Goal: Information Seeking & Learning: Learn about a topic

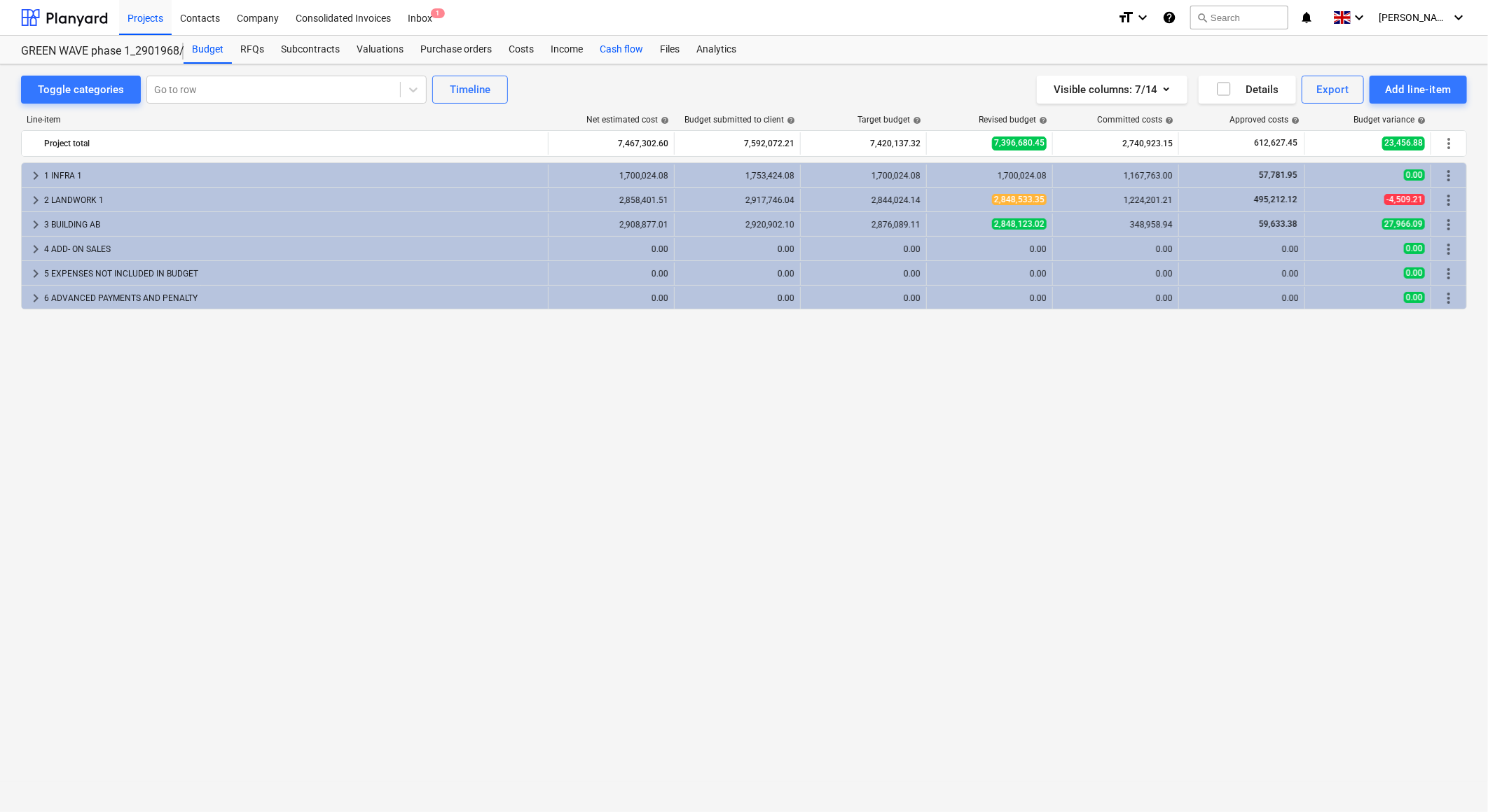
click at [635, 47] on div "Cash flow" at bounding box center [621, 49] width 60 height 28
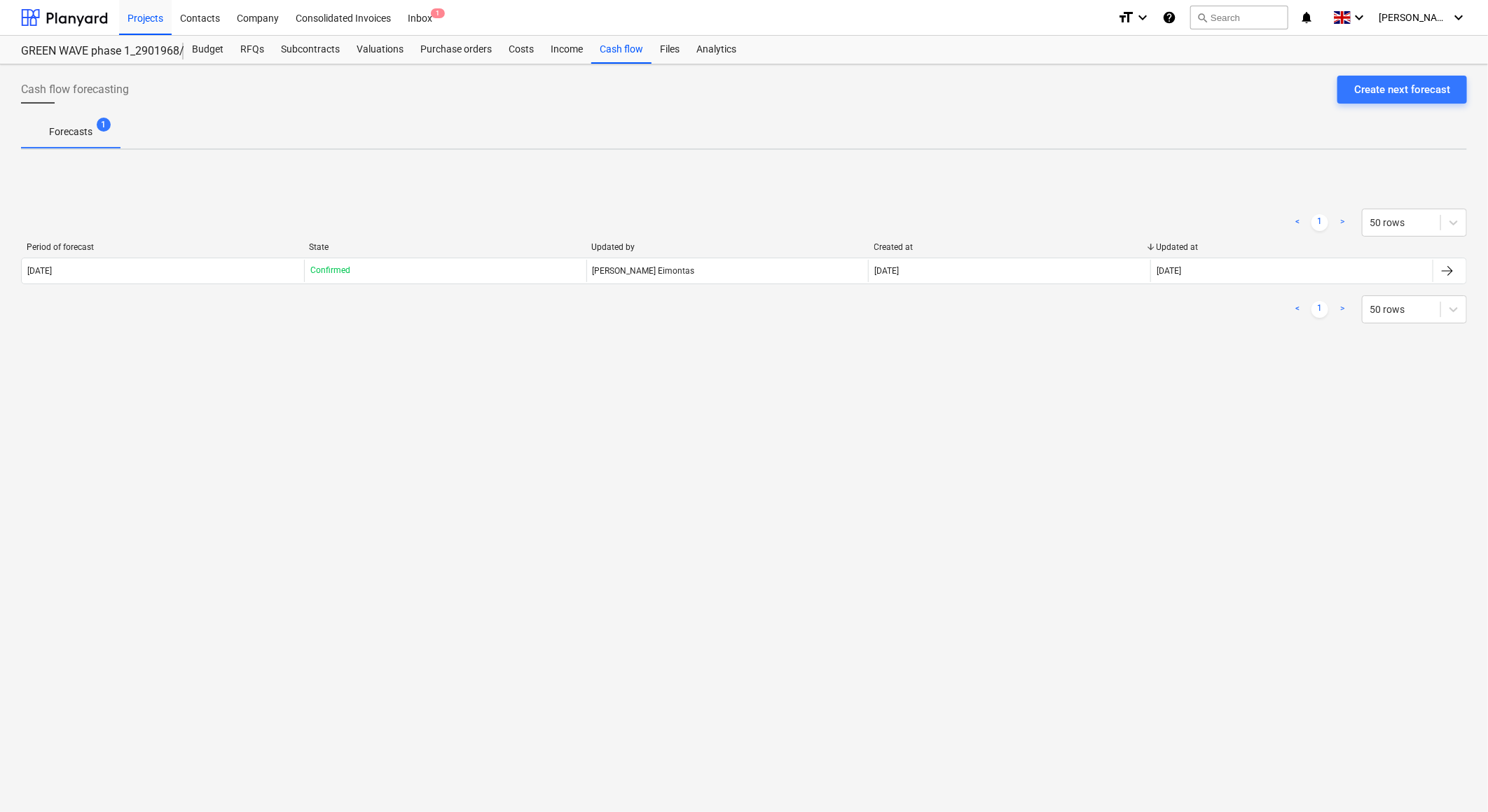
click at [718, 286] on div "Period of forecast State Updated by Created at Updated at [DATE] Confirmed [PER…" at bounding box center [744, 266] width 1446 height 48
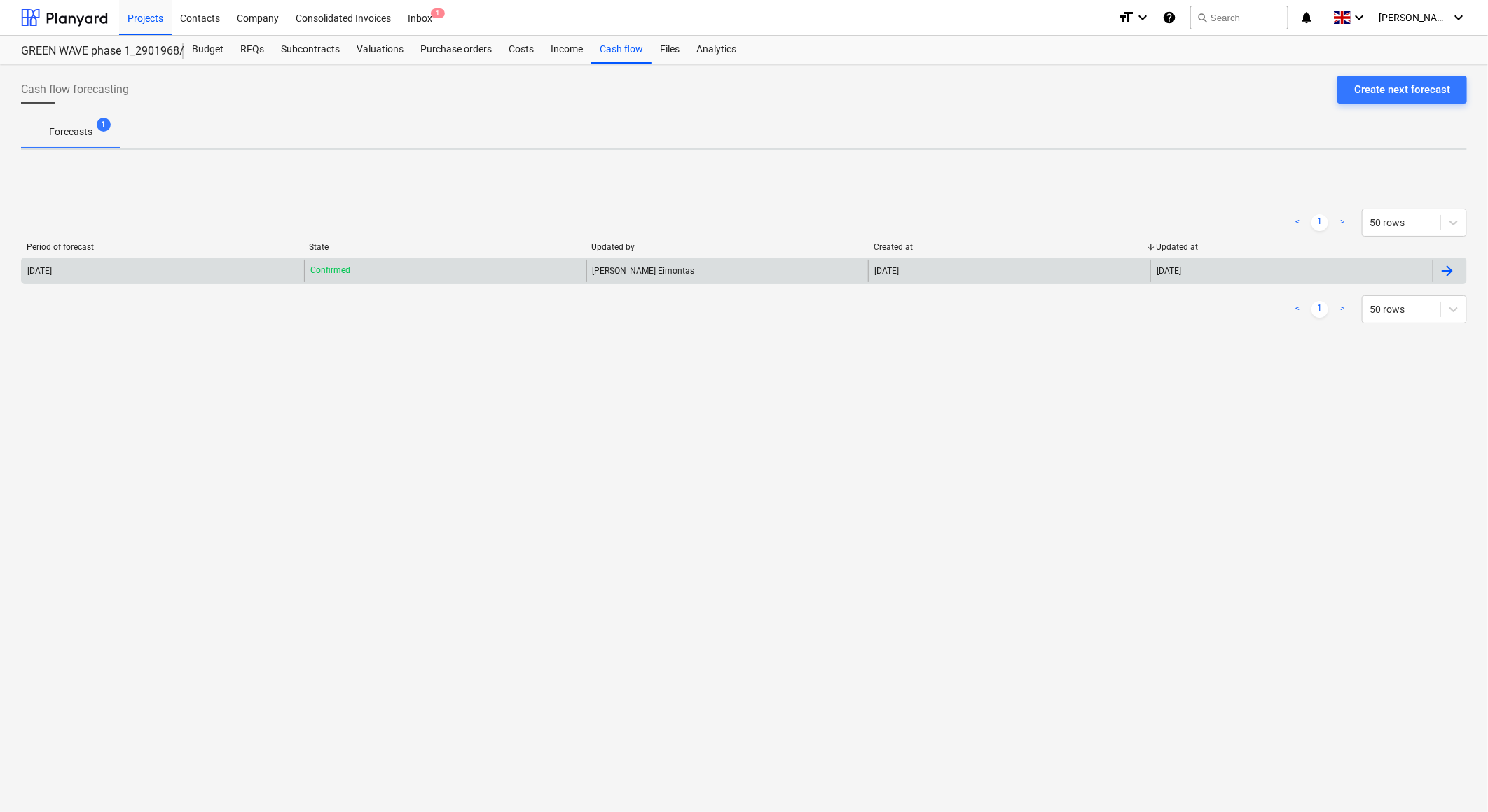
click at [722, 262] on div "[PERSON_NAME] Eimontas" at bounding box center [727, 271] width 282 height 22
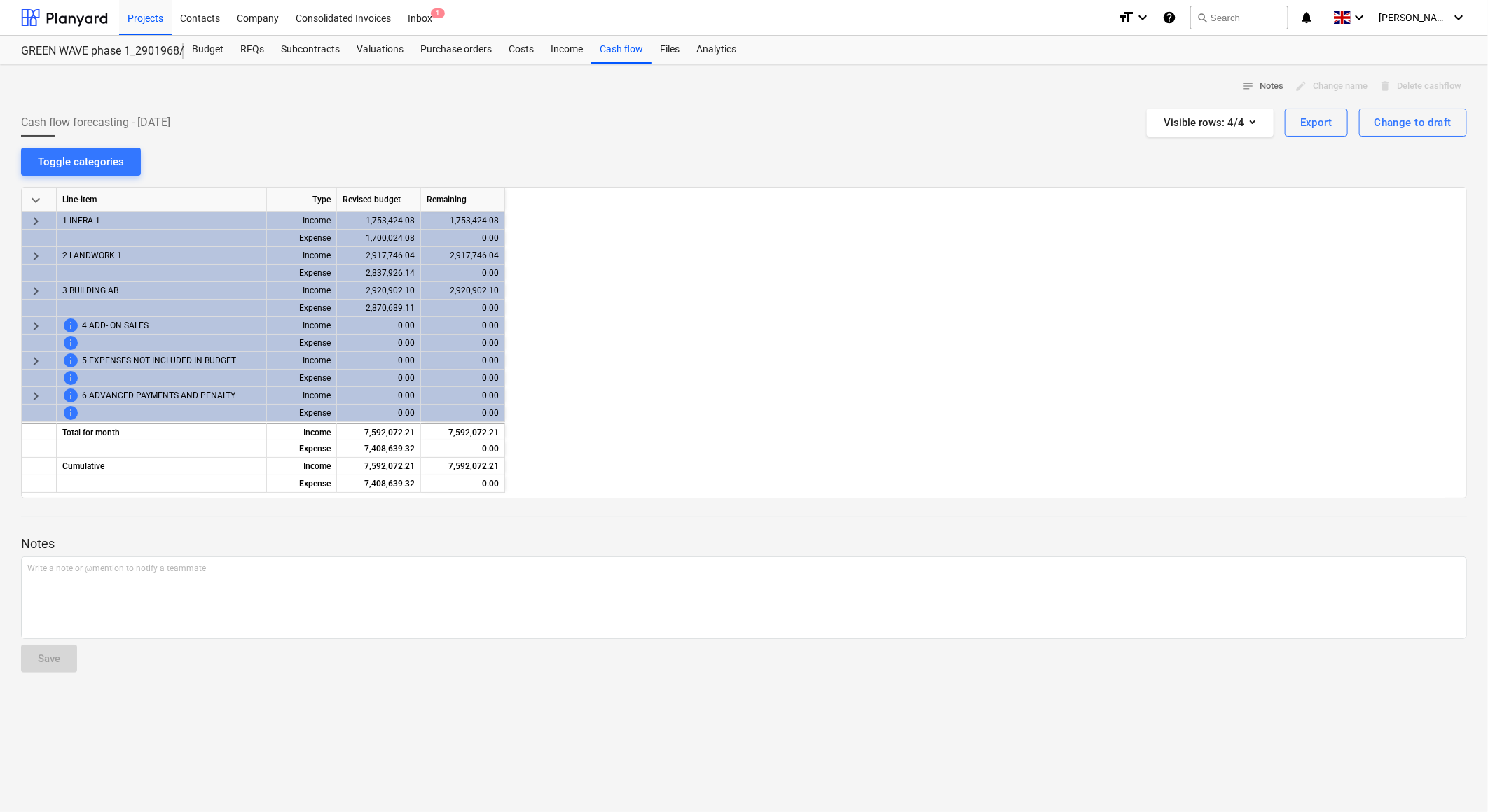
scroll to position [0, 140]
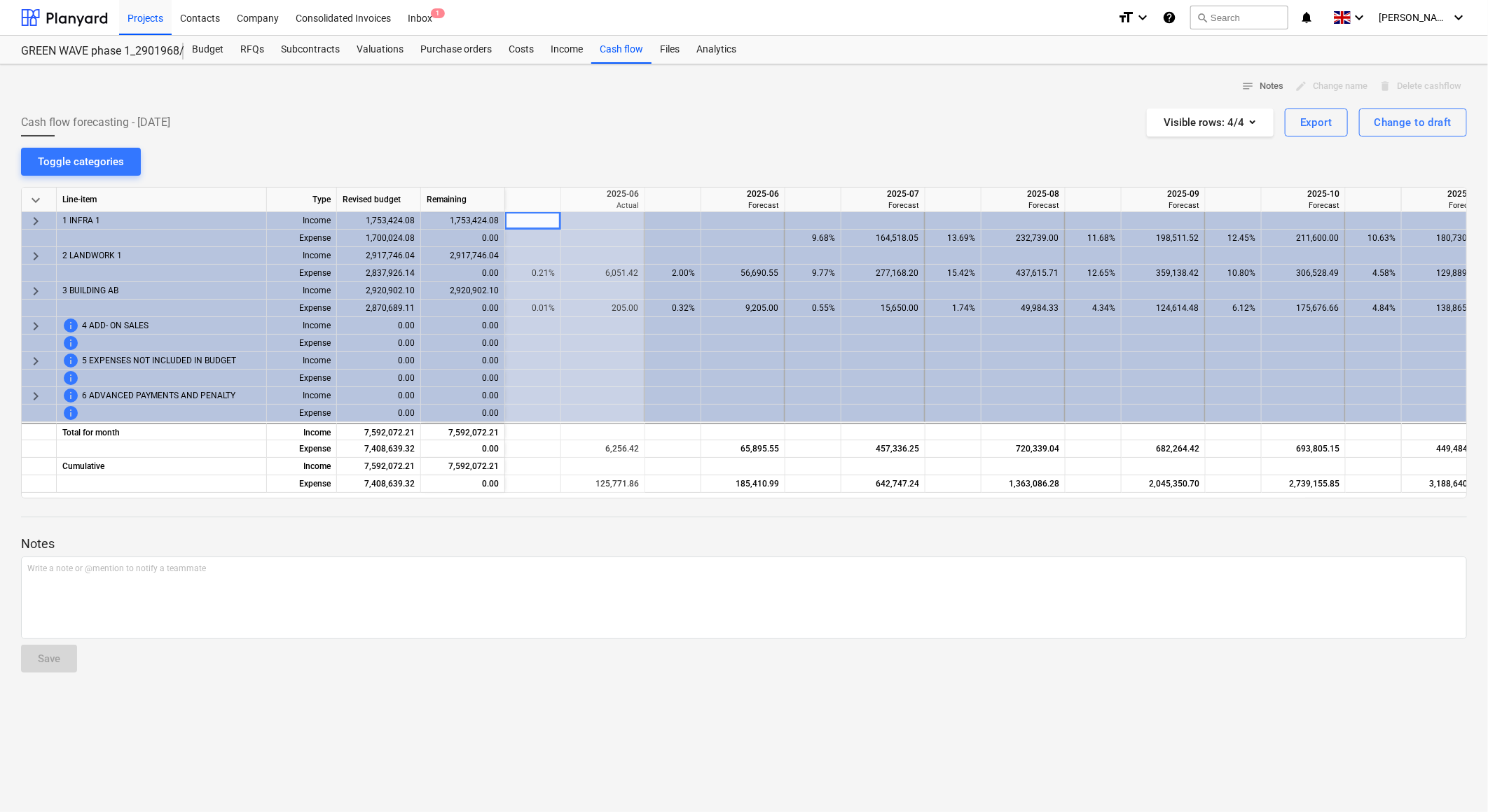
click at [716, 117] on div "Cash flow forecasting - [DATE] Visible rows : 4/4 Export Change to draft" at bounding box center [744, 122] width 1446 height 28
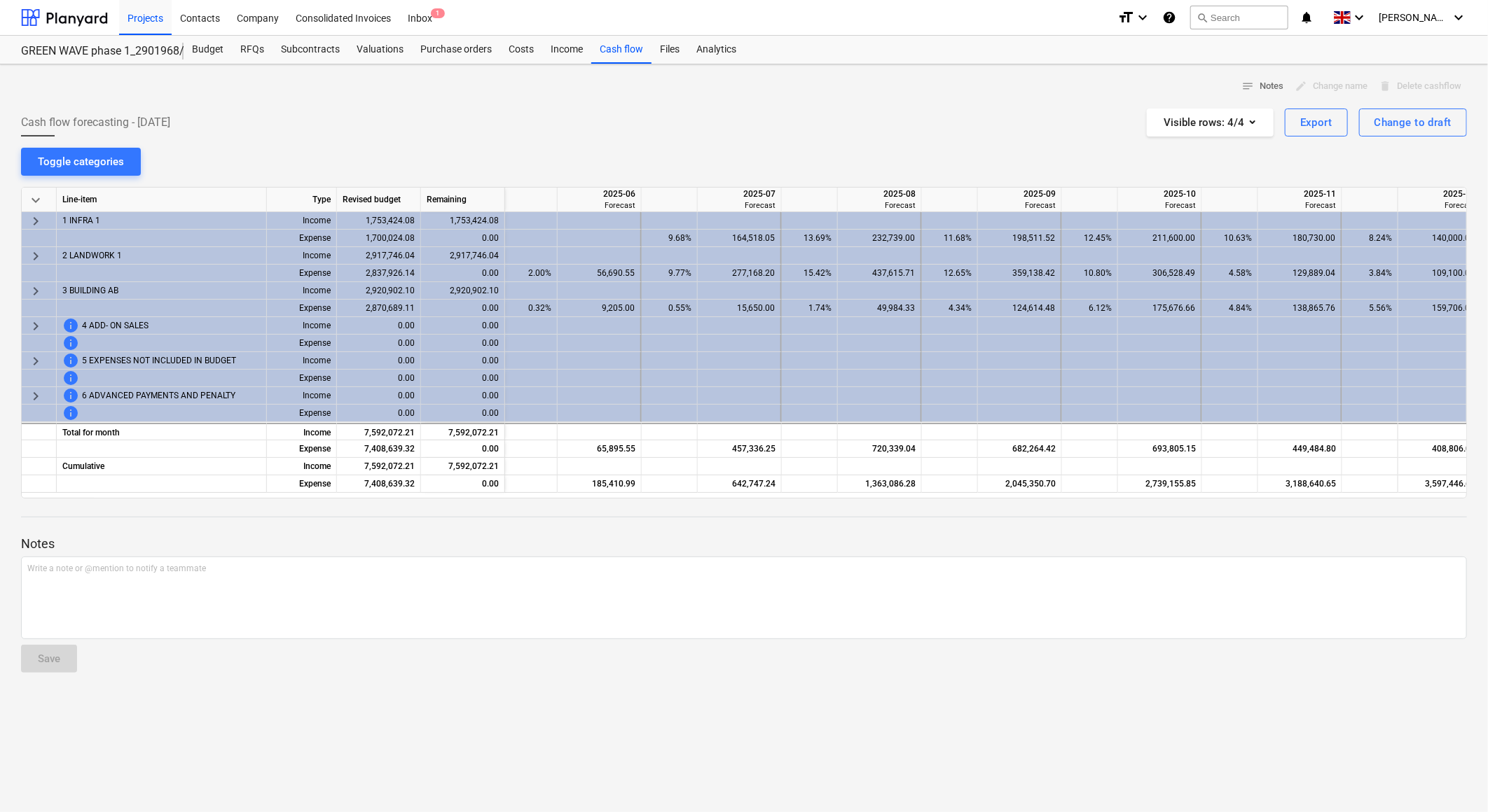
scroll to position [0, 294]
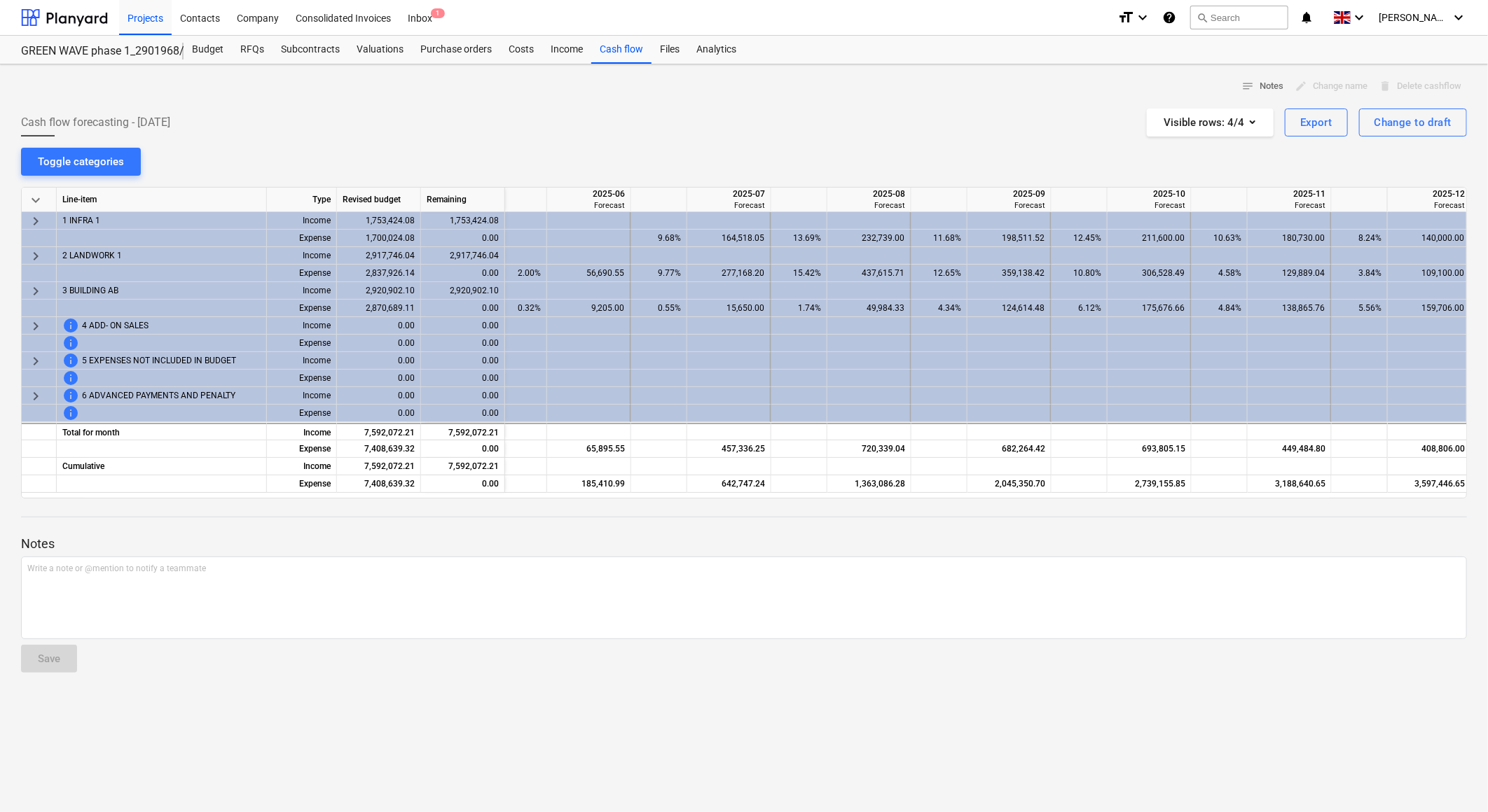
click at [775, 165] on div "notes Notes edit Change name delete Delete cashflow Cash flow forecasting - [DA…" at bounding box center [744, 438] width 1488 height 748
click at [772, 171] on div "notes Notes edit Change name delete Delete cashflow Cash flow forecasting - [DA…" at bounding box center [744, 438] width 1488 height 748
click at [767, 144] on div "notes Notes edit Change name delete Delete cashflow Cash flow forecasting - [DA…" at bounding box center [744, 438] width 1488 height 748
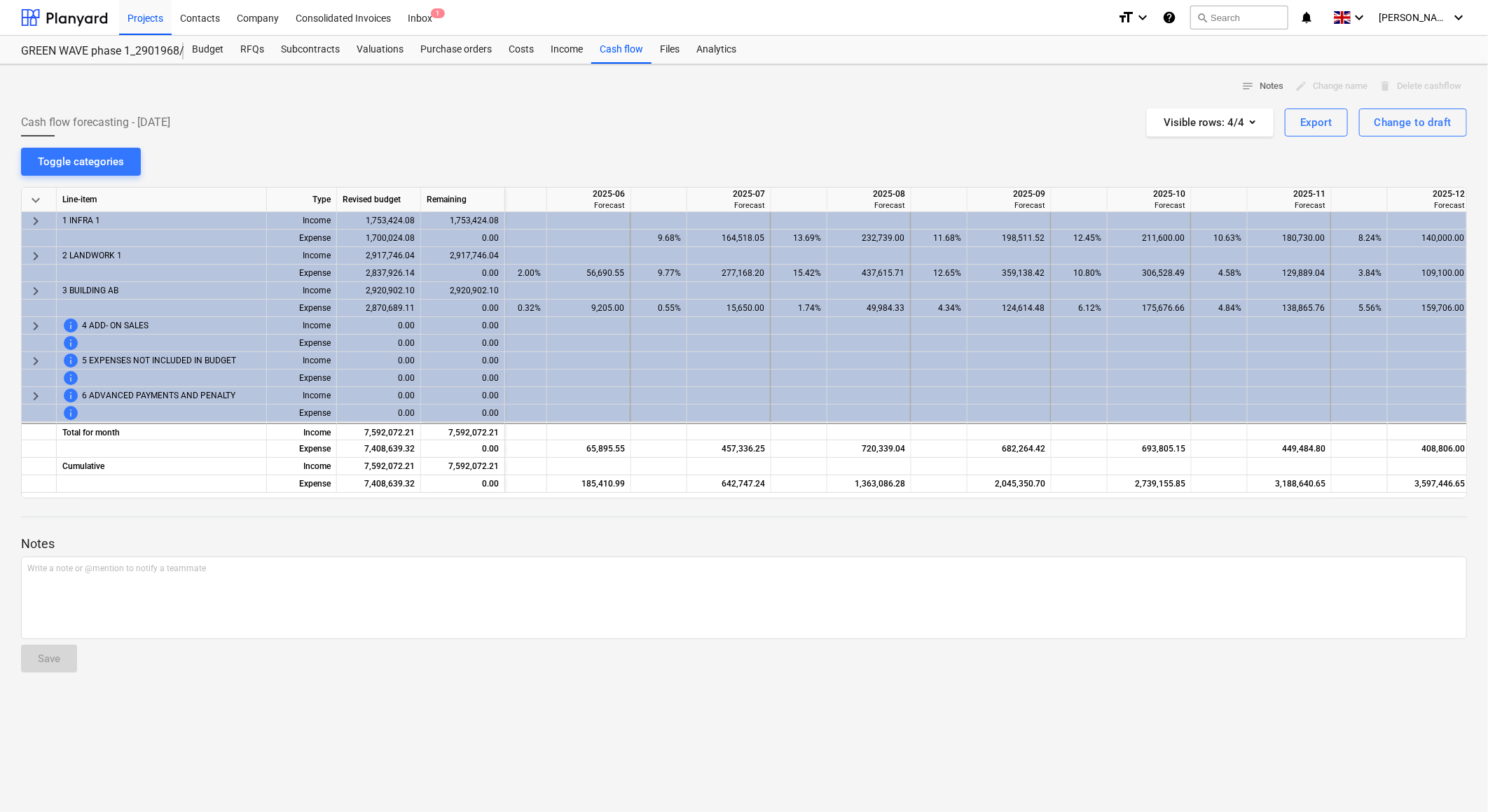
click at [772, 152] on div "notes Notes edit Change name delete Delete cashflow Cash flow forecasting - [DA…" at bounding box center [744, 438] width 1488 height 748
click at [769, 165] on div "notes Notes edit Change name delete Delete cashflow Cash flow forecasting - [DA…" at bounding box center [744, 438] width 1488 height 748
click at [771, 162] on div "notes Notes edit Change name delete Delete cashflow Cash flow forecasting - [DA…" at bounding box center [744, 438] width 1488 height 748
click at [771, 146] on div "notes Notes edit Change name delete Delete cashflow Cash flow forecasting - [DA…" at bounding box center [744, 438] width 1488 height 748
click at [774, 138] on div "notes Notes edit Change name delete Delete cashflow Cash flow forecasting - [DA…" at bounding box center [744, 438] width 1488 height 748
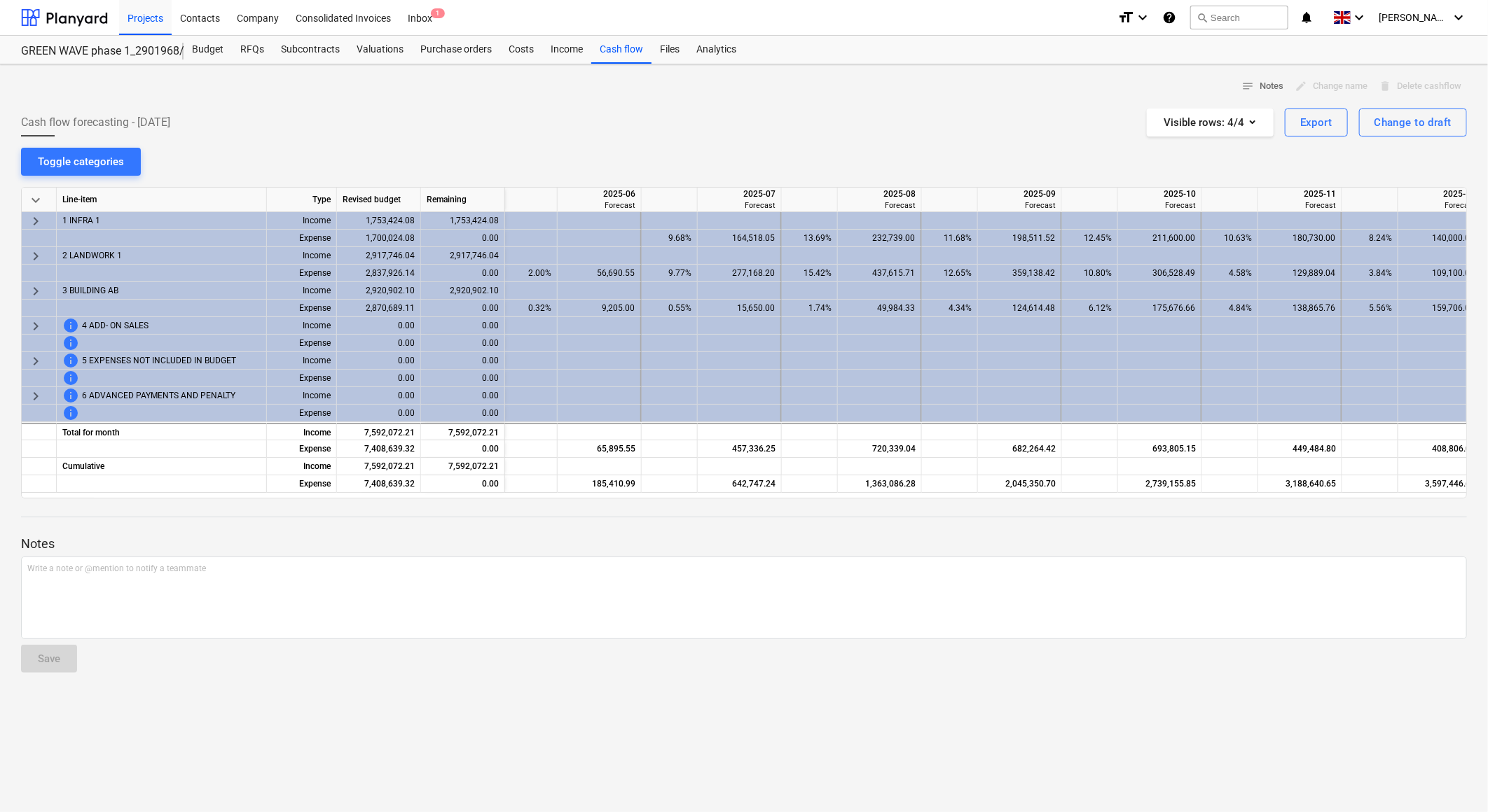
scroll to position [0, 277]
click at [789, 132] on div "Cash flow forecasting - [DATE] Visible rows : 4/4 Export Change to draft" at bounding box center [744, 122] width 1446 height 28
click at [787, 149] on div "notes Notes edit Change name delete Delete cashflow Cash flow forecasting - [DA…" at bounding box center [744, 438] width 1488 height 748
click at [795, 146] on div "notes Notes edit Change name delete Delete cashflow Cash flow forecasting - [DA…" at bounding box center [744, 438] width 1488 height 748
drag, startPoint x: 737, startPoint y: 445, endPoint x: 777, endPoint y: 452, distance: 40.6
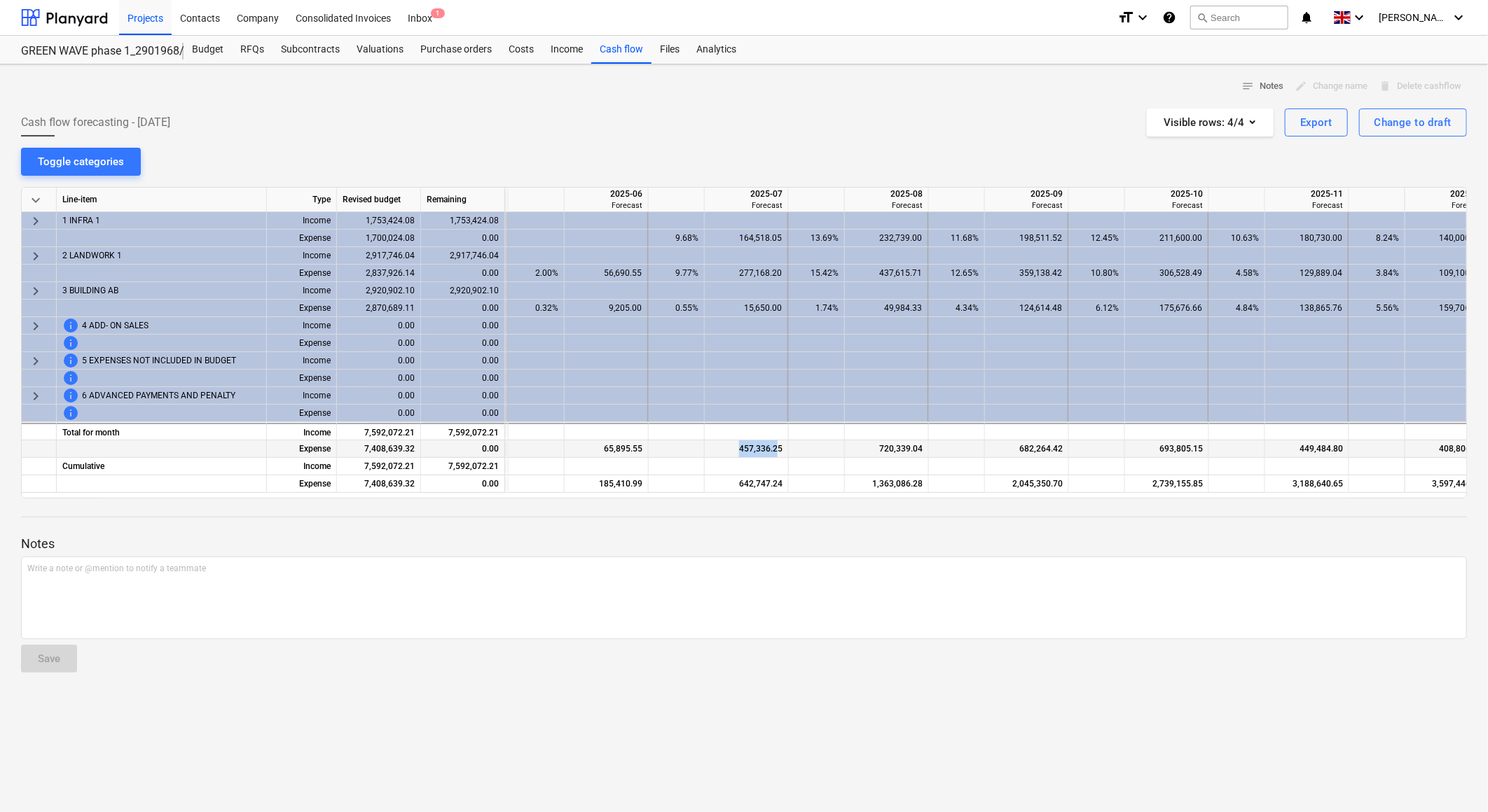
click at [777, 452] on div "457,336.25" at bounding box center [746, 449] width 72 height 17
click at [784, 450] on div "457,336.25" at bounding box center [746, 449] width 84 height 17
click at [807, 115] on div "Cash flow forecasting - [DATE] Visible rows : 4/4 Export Change to draft" at bounding box center [744, 122] width 1446 height 28
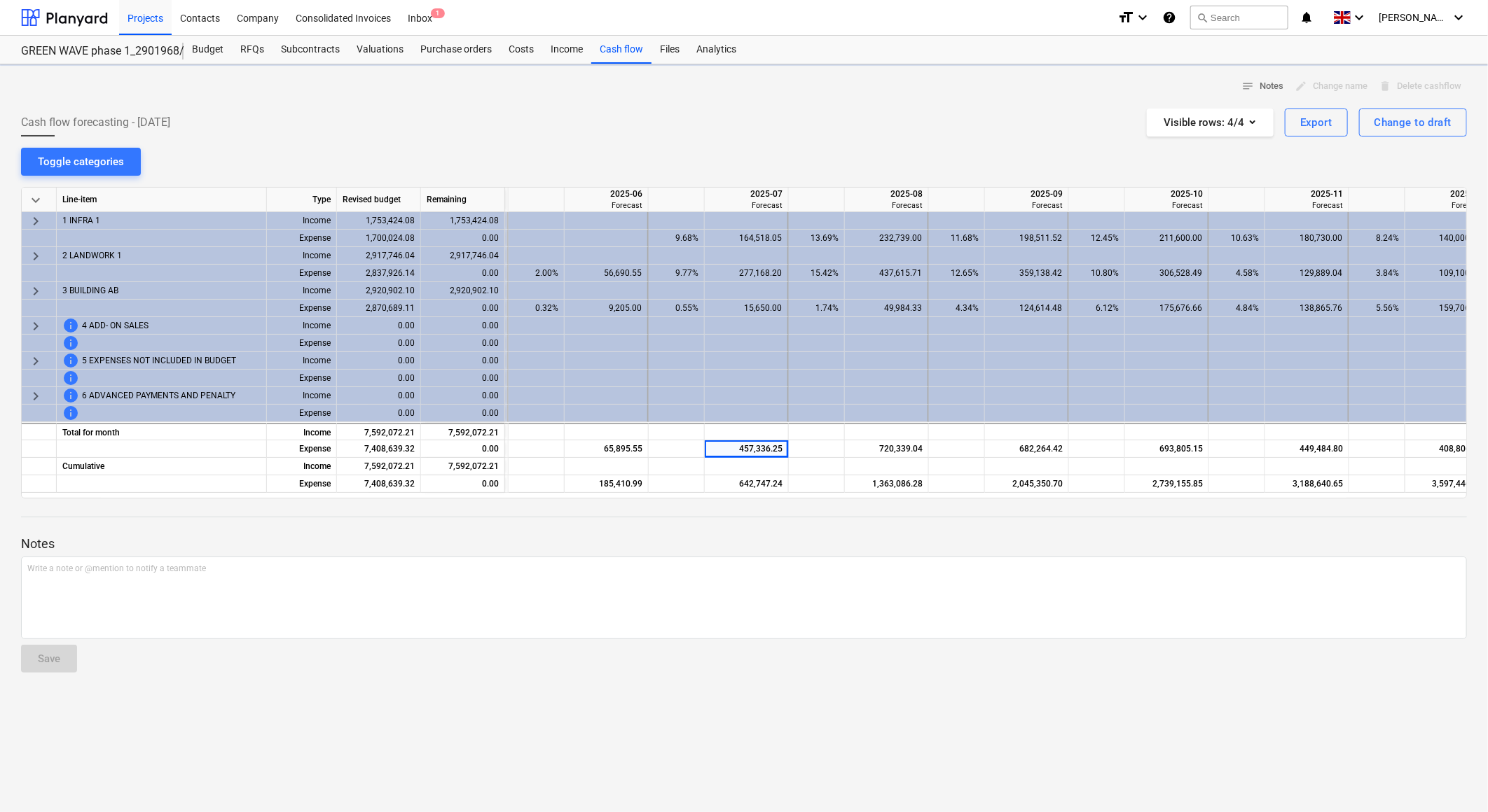
click at [808, 116] on div "Cash flow forecasting - [DATE] Visible rows : 4/4 Export Change to draft" at bounding box center [744, 122] width 1446 height 28
click at [809, 130] on div "Cash flow forecasting - [DATE] Visible rows : 4/4 Export Change to draft" at bounding box center [744, 122] width 1446 height 28
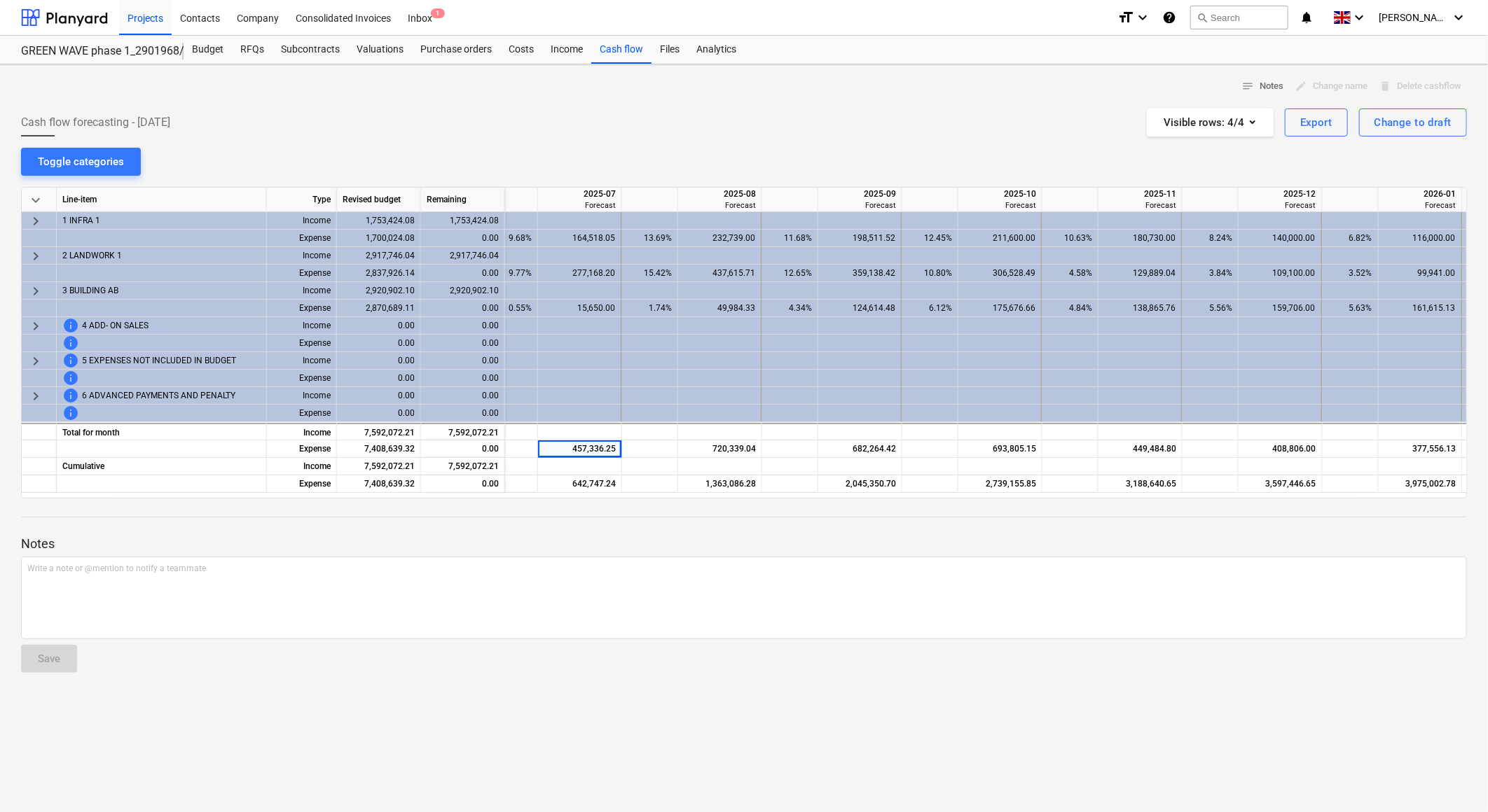
scroll to position [0, 447]
click at [765, 150] on div "notes Notes edit Change name delete Delete cashflow Cash flow forecasting - [DA…" at bounding box center [744, 438] width 1488 height 748
drag, startPoint x: 765, startPoint y: 150, endPoint x: 744, endPoint y: 106, distance: 48.8
click at [744, 107] on div "notes Notes edit Change name delete Delete cashflow Cash flow forecasting - [DA…" at bounding box center [744, 438] width 1488 height 748
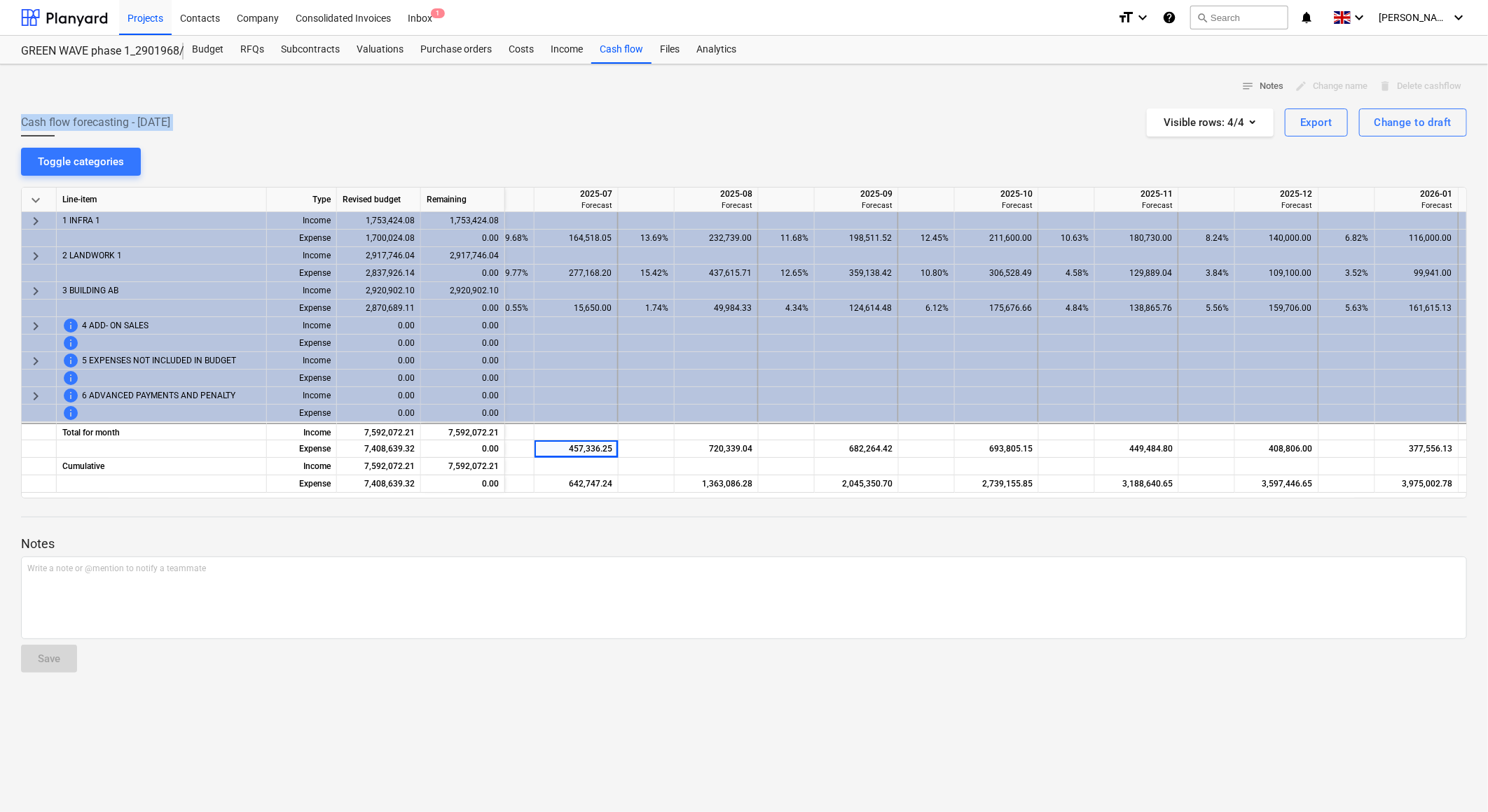
drag, startPoint x: 744, startPoint y: 106, endPoint x: 638, endPoint y: 114, distance: 106.3
click at [627, 123] on div "Cash flow forecasting - [DATE] Visible rows : 4/4 Export Change to draft" at bounding box center [744, 122] width 1446 height 28
click at [713, 114] on div "Cash flow forecasting - [DATE] Visible rows : 4/4 Export Change to draft" at bounding box center [744, 122] width 1446 height 28
click at [672, 176] on div at bounding box center [744, 181] width 1446 height 12
click at [797, 100] on div at bounding box center [744, 103] width 1446 height 12
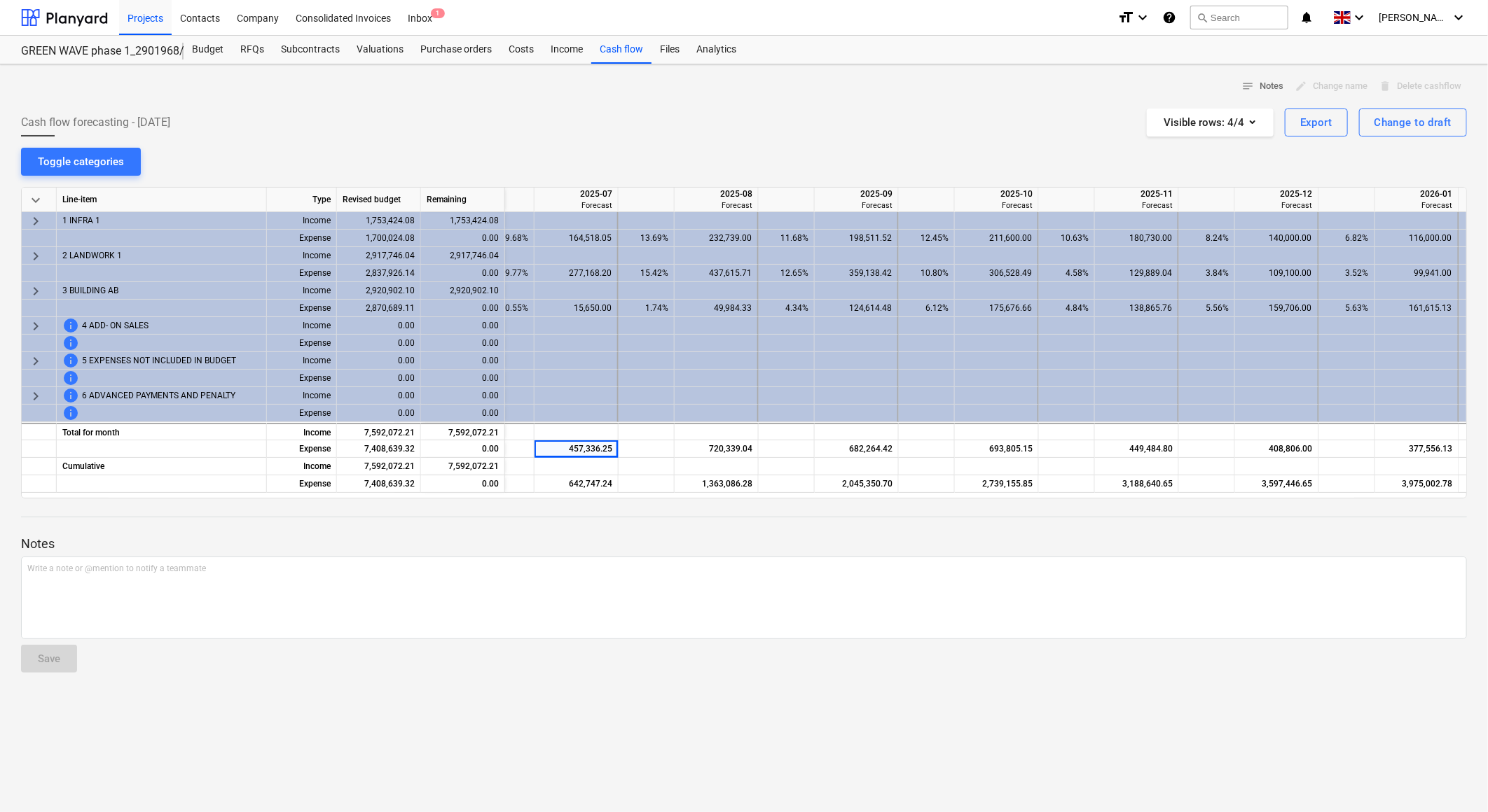
click at [792, 96] on div "notes Notes edit Change name delete Delete cashflow" at bounding box center [744, 86] width 1446 height 21
click at [809, 117] on div "Cash flow forecasting - [DATE] Visible rows : 4/4 Export Change to draft" at bounding box center [744, 122] width 1446 height 28
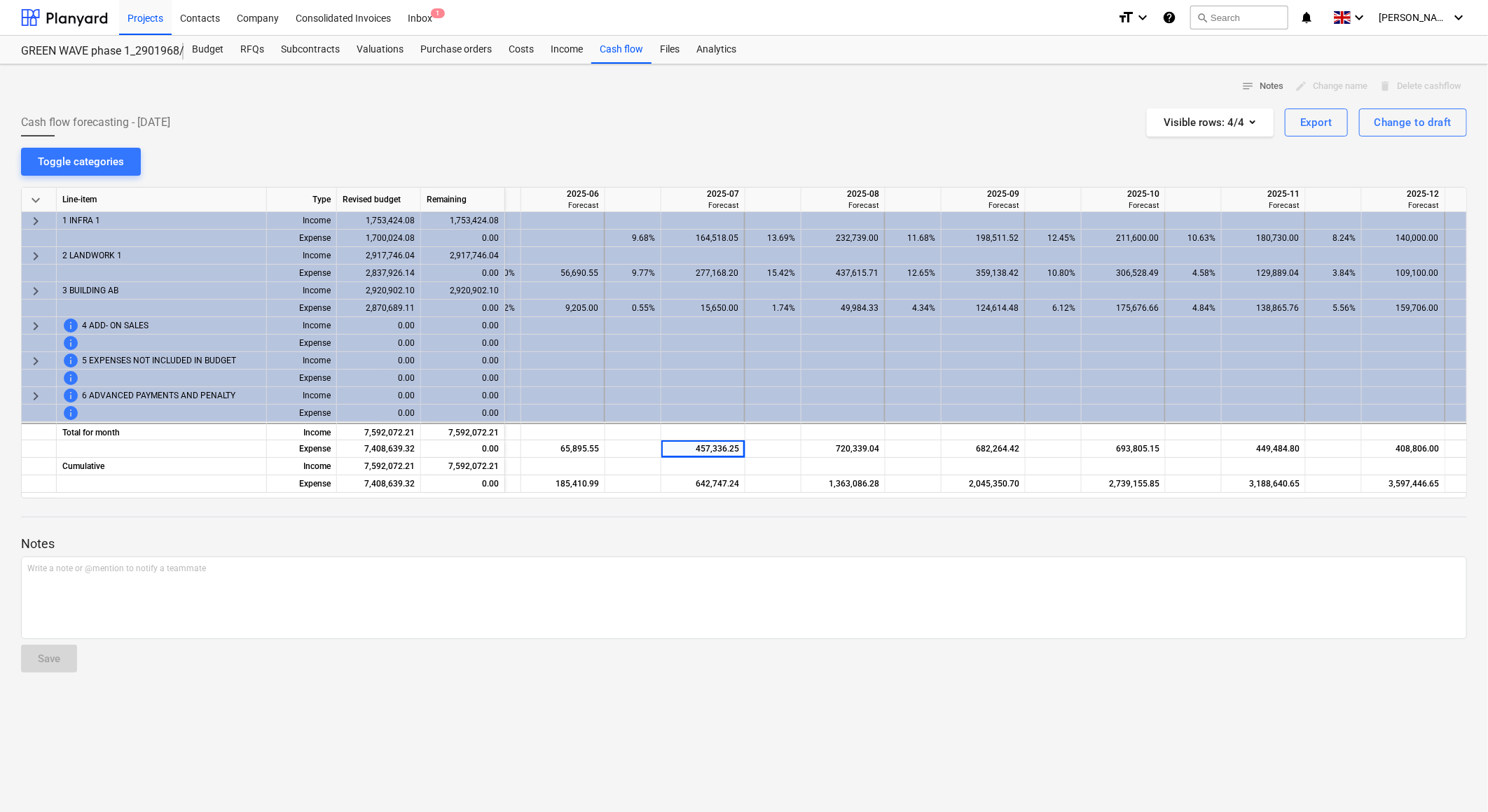
scroll to position [0, 344]
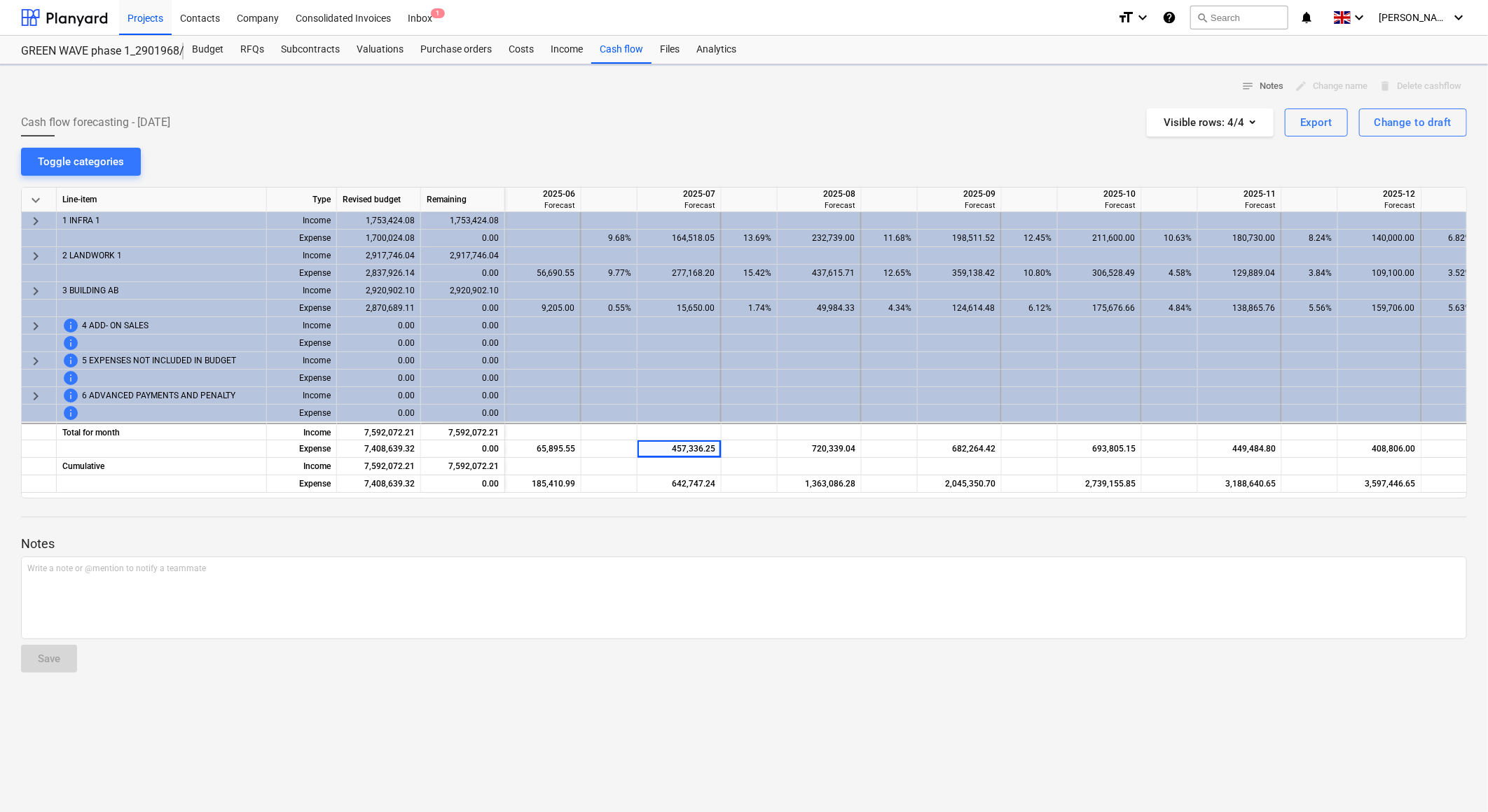
click at [704, 122] on div "Cash flow forecasting - [DATE] Visible rows : 4/4 Export Change to draft" at bounding box center [744, 122] width 1446 height 28
click at [698, 109] on div "Cash flow forecasting - [DATE] Visible rows : 4/4 Export Change to draft" at bounding box center [744, 122] width 1446 height 28
click at [722, 173] on div "notes Notes edit Change name delete Delete cashflow Cash flow forecasting - [DA…" at bounding box center [744, 438] width 1488 height 748
click at [720, 172] on div "notes Notes edit Change name delete Delete cashflow Cash flow forecasting - [DA…" at bounding box center [744, 438] width 1488 height 748
click at [731, 131] on div "Cash flow forecasting - [DATE] Visible rows : 4/4 Export Change to draft" at bounding box center [744, 122] width 1446 height 28
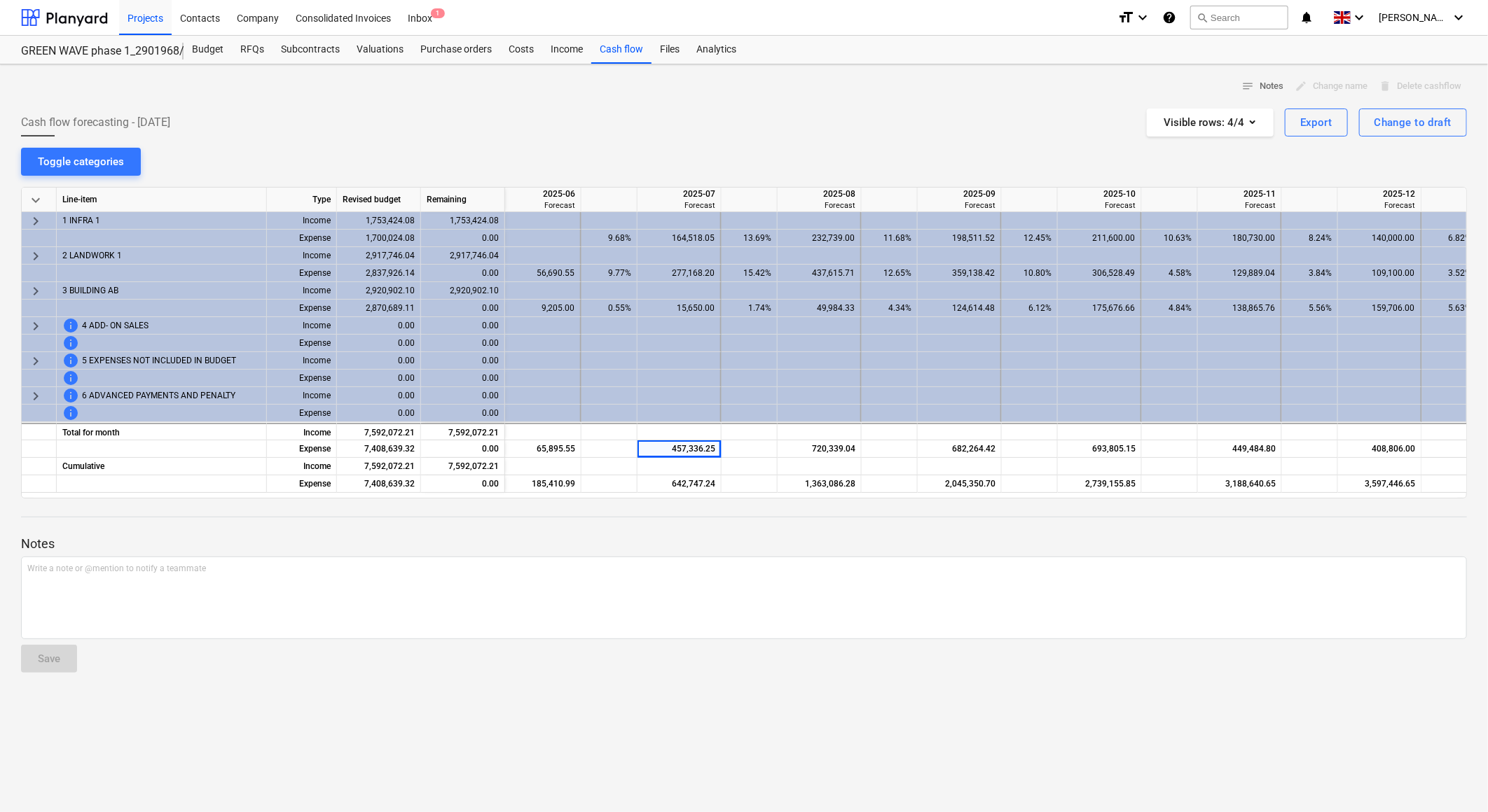
click at [694, 122] on div "Cash flow forecasting - [DATE] Visible rows : 4/4 Export Change to draft" at bounding box center [744, 122] width 1446 height 28
click at [720, 110] on div "Cash flow forecasting - [DATE] Visible rows : 4/4 Export Change to draft" at bounding box center [744, 122] width 1446 height 28
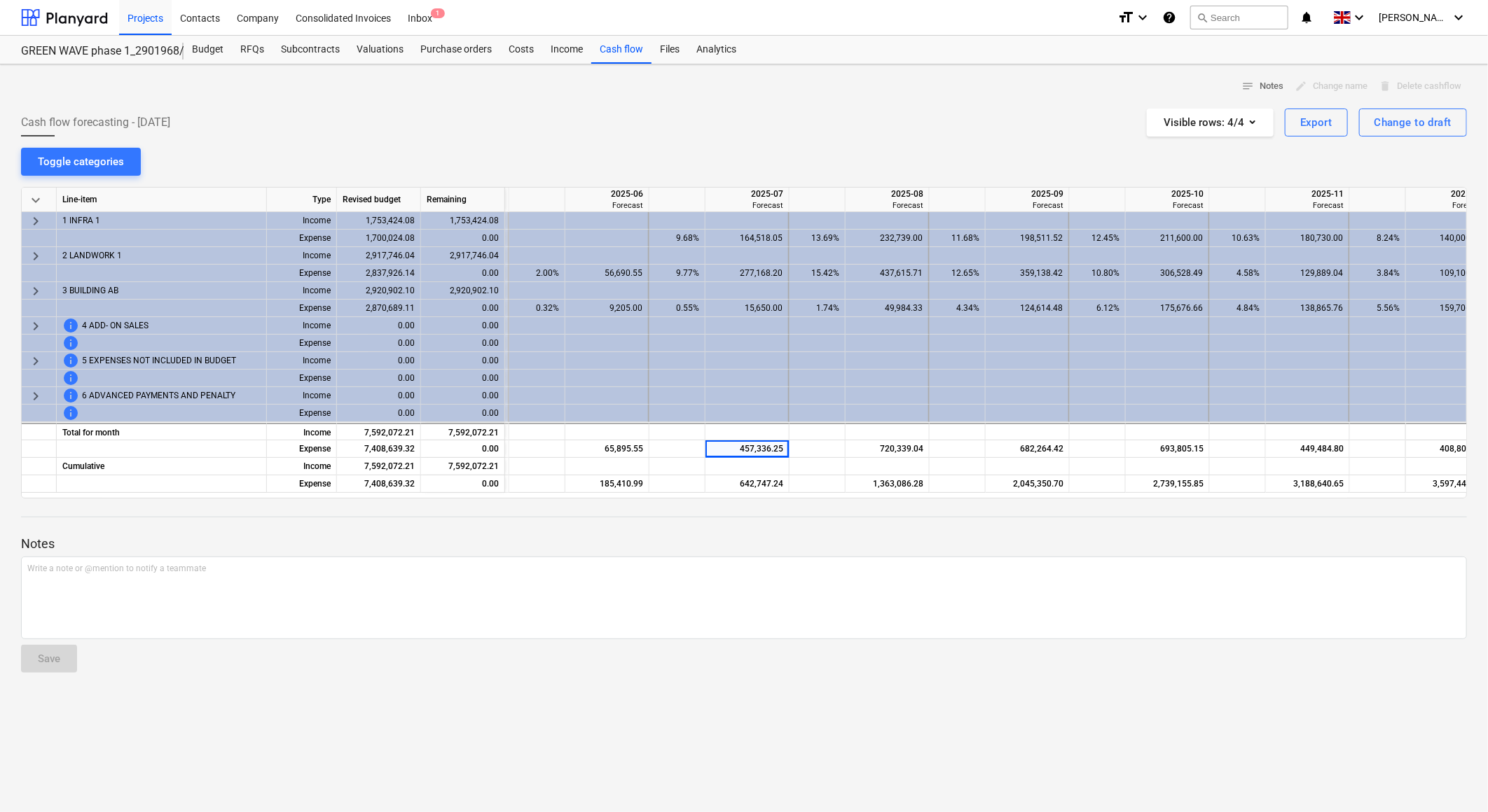
scroll to position [0, 282]
click at [622, 122] on div "Cash flow forecasting - [DATE] Visible rows : 4/4 Export Change to draft" at bounding box center [744, 122] width 1446 height 28
click at [623, 122] on div "Cash flow forecasting - [DATE] Visible rows : 4/4 Export Change to draft" at bounding box center [744, 122] width 1446 height 28
click at [710, 138] on div "notes Notes edit Change name delete Delete cashflow Cash flow forecasting - [DA…" at bounding box center [744, 438] width 1488 height 748
click at [752, 114] on div "Cash flow forecasting - [DATE] Visible rows : 4/4 Export Change to draft" at bounding box center [744, 122] width 1446 height 28
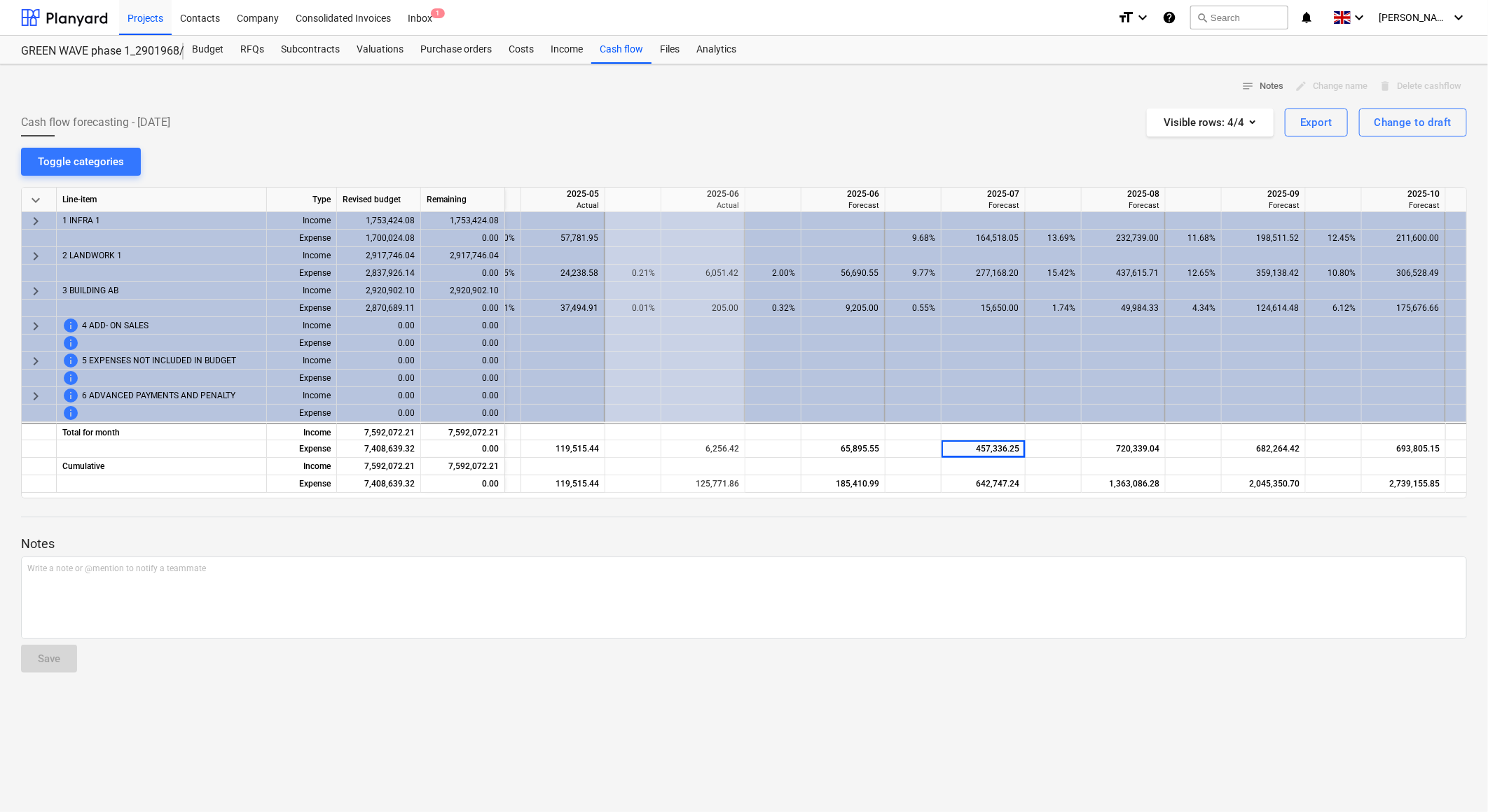
scroll to position [0, 51]
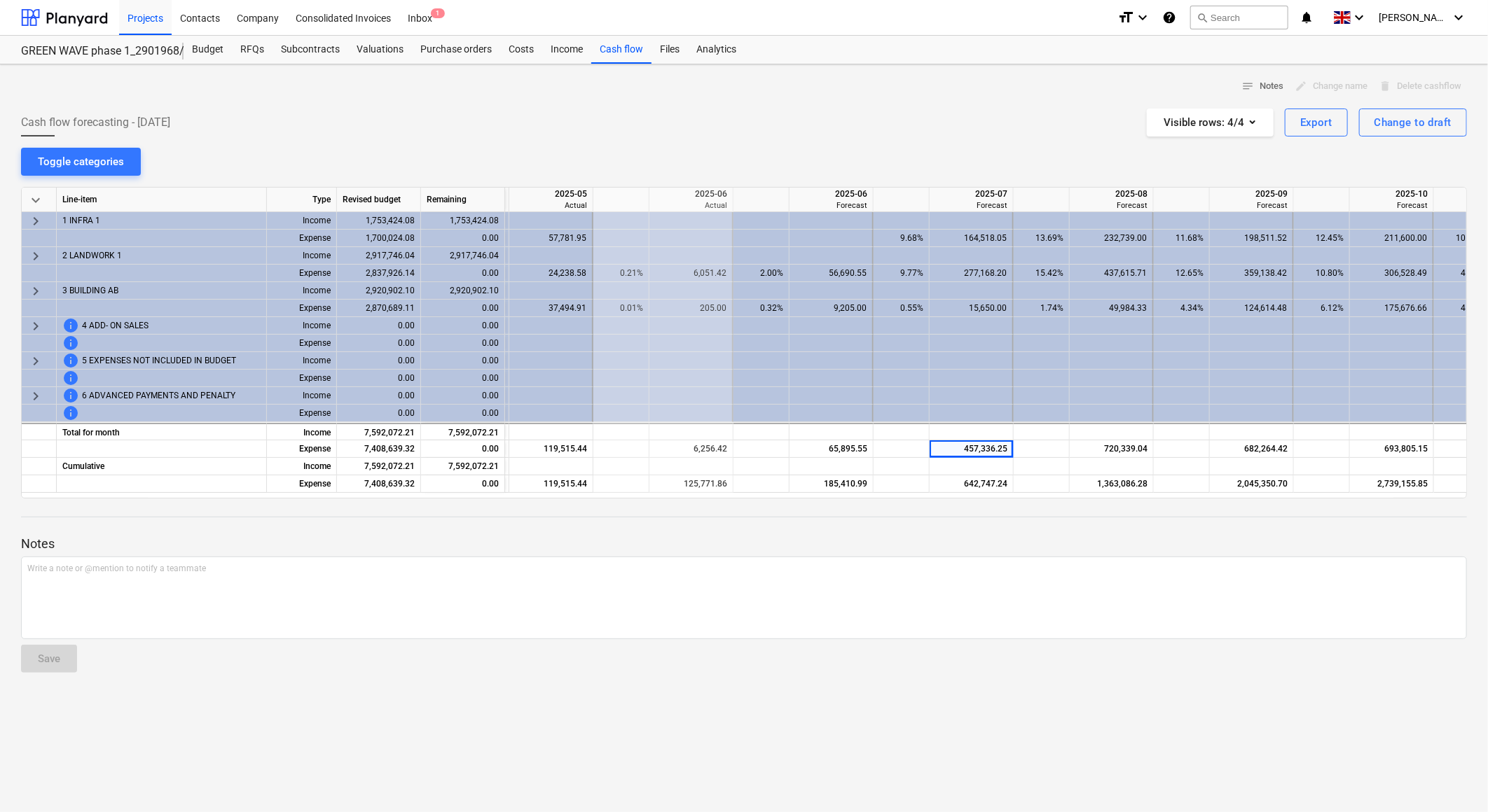
click at [793, 89] on div "notes Notes edit Change name delete Delete cashflow" at bounding box center [744, 86] width 1446 height 21
click at [817, 147] on div "notes Notes edit Change name delete Delete cashflow Cash flow forecasting - [DA…" at bounding box center [744, 438] width 1488 height 748
click at [833, 115] on div "Cash flow forecasting - [DATE] Visible rows : 4/4 Export Change to draft" at bounding box center [744, 122] width 1446 height 28
click at [848, 117] on div "Cash flow forecasting - [DATE] Visible rows : 4/4 Export Change to draft" at bounding box center [744, 122] width 1446 height 28
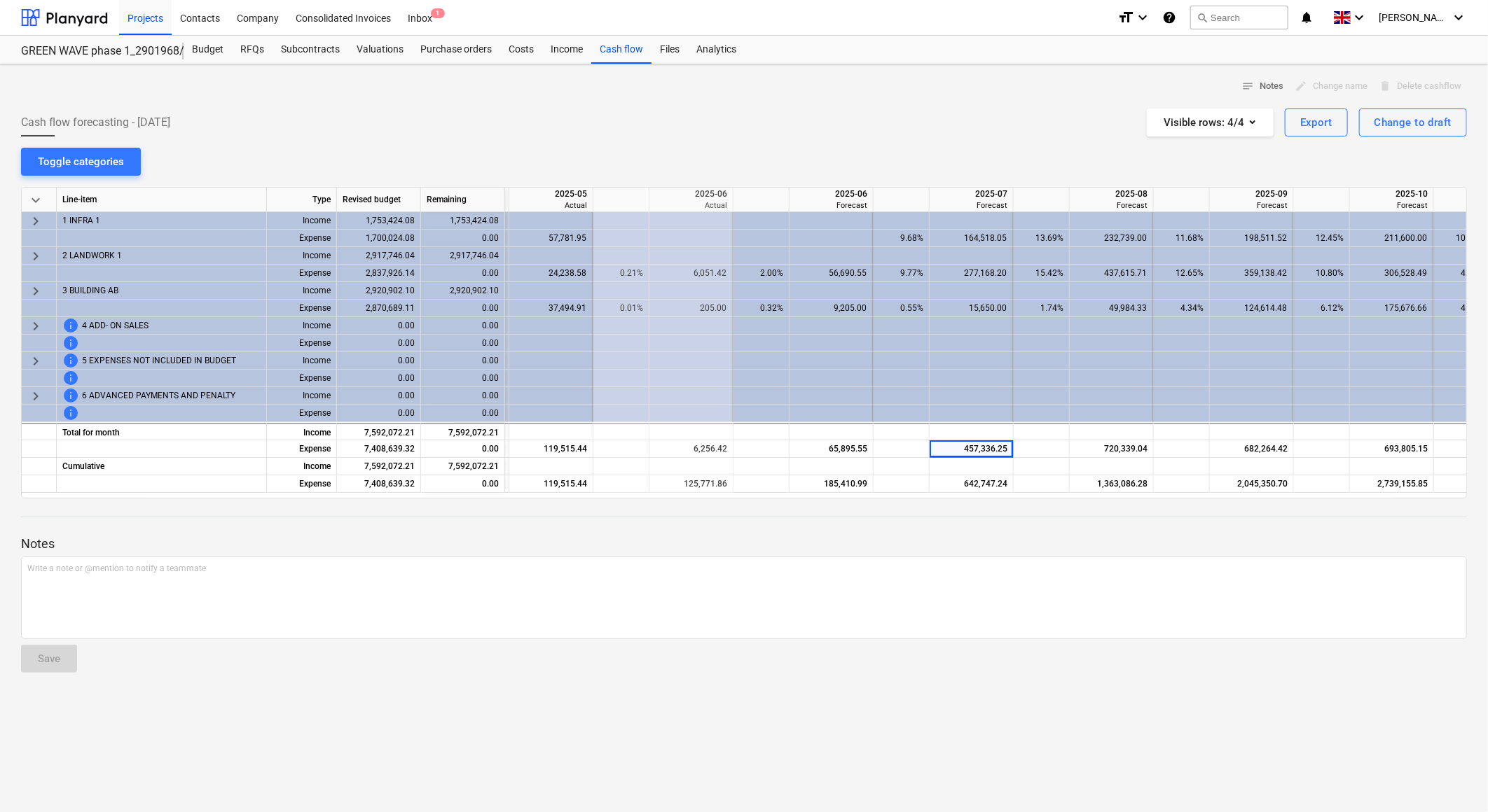
click at [772, 698] on div "notes Notes edit Change name delete Delete cashflow Cash flow forecasting - [DA…" at bounding box center [744, 438] width 1488 height 748
click at [816, 137] on div "notes Notes edit Change name delete Delete cashflow Cash flow forecasting - [DA…" at bounding box center [744, 438] width 1488 height 748
click at [914, 80] on div "notes Notes edit Change name delete Delete cashflow" at bounding box center [744, 86] width 1446 height 21
click at [985, 59] on div "Budget RFQs Subcontracts Valuations Purchase orders Costs Income Cash flow File…" at bounding box center [825, 49] width 1283 height 28
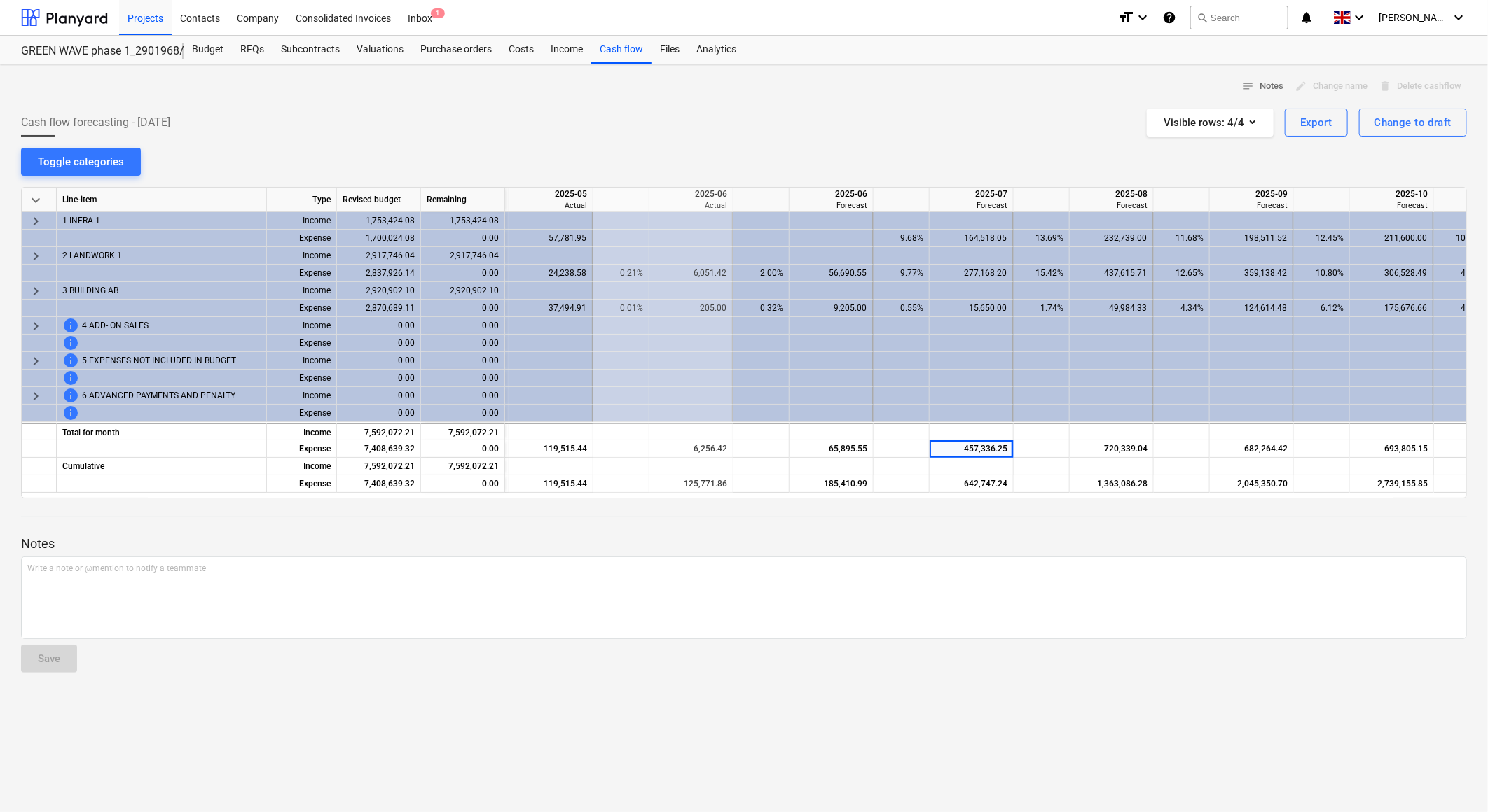
click at [985, 128] on div "Cash flow forecasting - [DATE] Visible rows : 4/4 Export Change to draft" at bounding box center [744, 122] width 1446 height 28
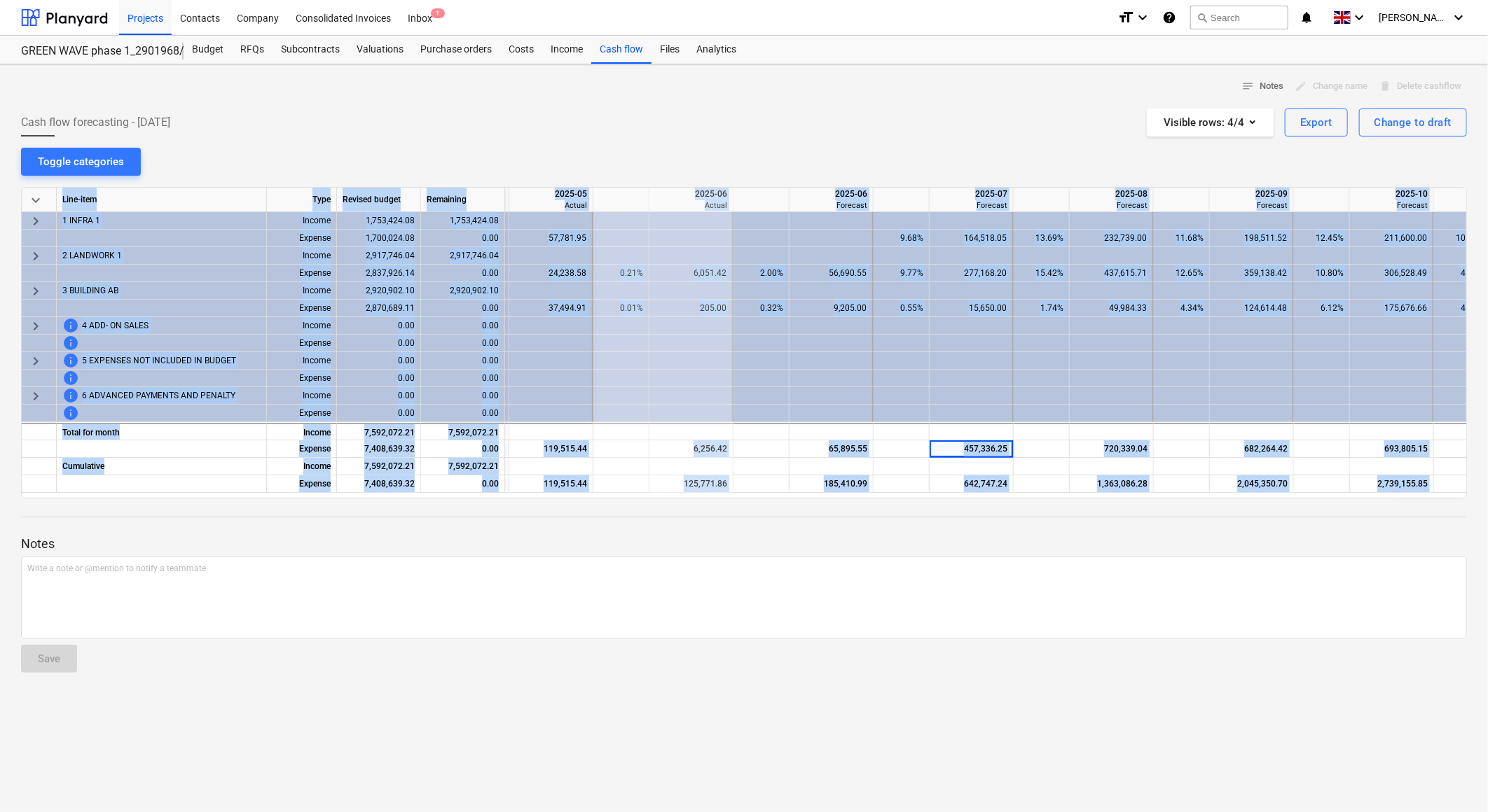
drag, startPoint x: 522, startPoint y: 499, endPoint x: 531, endPoint y: 498, distance: 9.1
click at [531, 498] on div "notes Notes edit Change name delete Delete cashflow Cash flow forecasting - [DA…" at bounding box center [744, 438] width 1488 height 748
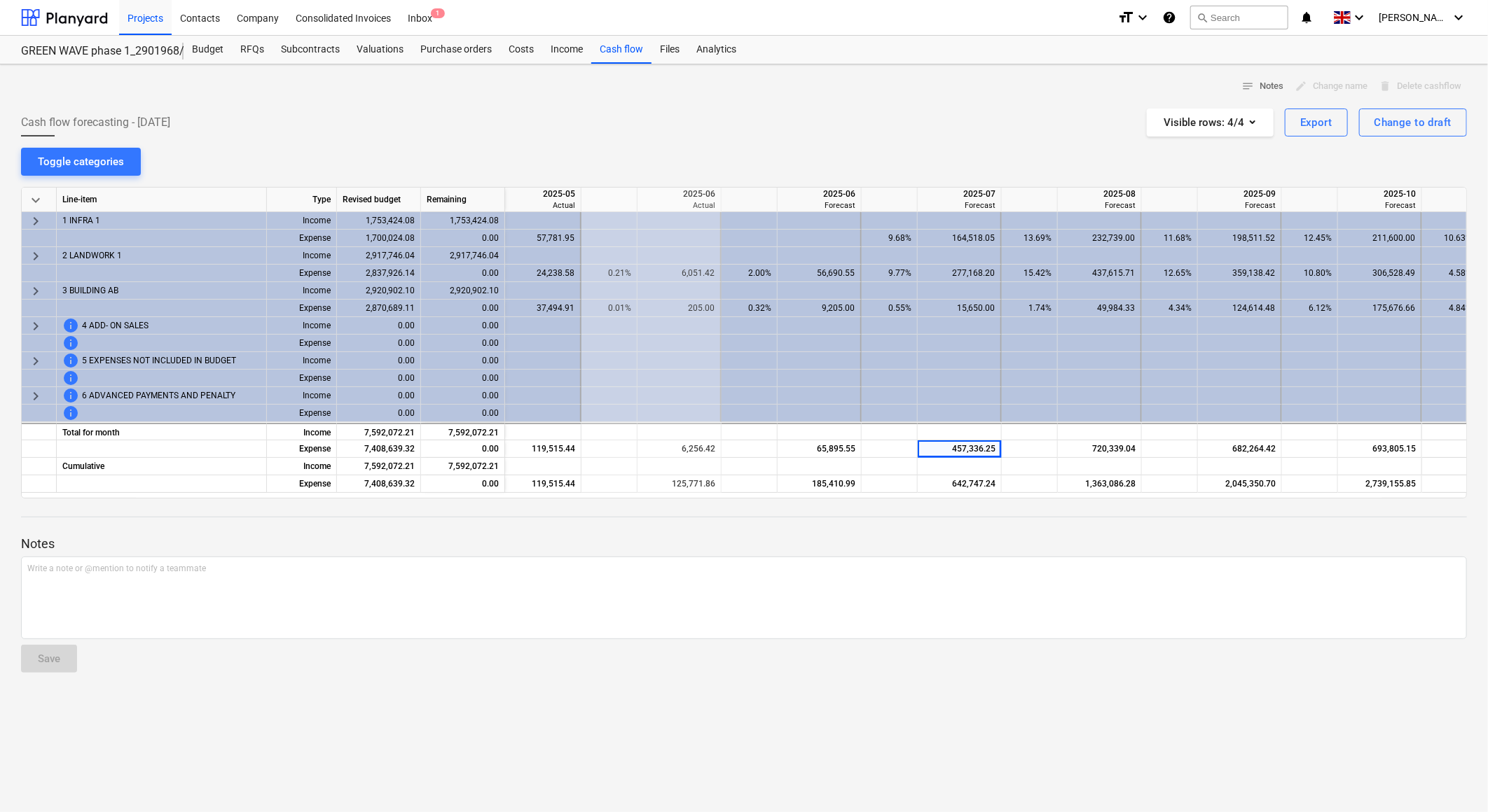
click at [671, 540] on p "Notes" at bounding box center [744, 543] width 1446 height 16
drag, startPoint x: 621, startPoint y: 492, endPoint x: 636, endPoint y: 499, distance: 16.6
click at [636, 499] on div "notes Notes edit Change name delete Delete cashflow Cash flow forecasting - [DA…" at bounding box center [744, 438] width 1488 height 748
drag, startPoint x: 636, startPoint y: 499, endPoint x: 626, endPoint y: 520, distance: 23.3
click at [626, 520] on div "Notes Write a note or @mention to notify a teammate ﻿ Save" at bounding box center [744, 591] width 1446 height 185
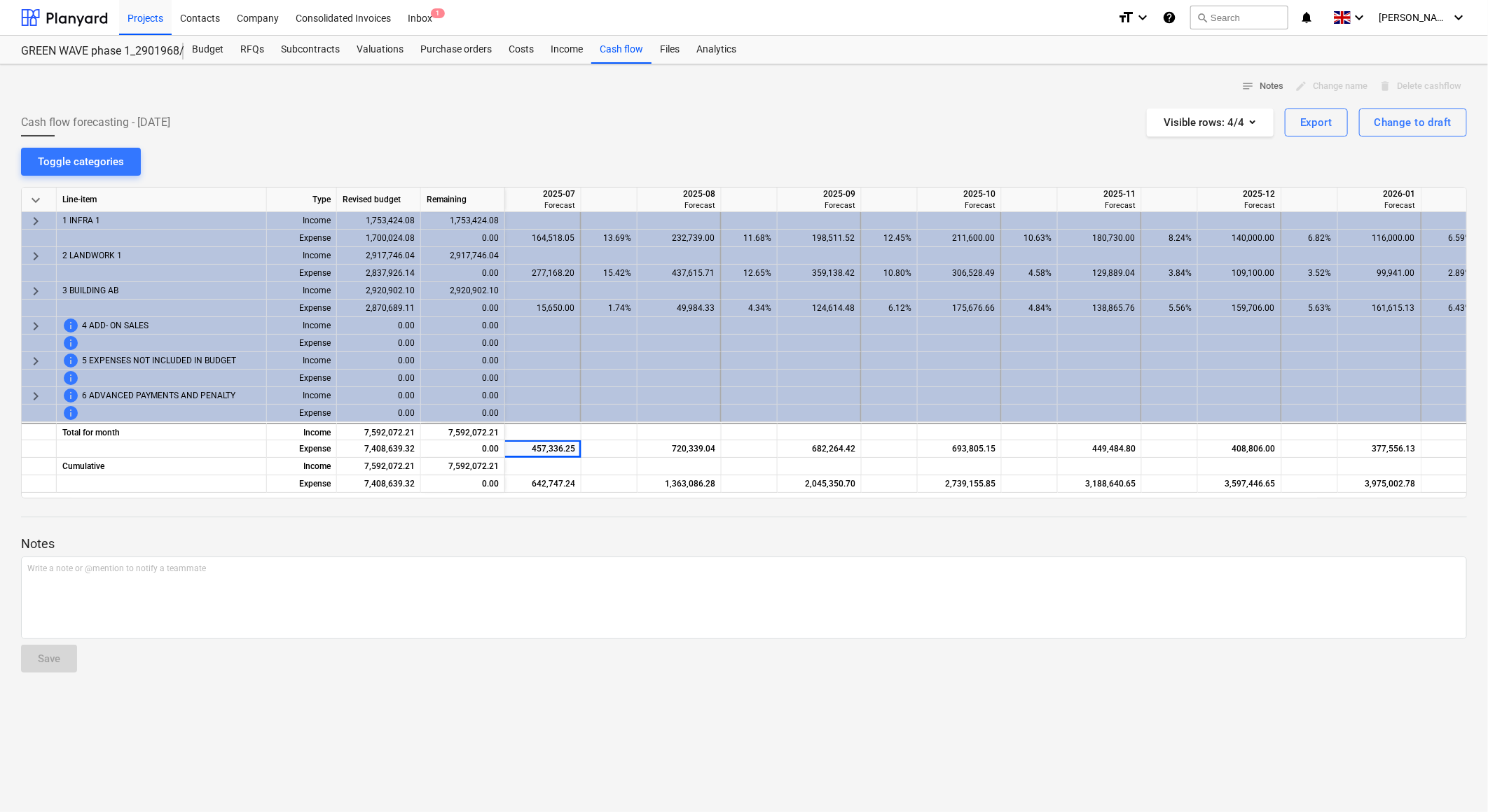
scroll to position [0, 468]
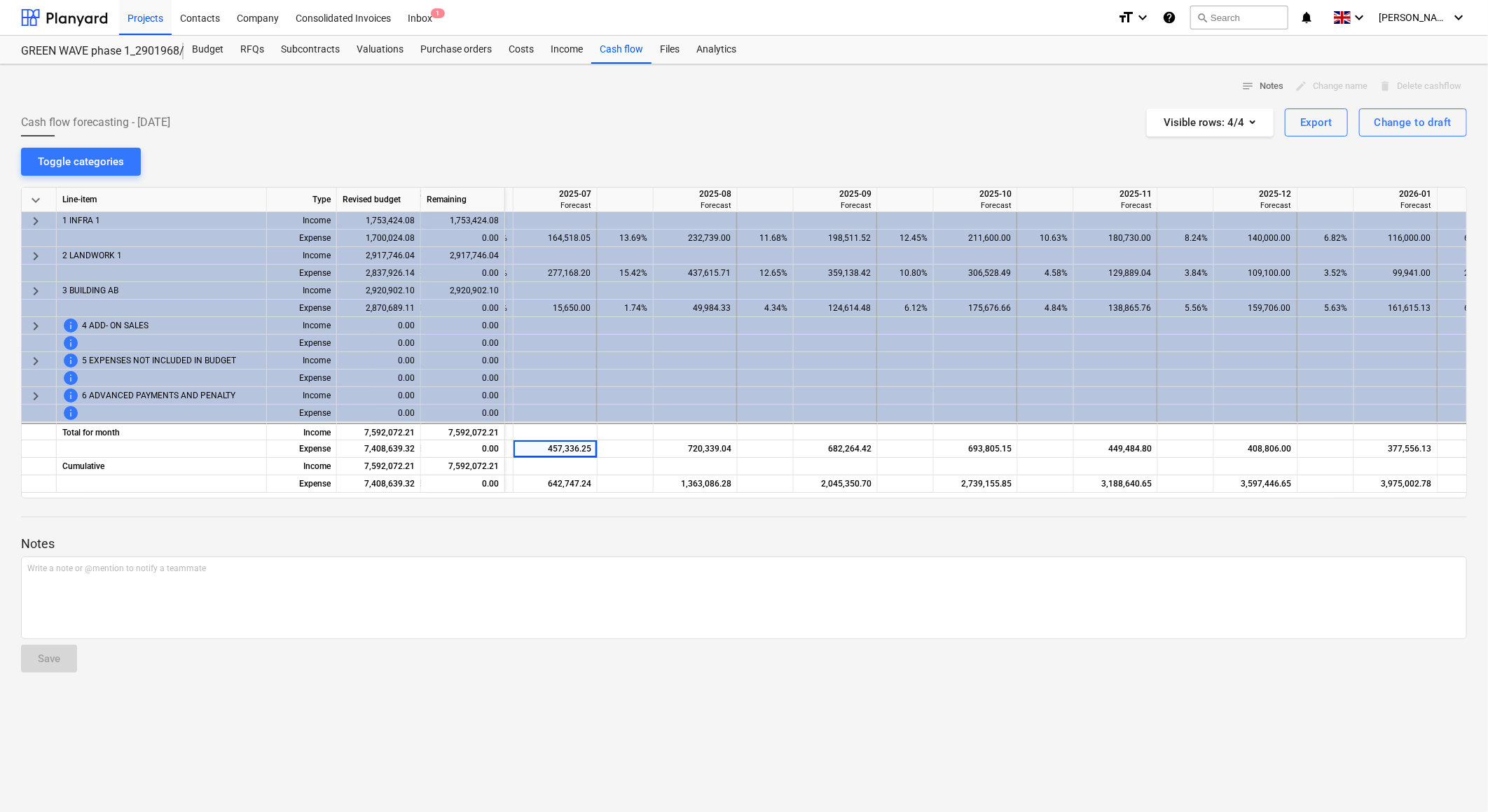
click at [643, 145] on div "notes Notes edit Change name delete Delete cashflow Cash flow forecasting - [DA…" at bounding box center [744, 438] width 1488 height 748
click at [648, 168] on div "notes Notes edit Change name delete Delete cashflow Cash flow forecasting - [DA…" at bounding box center [744, 438] width 1488 height 748
click at [568, 105] on div at bounding box center [744, 103] width 1446 height 12
click at [625, 134] on div "Cash flow forecasting - [DATE] Visible rows : 4/4 Export Change to draft" at bounding box center [744, 122] width 1446 height 28
click at [746, 129] on div "Cash flow forecasting - [DATE] Visible rows : 4/4 Export Change to draft" at bounding box center [744, 122] width 1446 height 28
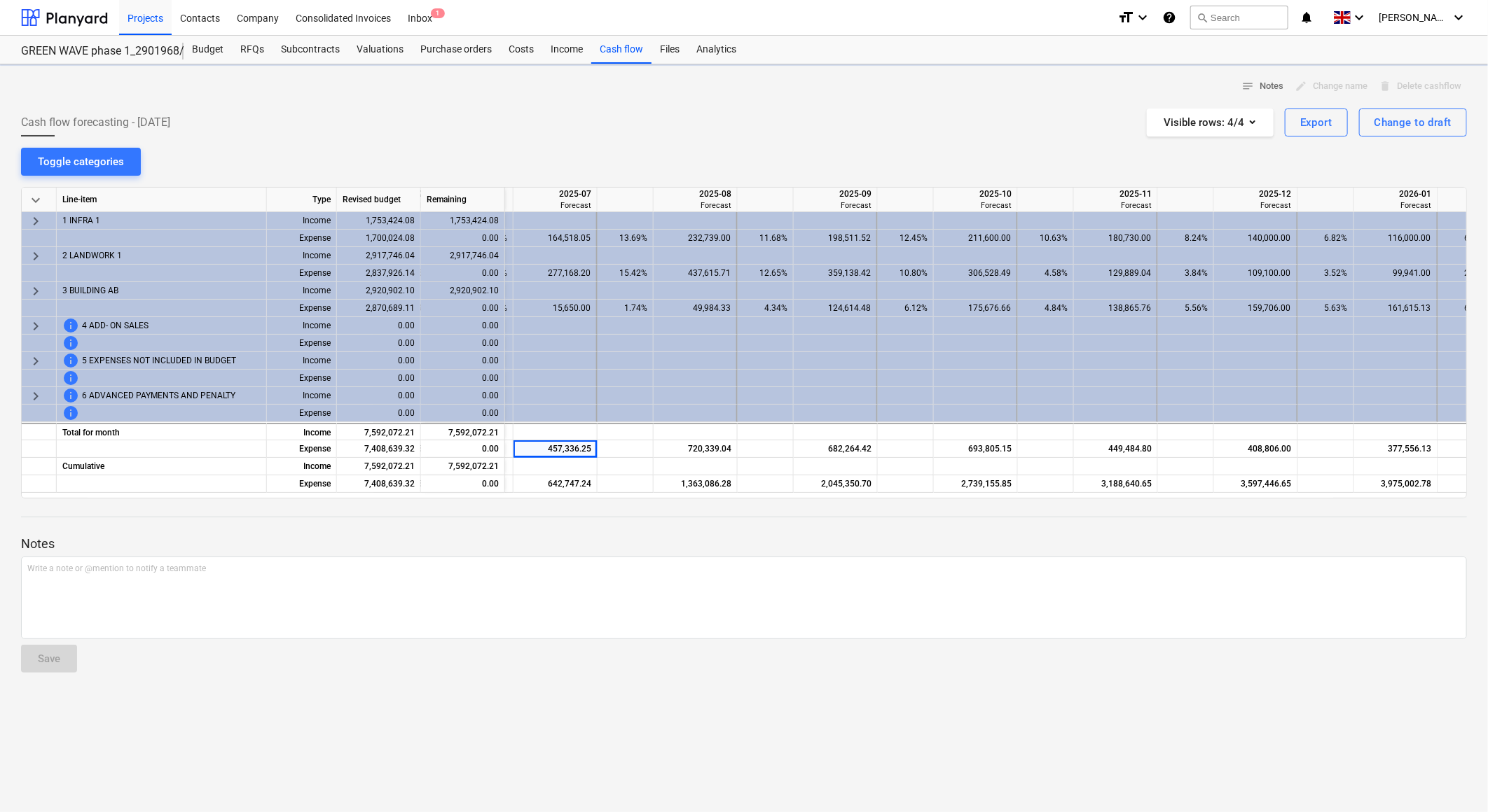
click at [768, 132] on div "Cash flow forecasting - [DATE] Visible rows : 4/4 Export Change to draft" at bounding box center [744, 122] width 1446 height 28
click at [762, 131] on div "Cash flow forecasting - [DATE] Visible rows : 4/4 Export Change to draft" at bounding box center [744, 122] width 1446 height 28
click at [711, 141] on div "notes Notes edit Change name delete Delete cashflow Cash flow forecasting - [DA…" at bounding box center [744, 438] width 1488 height 748
click at [679, 93] on div "notes Notes edit Change name delete Delete cashflow" at bounding box center [744, 86] width 1446 height 21
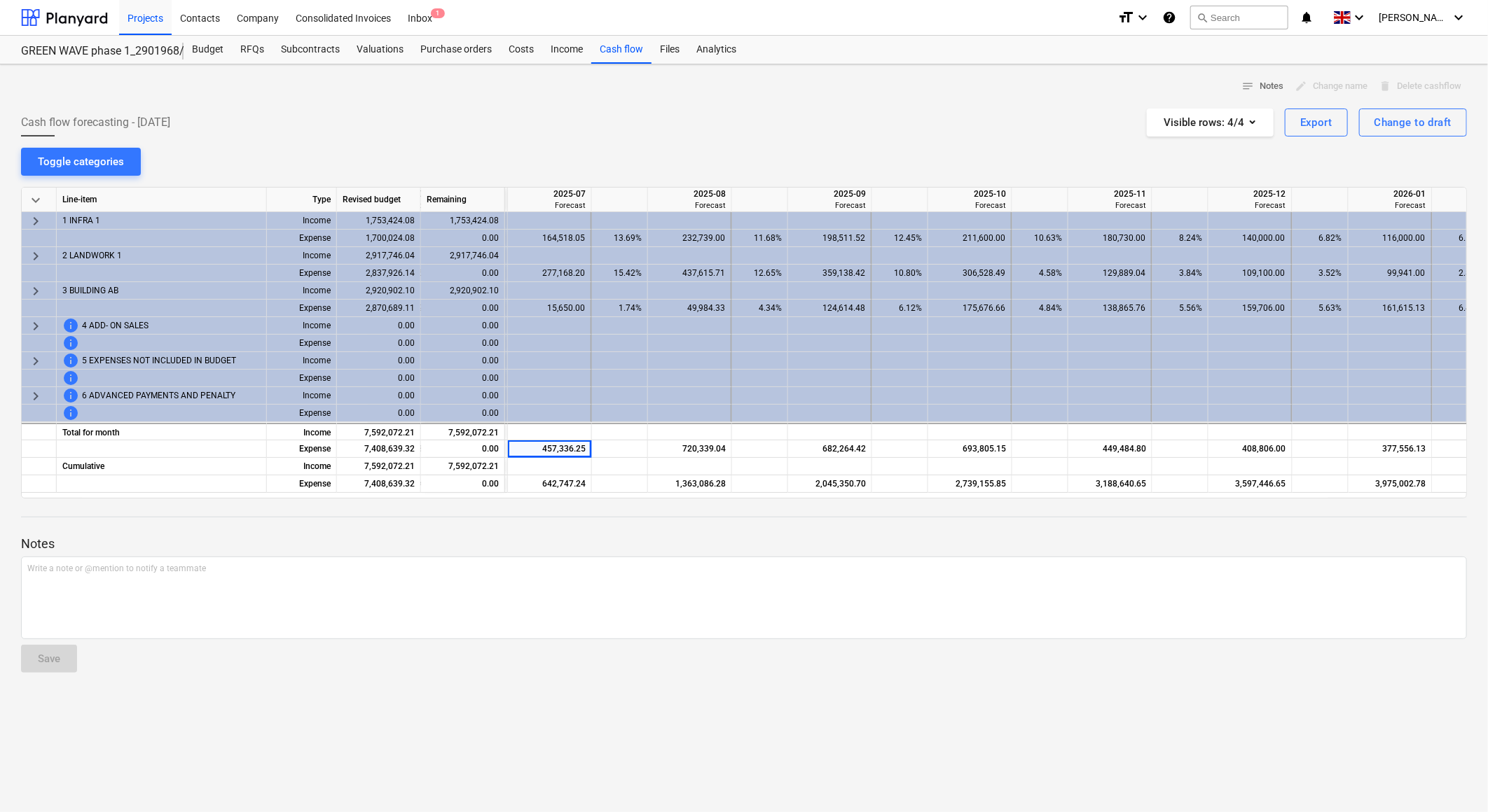
click at [822, 129] on div "Cash flow forecasting - [DATE] Visible rows : 4/4 Export Change to draft" at bounding box center [744, 122] width 1446 height 28
click at [795, 121] on div "Cash flow forecasting - [DATE] Visible rows : 4/4 Export Change to draft" at bounding box center [744, 122] width 1446 height 28
click at [609, 129] on div "Cash flow forecasting - [DATE] Visible rows : 4/4 Export Change to draft" at bounding box center [744, 122] width 1446 height 28
click at [587, 142] on div "notes Notes edit Change name delete Delete cashflow Cash flow forecasting - [DA…" at bounding box center [744, 438] width 1488 height 748
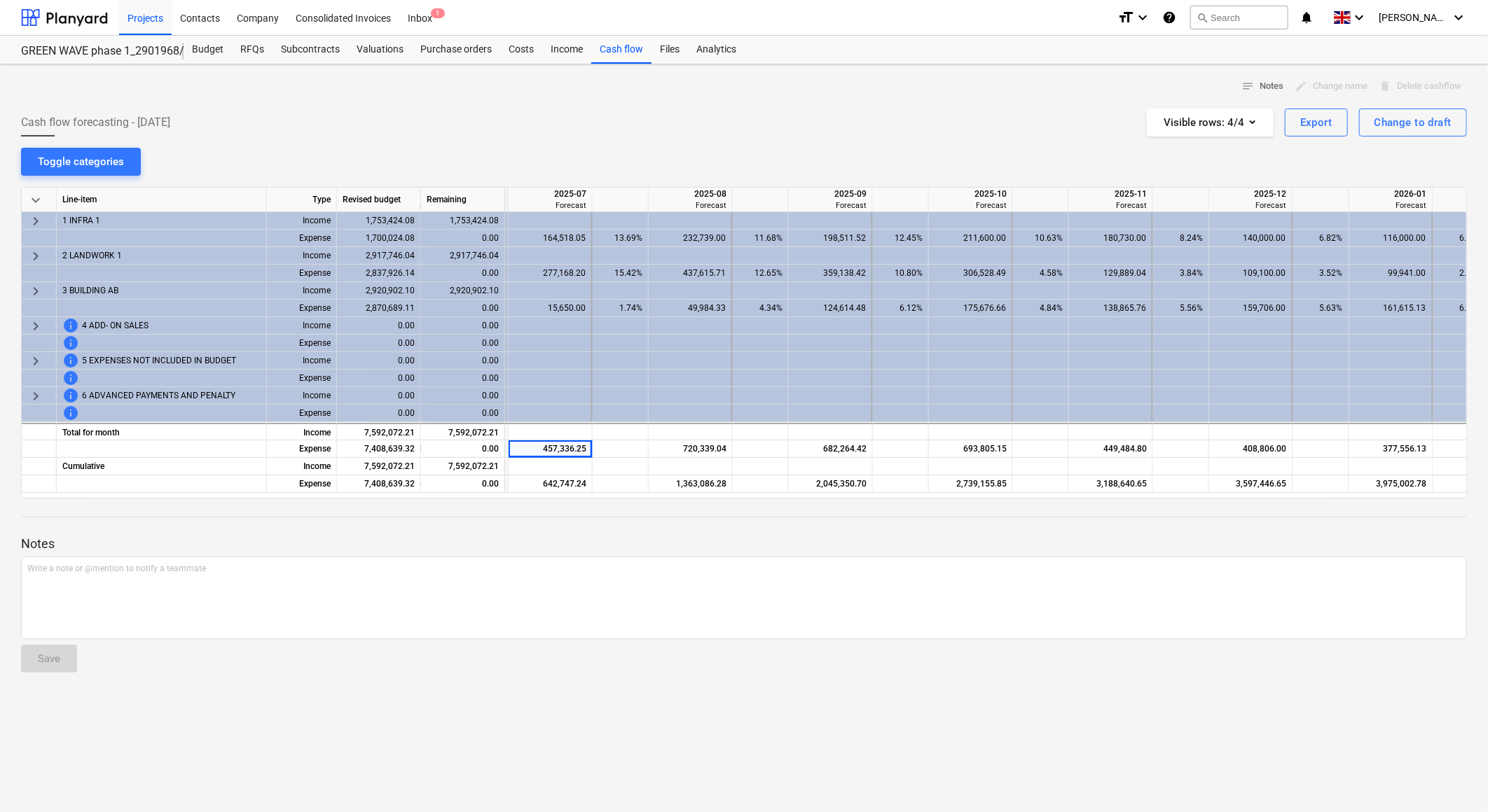
click at [528, 170] on div "notes Notes edit Change name delete Delete cashflow Cash flow forecasting - [DA…" at bounding box center [744, 438] width 1488 height 748
click at [555, 162] on div "notes Notes edit Change name delete Delete cashflow Cash flow forecasting - [DA…" at bounding box center [744, 438] width 1488 height 748
click at [554, 163] on div "notes Notes edit Change name delete Delete cashflow Cash flow forecasting - [DA…" at bounding box center [744, 438] width 1488 height 748
click at [586, 162] on div "notes Notes edit Change name delete Delete cashflow Cash flow forecasting - [DA…" at bounding box center [744, 438] width 1488 height 748
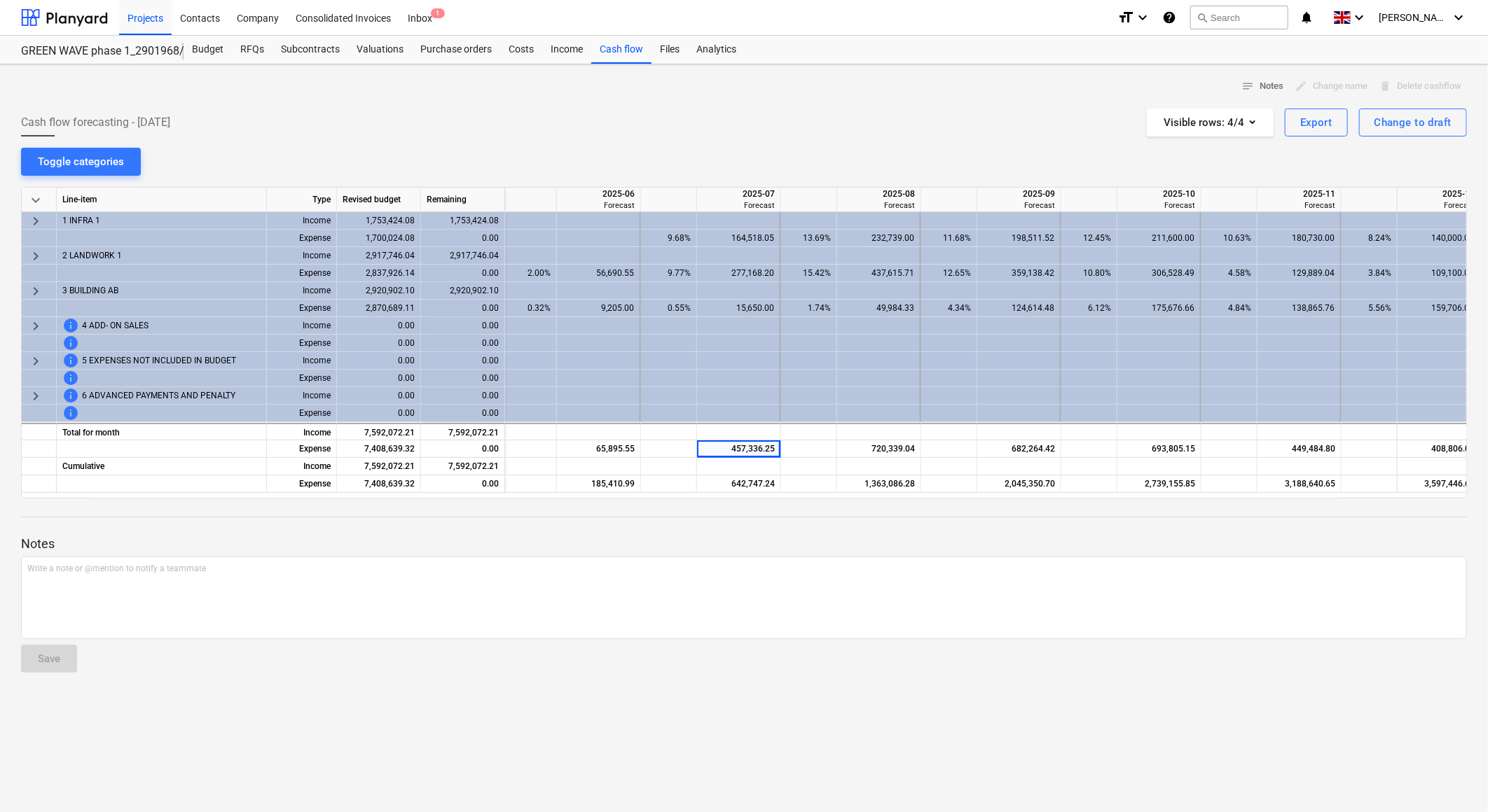
scroll to position [0, 226]
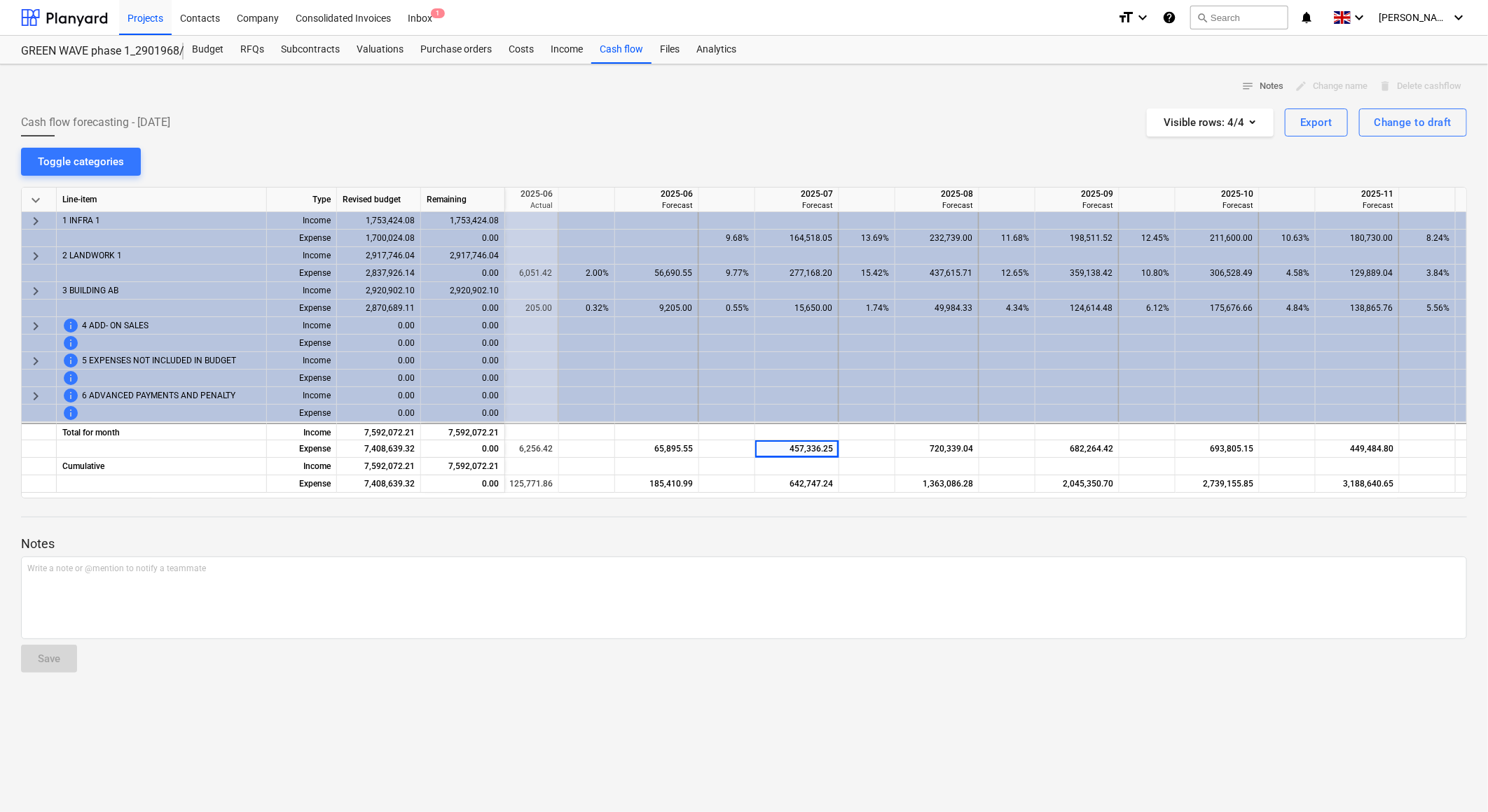
click at [723, 124] on div "Cash flow forecasting - [DATE] Visible rows : 4/4 Export Change to draft" at bounding box center [744, 122] width 1446 height 28
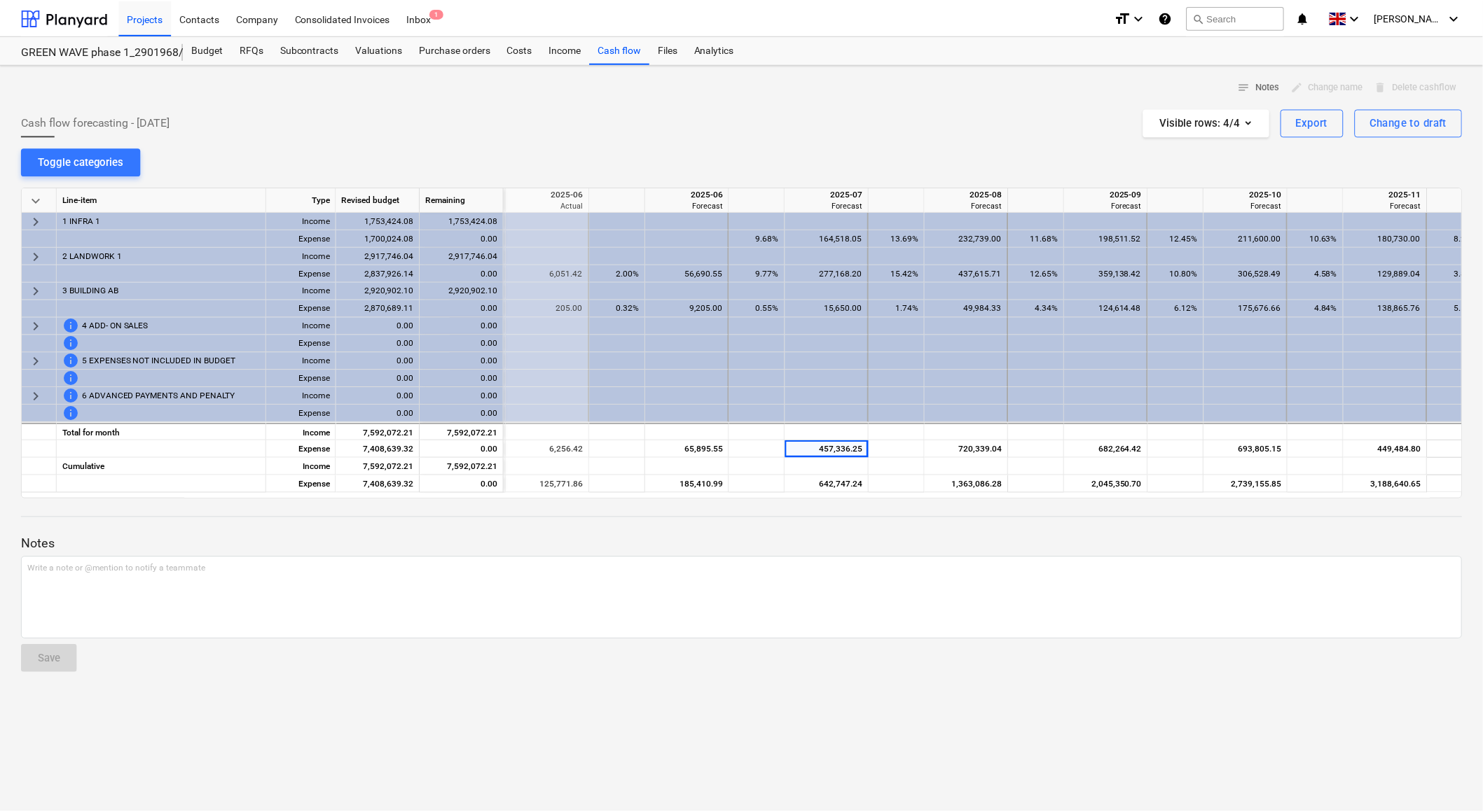
scroll to position [0, 215]
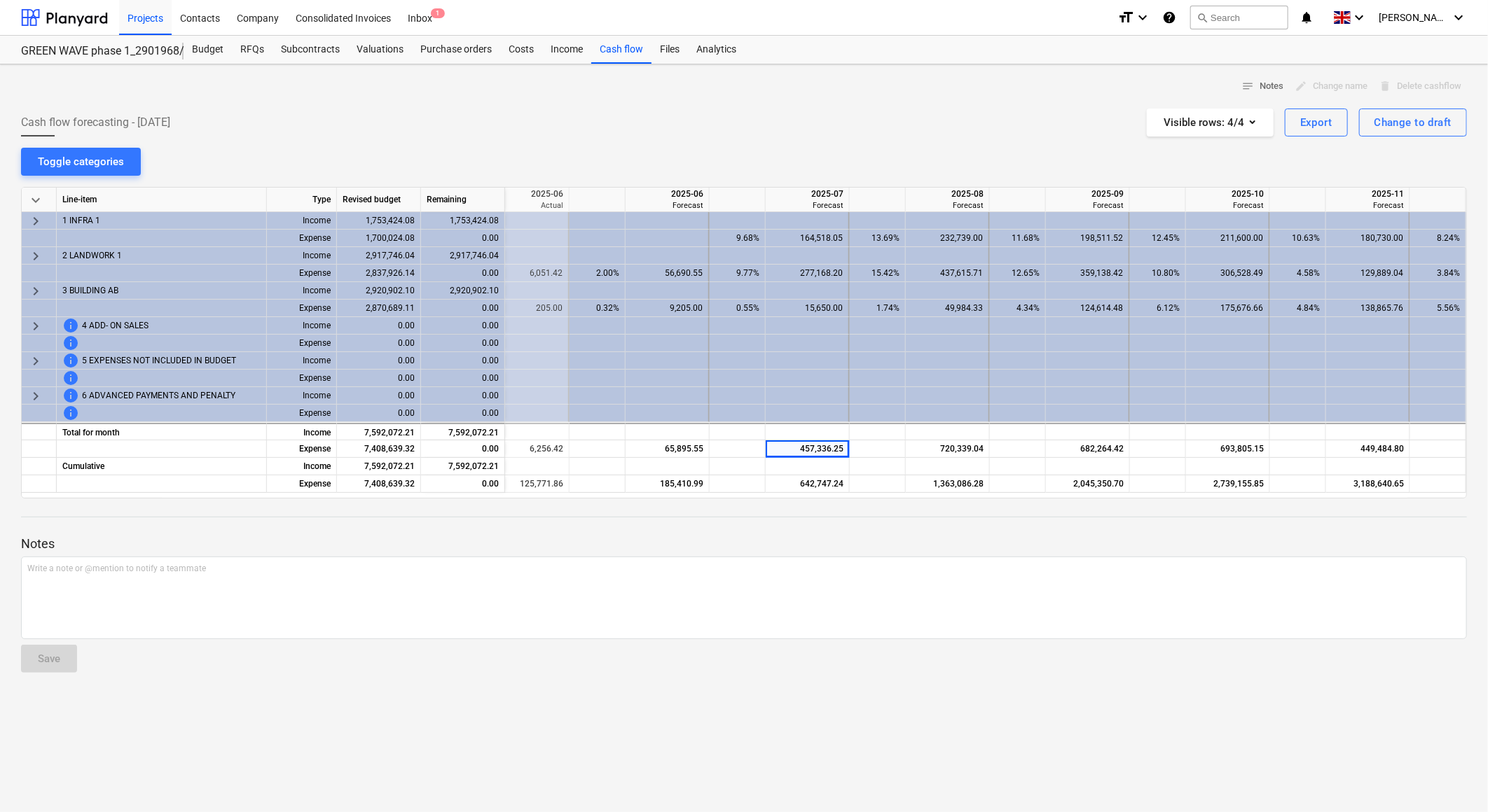
click at [686, 142] on div "notes Notes edit Change name delete Delete cashflow Cash flow forecasting - [DA…" at bounding box center [744, 438] width 1488 height 748
click at [777, 137] on div "notes Notes edit Change name delete Delete cashflow Cash flow forecasting - [DA…" at bounding box center [744, 438] width 1488 height 748
drag, startPoint x: 808, startPoint y: 137, endPoint x: 790, endPoint y: 135, distance: 18.1
click at [808, 137] on div "notes Notes edit Change name delete Delete cashflow Cash flow forecasting - [DA…" at bounding box center [744, 438] width 1488 height 748
click at [764, 124] on div "Cash flow forecasting - [DATE] Visible rows : 4/4 Export Change to draft" at bounding box center [744, 122] width 1446 height 28
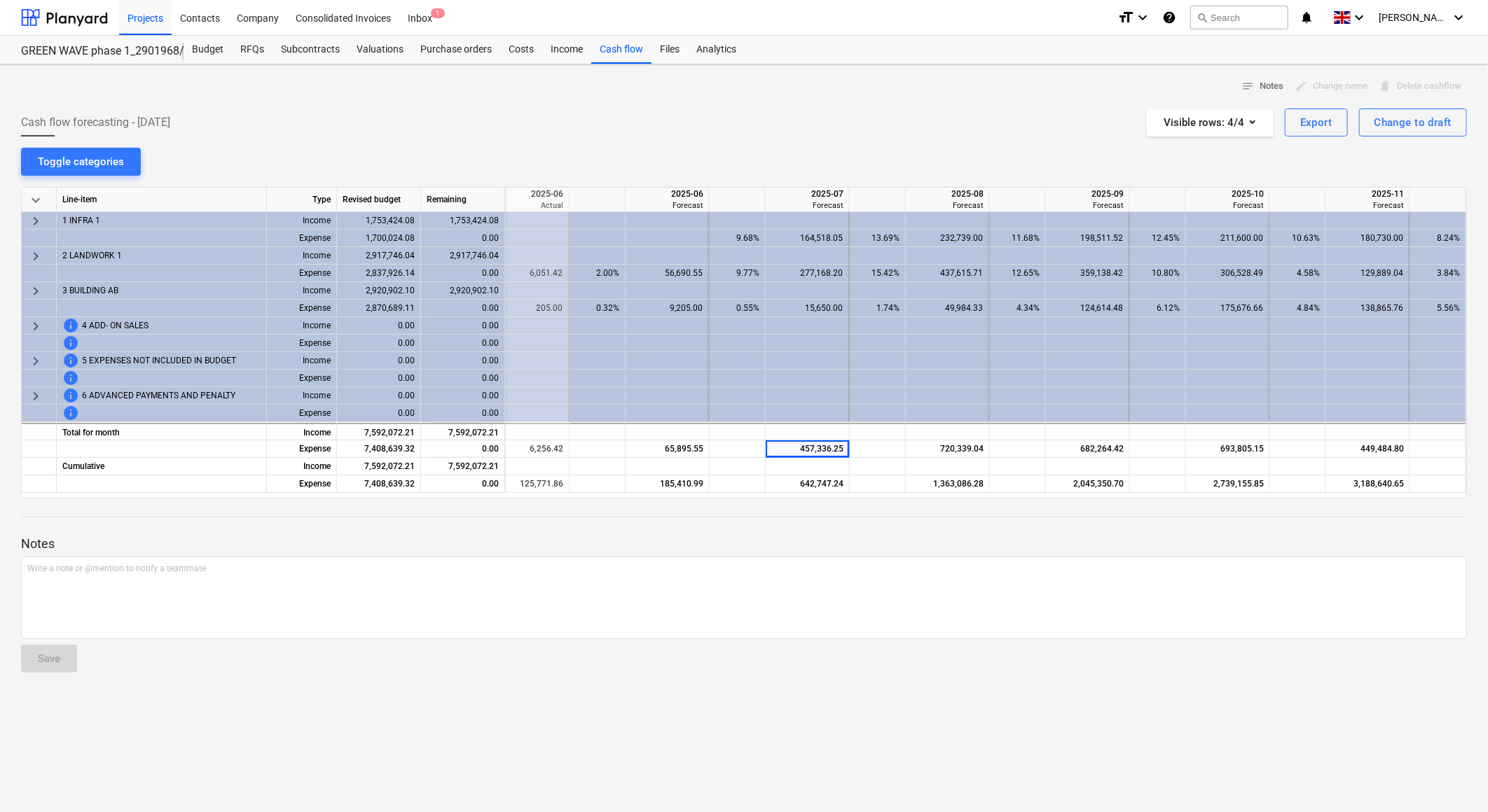
click at [793, 111] on div "Cash flow forecasting - [DATE] Visible rows : 4/4 Export Change to draft" at bounding box center [744, 122] width 1446 height 28
click at [813, 114] on div "Cash flow forecasting - [DATE] Visible rows : 4/4 Export Change to draft" at bounding box center [744, 122] width 1446 height 28
drag, startPoint x: 813, startPoint y: 114, endPoint x: 799, endPoint y: 58, distance: 57.7
click at [766, 100] on div at bounding box center [744, 103] width 1446 height 12
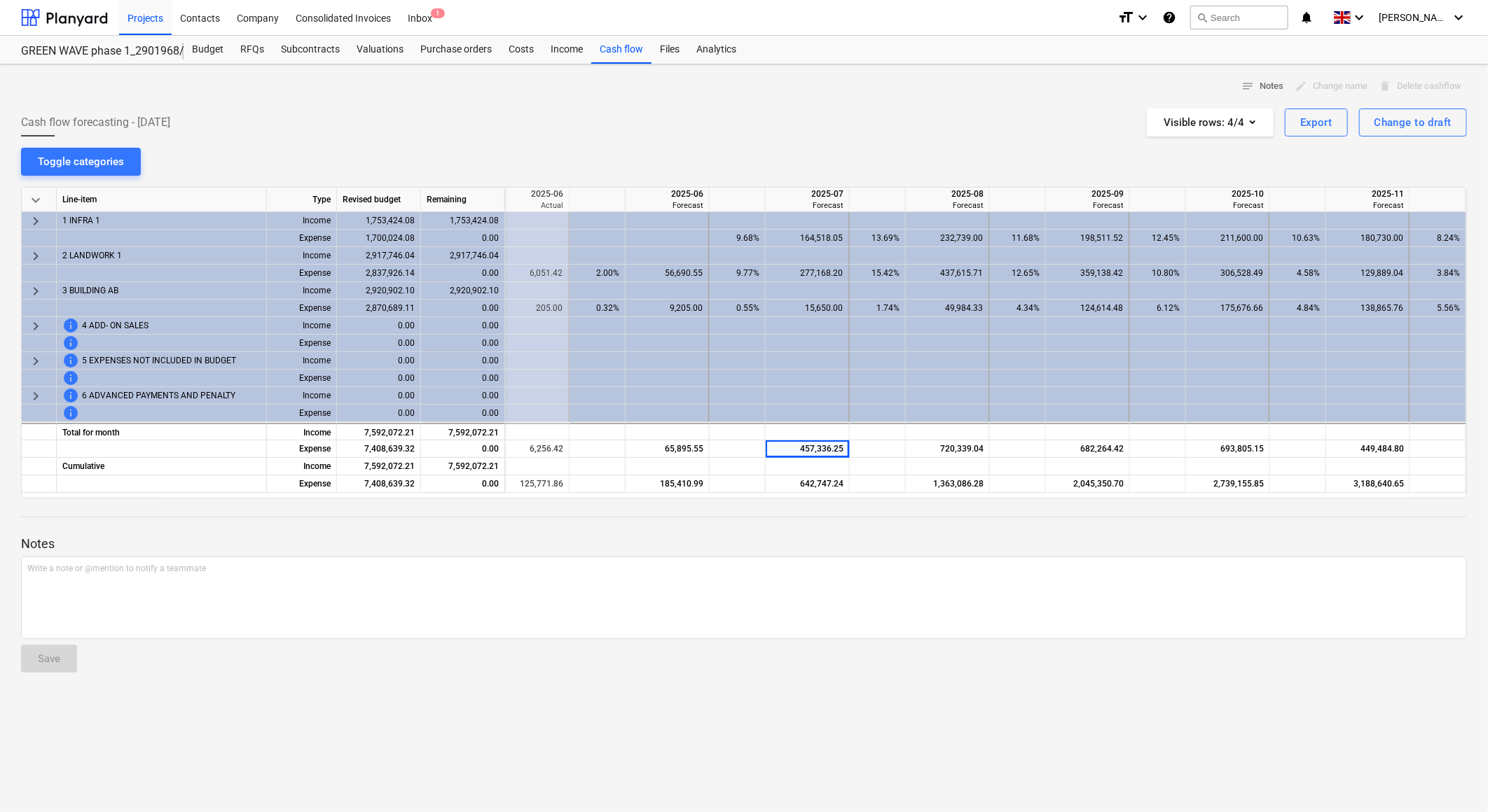
click at [827, 144] on div "notes Notes edit Change name delete Delete cashflow Cash flow forecasting - [DA…" at bounding box center [744, 438] width 1488 height 748
click at [963, 87] on div "notes Notes edit Change name delete Delete cashflow" at bounding box center [744, 86] width 1446 height 21
click at [852, 99] on div at bounding box center [744, 103] width 1446 height 12
click at [682, 94] on div "notes Notes edit Change name delete Delete cashflow" at bounding box center [744, 86] width 1446 height 21
click at [773, 94] on div "notes Notes edit Change name delete Delete cashflow" at bounding box center [744, 86] width 1446 height 21
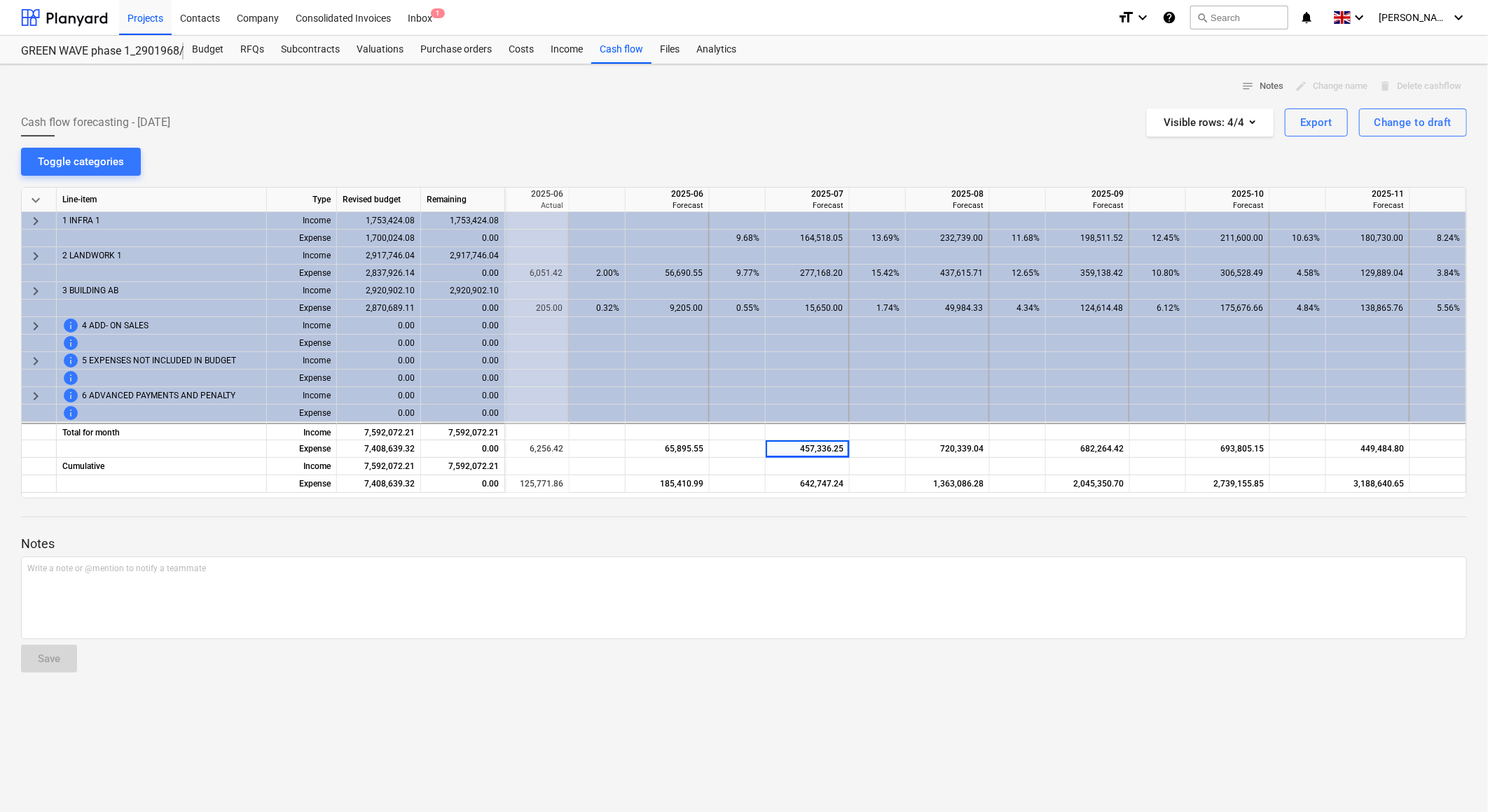
click at [784, 107] on div at bounding box center [744, 103] width 1446 height 12
click at [784, 108] on div "notes Notes edit Change name delete Delete cashflow Cash flow forecasting - [DA…" at bounding box center [744, 438] width 1488 height 748
click at [784, 110] on div "Cash flow forecasting - [DATE] Visible rows : 4/4 Export Change to draft" at bounding box center [744, 122] width 1446 height 28
click at [785, 110] on div "Cash flow forecasting - [DATE] Visible rows : 4/4 Export Change to draft" at bounding box center [744, 122] width 1446 height 28
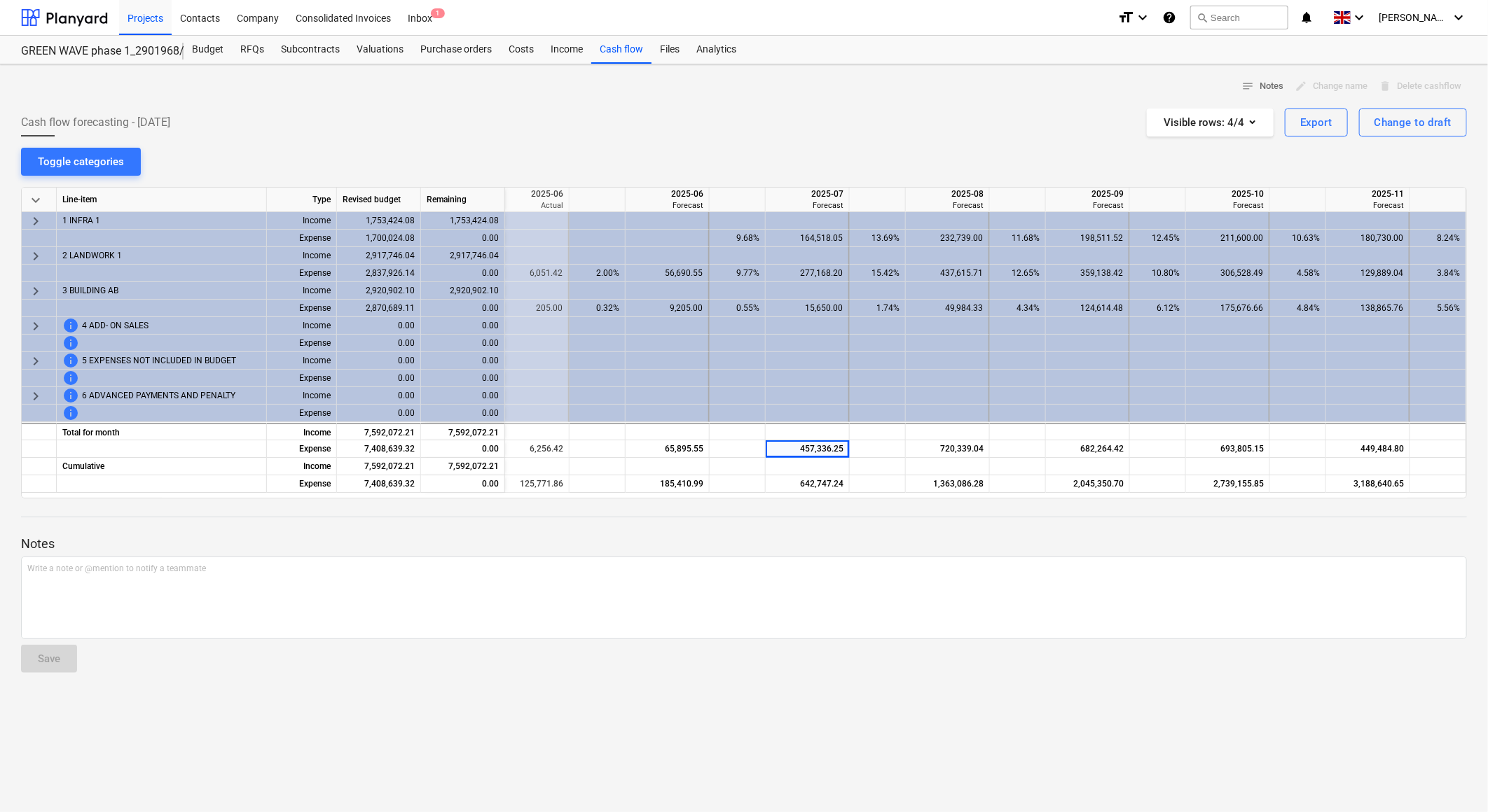
click at [785, 110] on div "Cash flow forecasting - [DATE] Visible rows : 4/4 Export Change to draft" at bounding box center [744, 122] width 1446 height 28
click at [785, 111] on div "Cash flow forecasting - [DATE] Visible rows : 4/4 Export Change to draft" at bounding box center [744, 122] width 1446 height 28
click at [785, 112] on div "Cash flow forecasting - [DATE] Visible rows : 4/4 Export Change to draft" at bounding box center [744, 122] width 1446 height 28
click at [767, 128] on div "Cash flow forecasting - [DATE] Visible rows : 4/4 Export Change to draft" at bounding box center [744, 122] width 1446 height 28
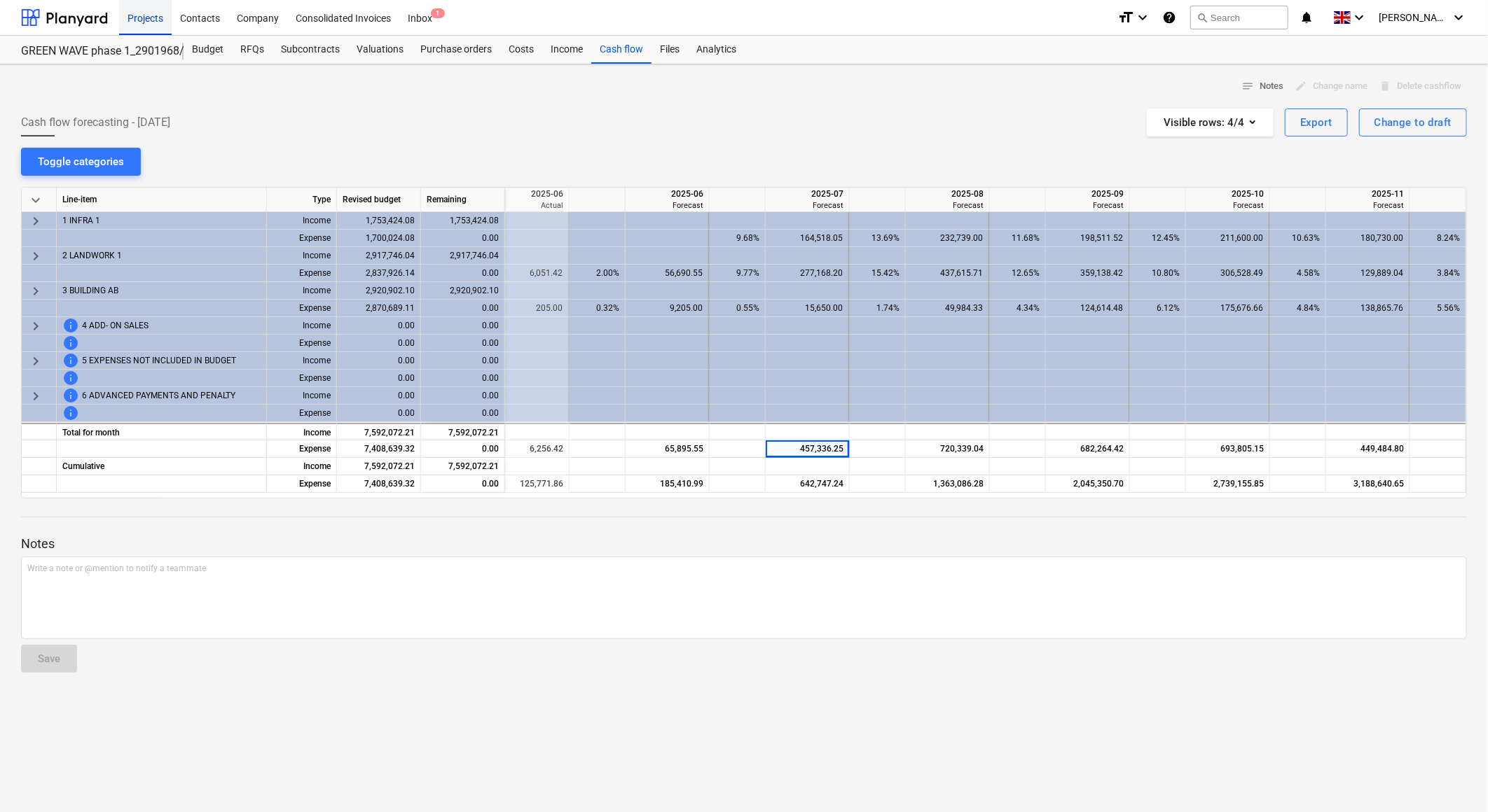
click at [140, 21] on div "Projects" at bounding box center [146, 16] width 52 height 36
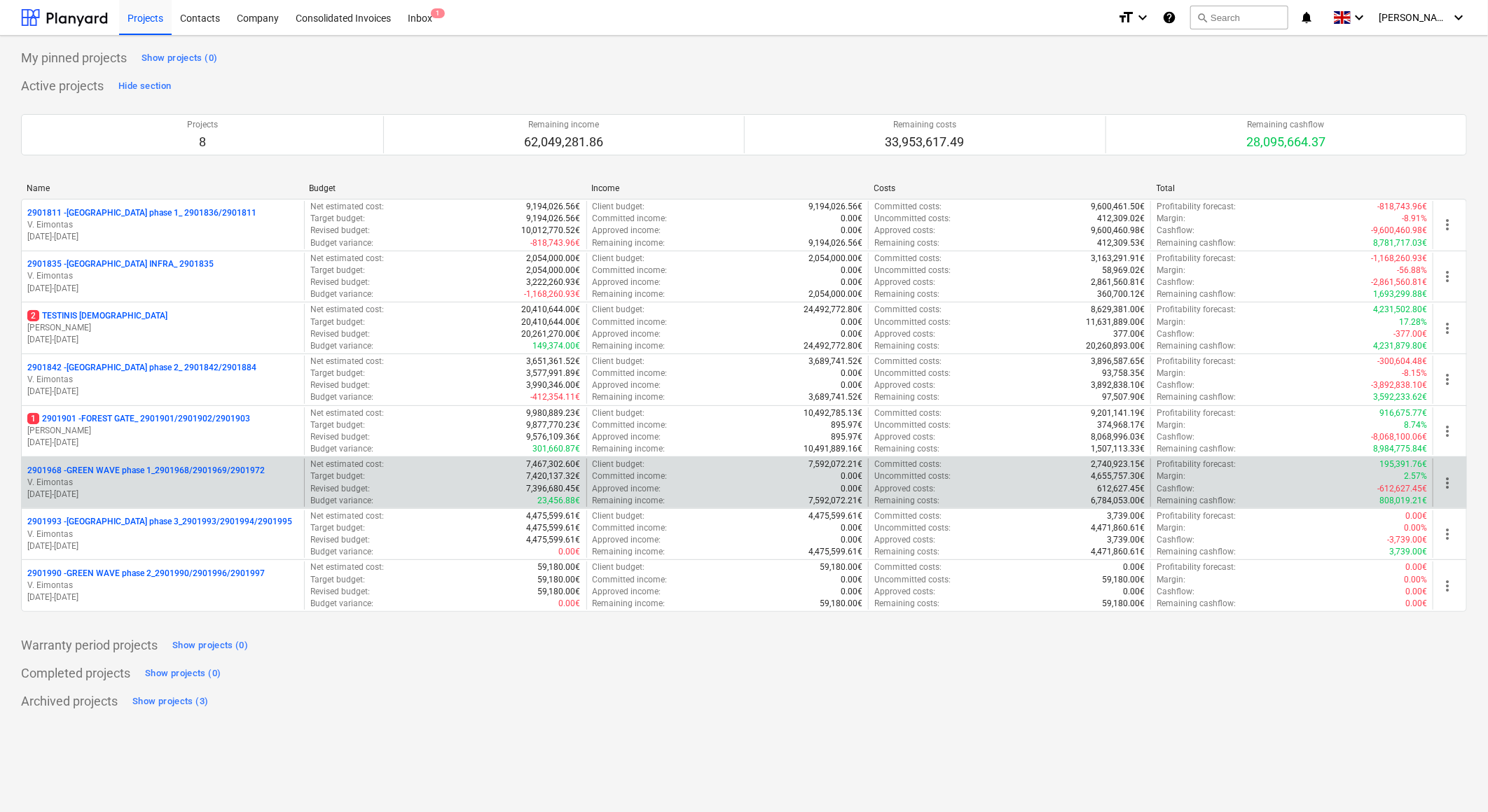
click at [140, 470] on p "2901968 - GREEN WAVE phase 1_2901968/2901969/2901972" at bounding box center [146, 471] width 238 height 12
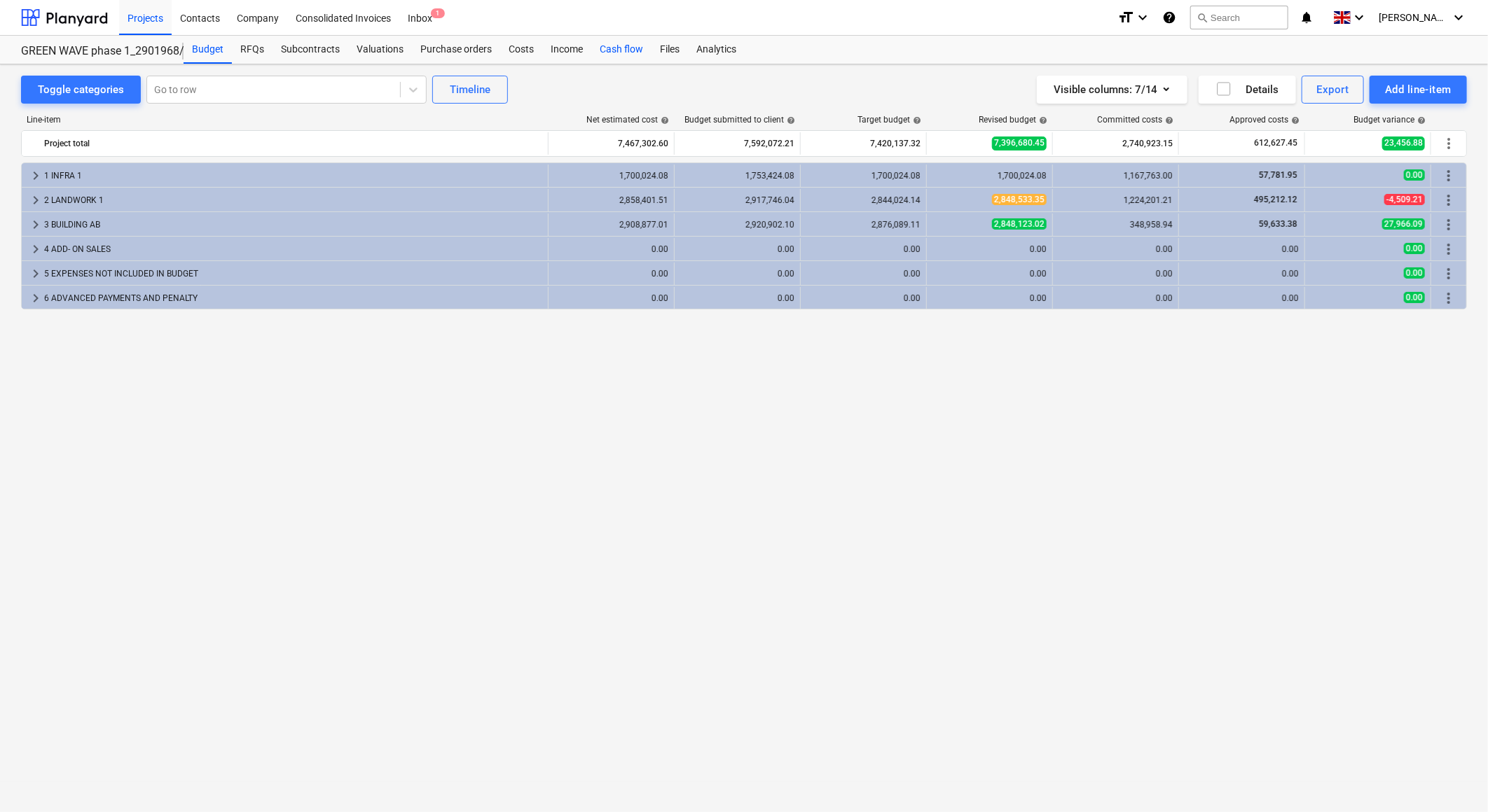
click at [627, 50] on div "Cash flow" at bounding box center [621, 49] width 60 height 28
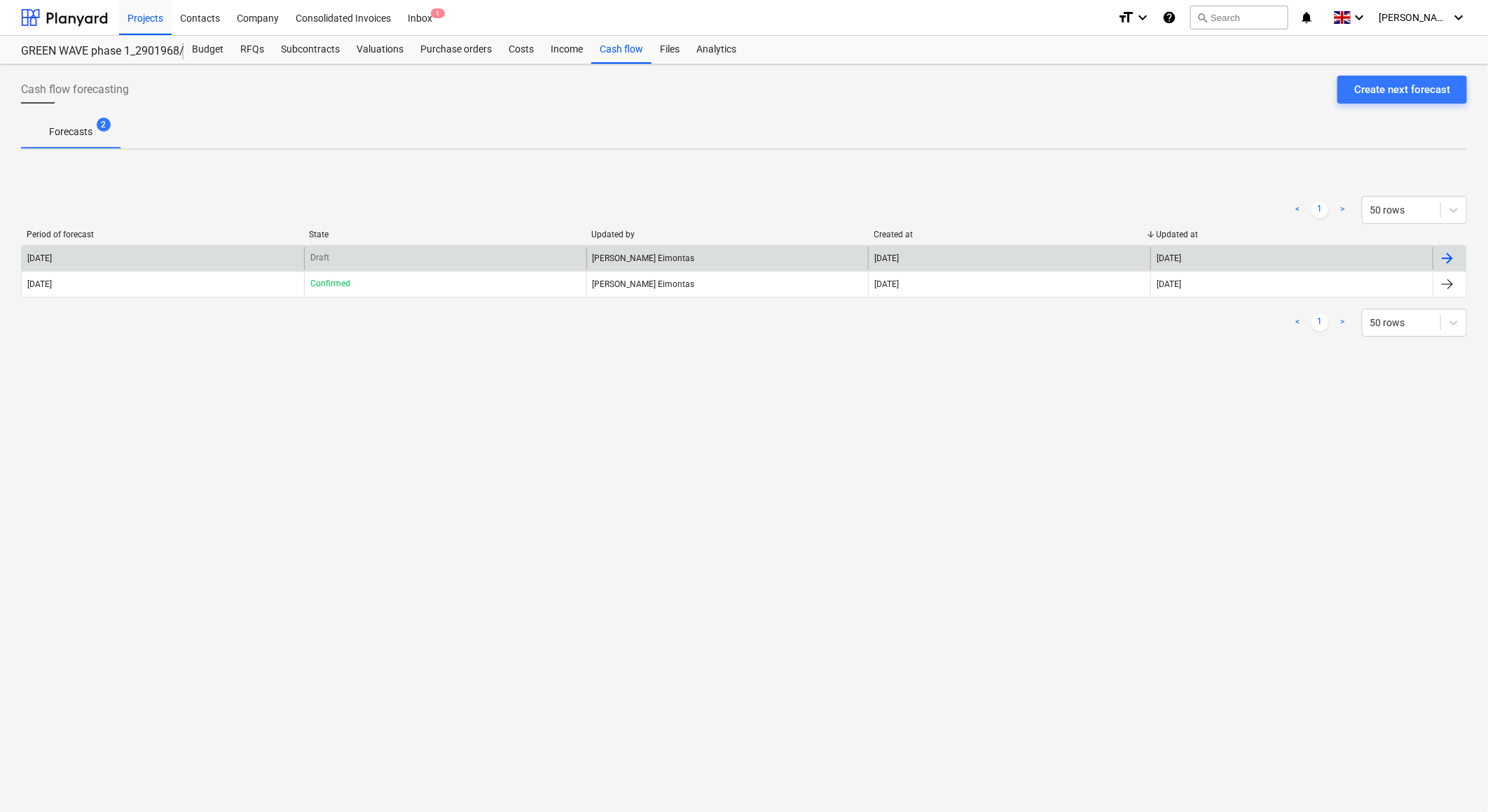
click at [145, 254] on div "[DATE]" at bounding box center [162, 258] width 282 height 22
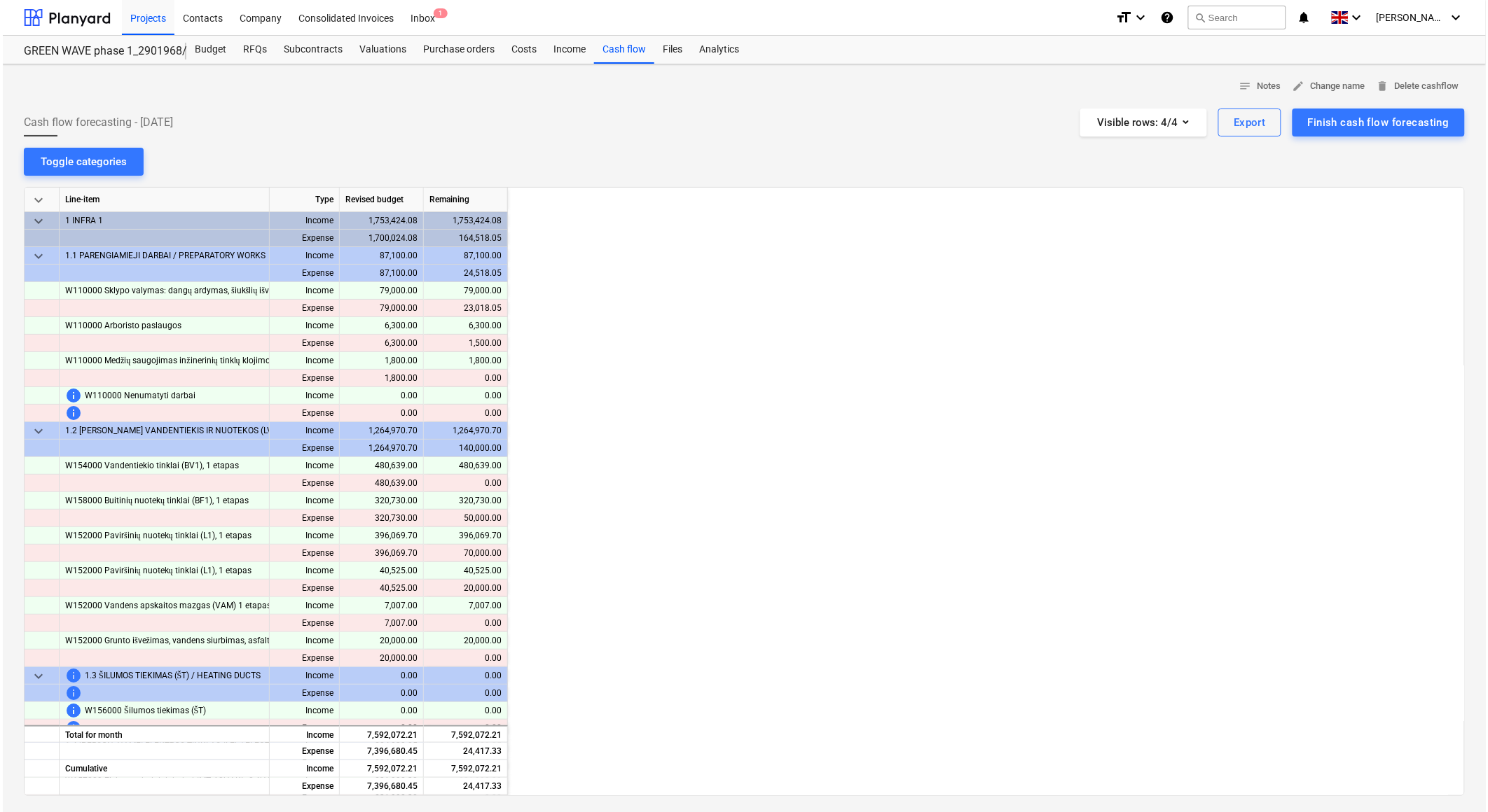
scroll to position [0, 420]
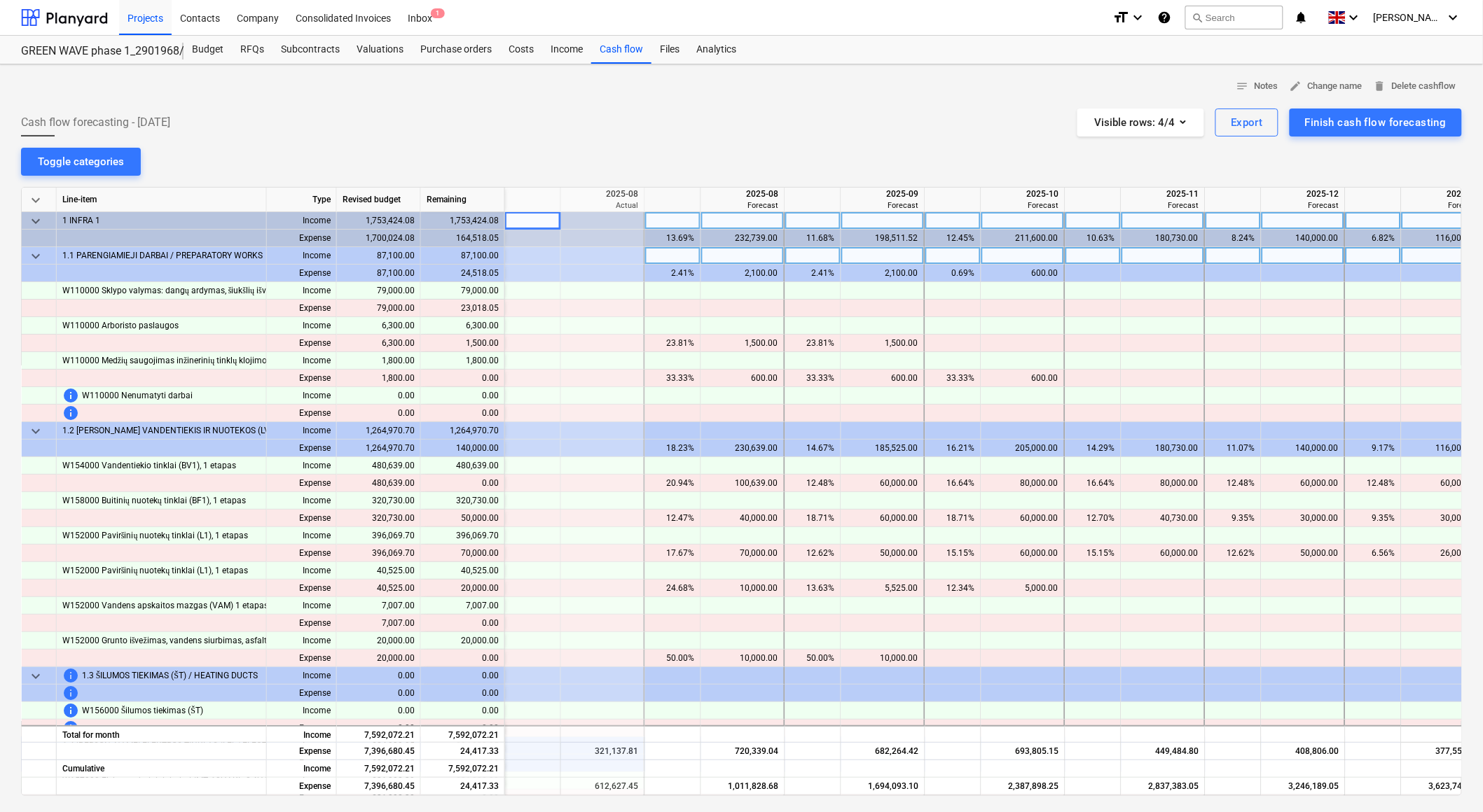
click at [32, 220] on span "keyboard_arrow_down" at bounding box center [35, 220] width 16 height 16
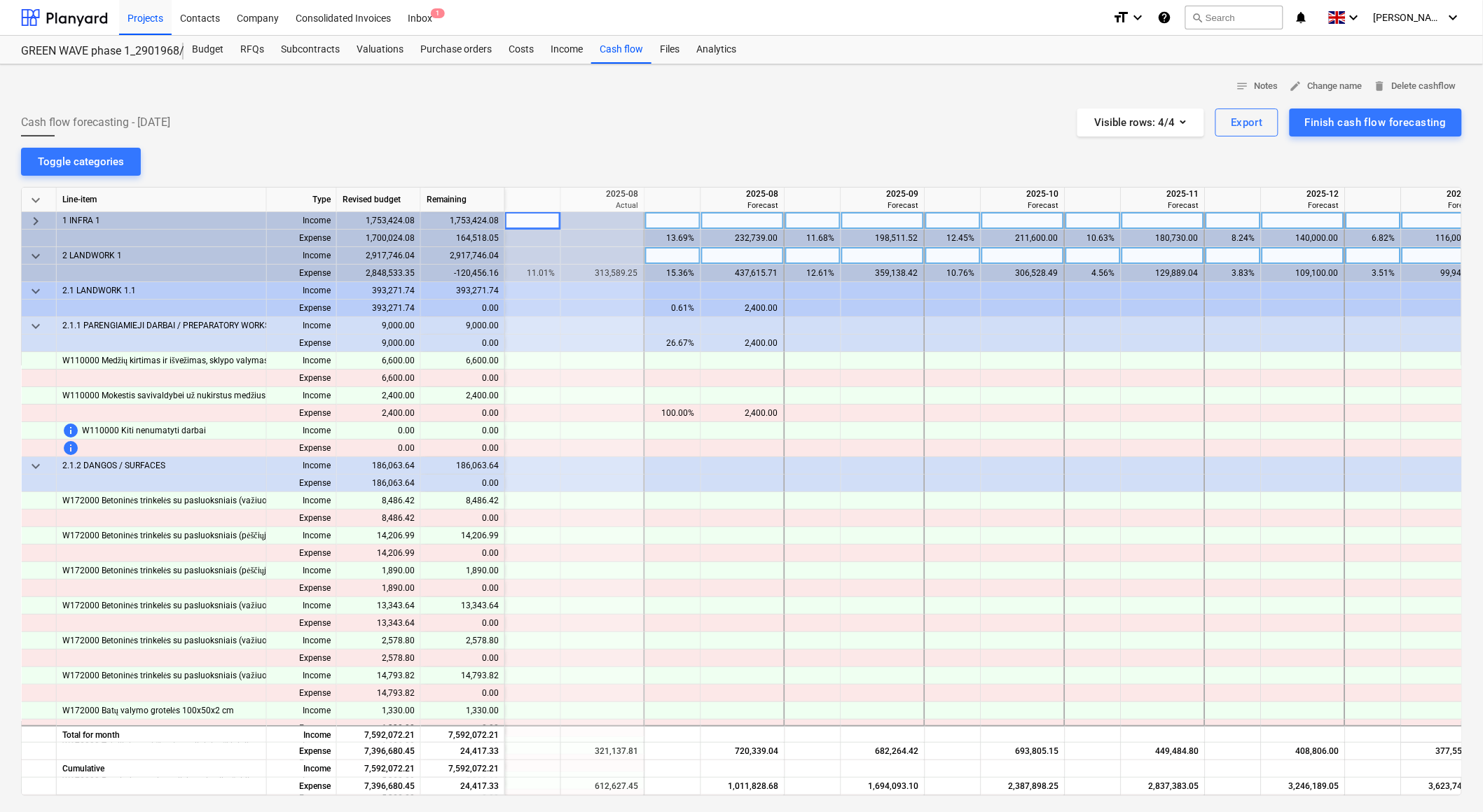
click at [44, 260] on span "keyboard_arrow_down" at bounding box center [35, 256] width 16 height 16
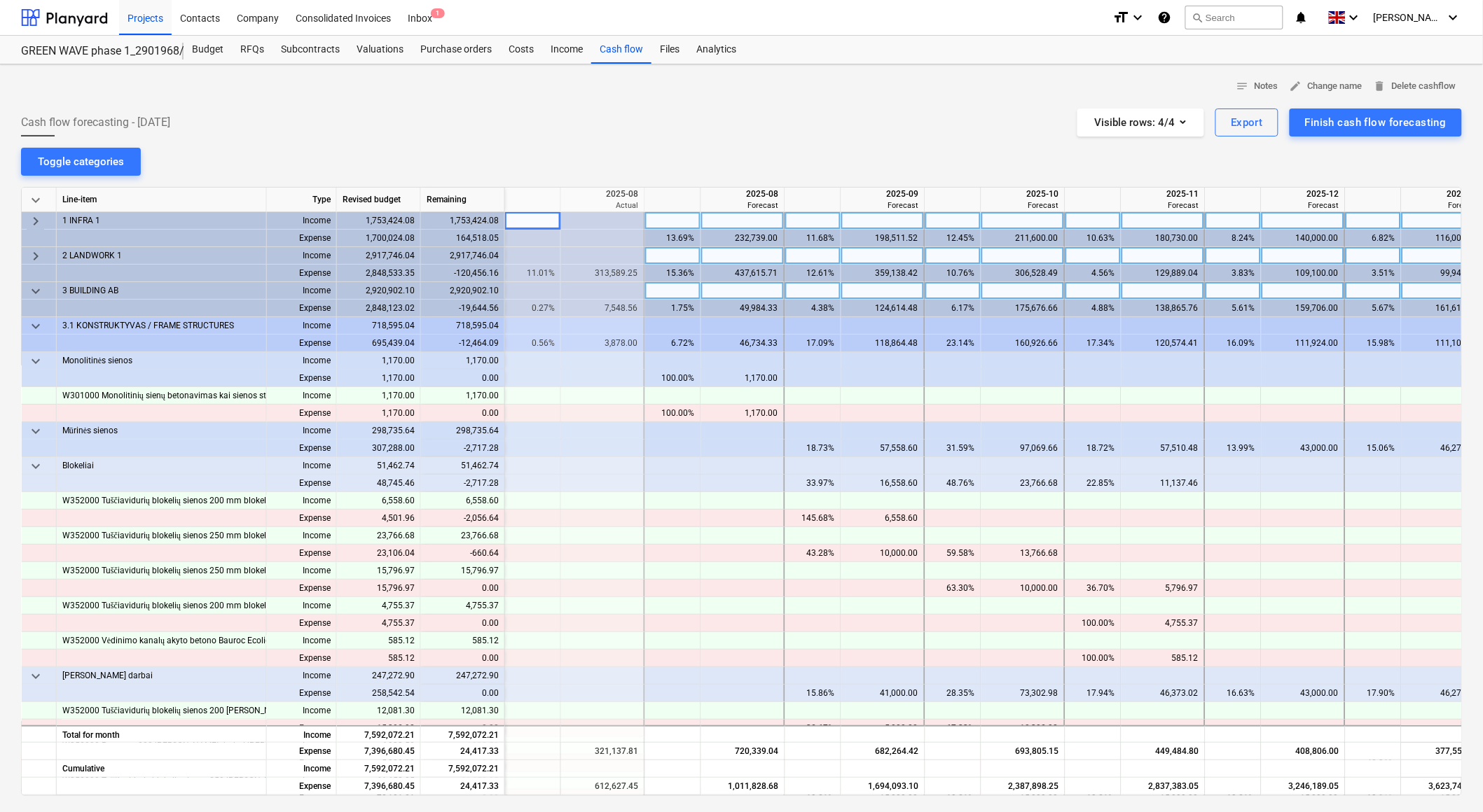
click at [33, 288] on span "keyboard_arrow_down" at bounding box center [35, 291] width 16 height 16
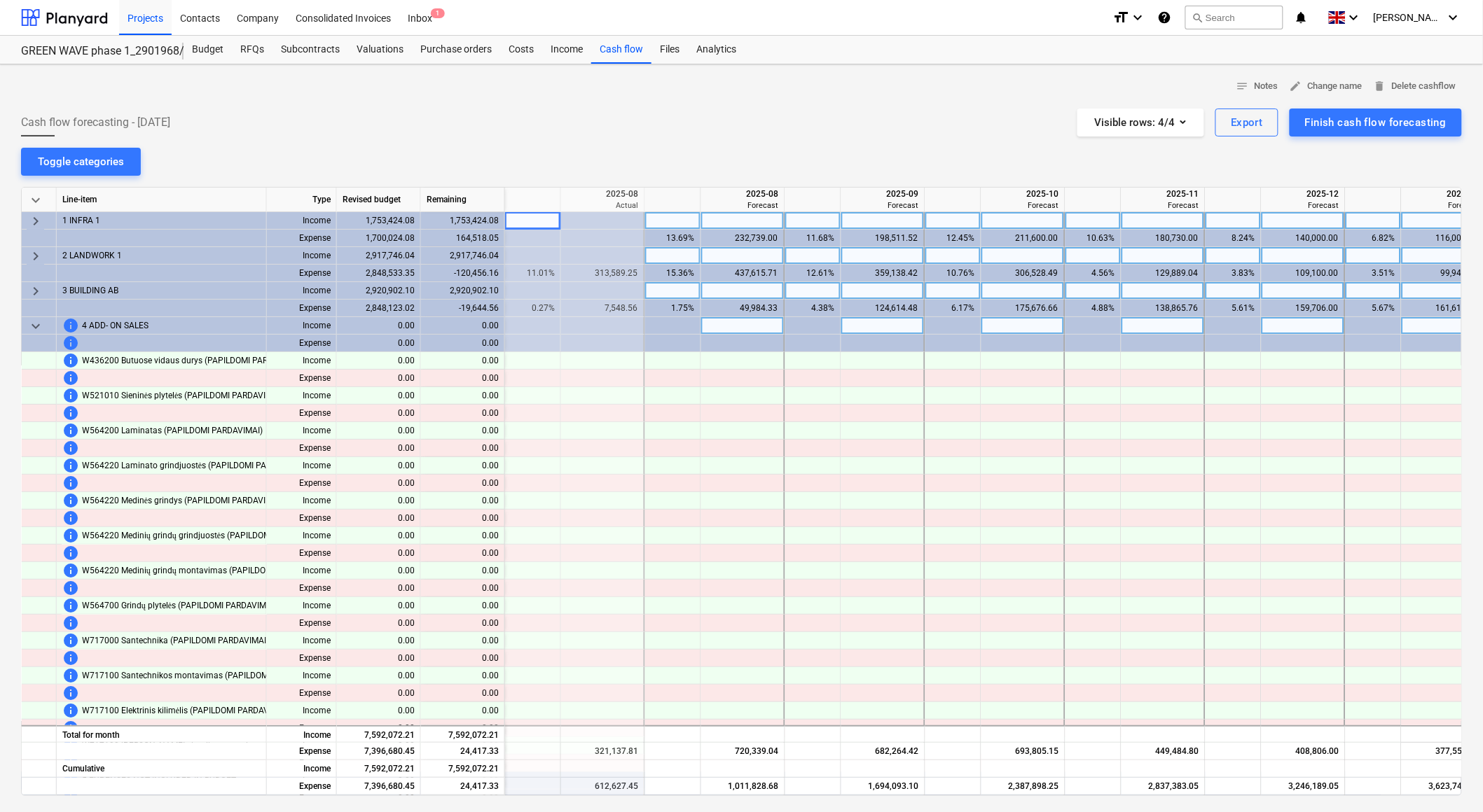
click at [35, 323] on span "keyboard_arrow_down" at bounding box center [35, 326] width 16 height 16
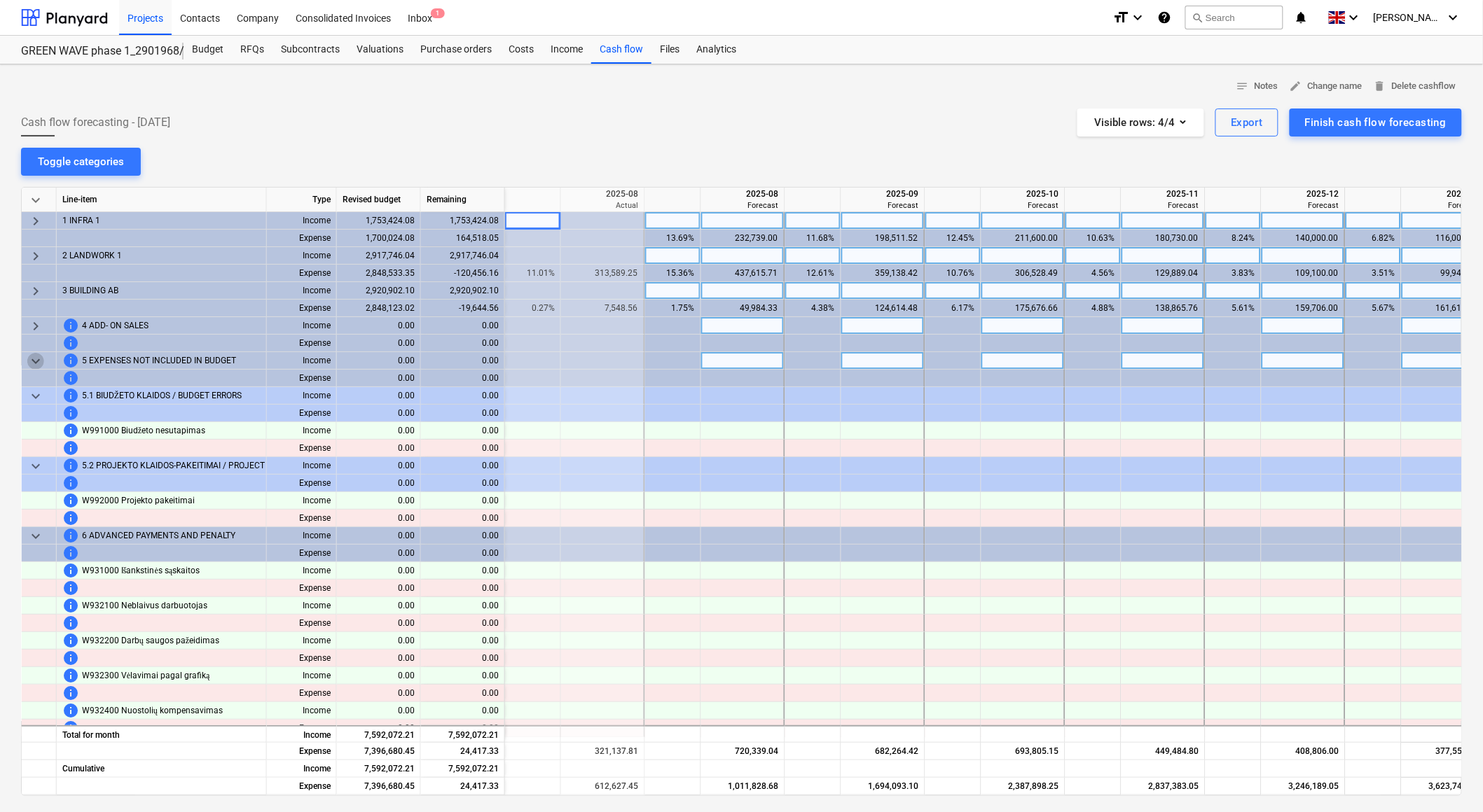
drag, startPoint x: 35, startPoint y: 360, endPoint x: 37, endPoint y: 369, distance: 9.2
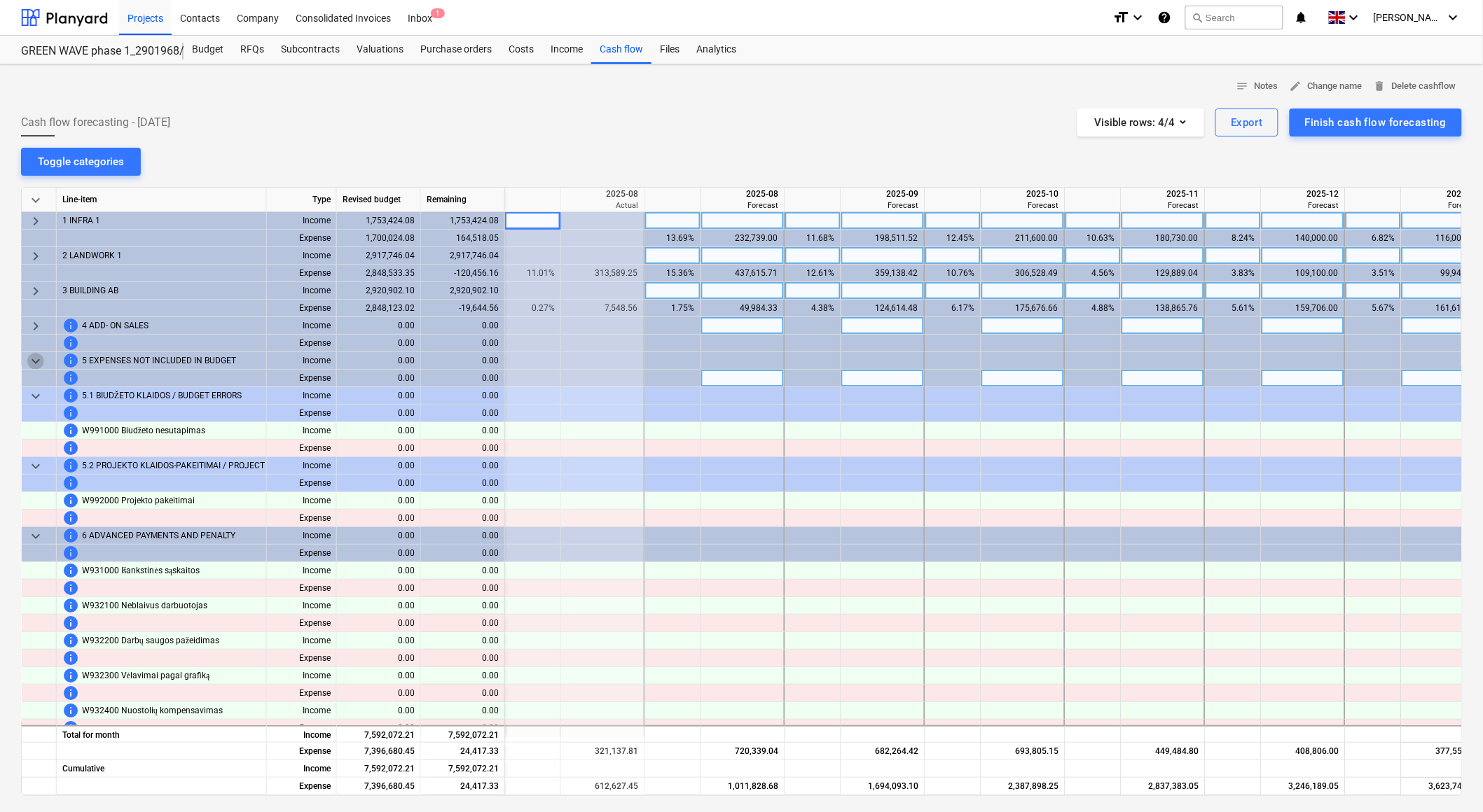
click at [35, 361] on span "keyboard_arrow_down" at bounding box center [35, 361] width 16 height 16
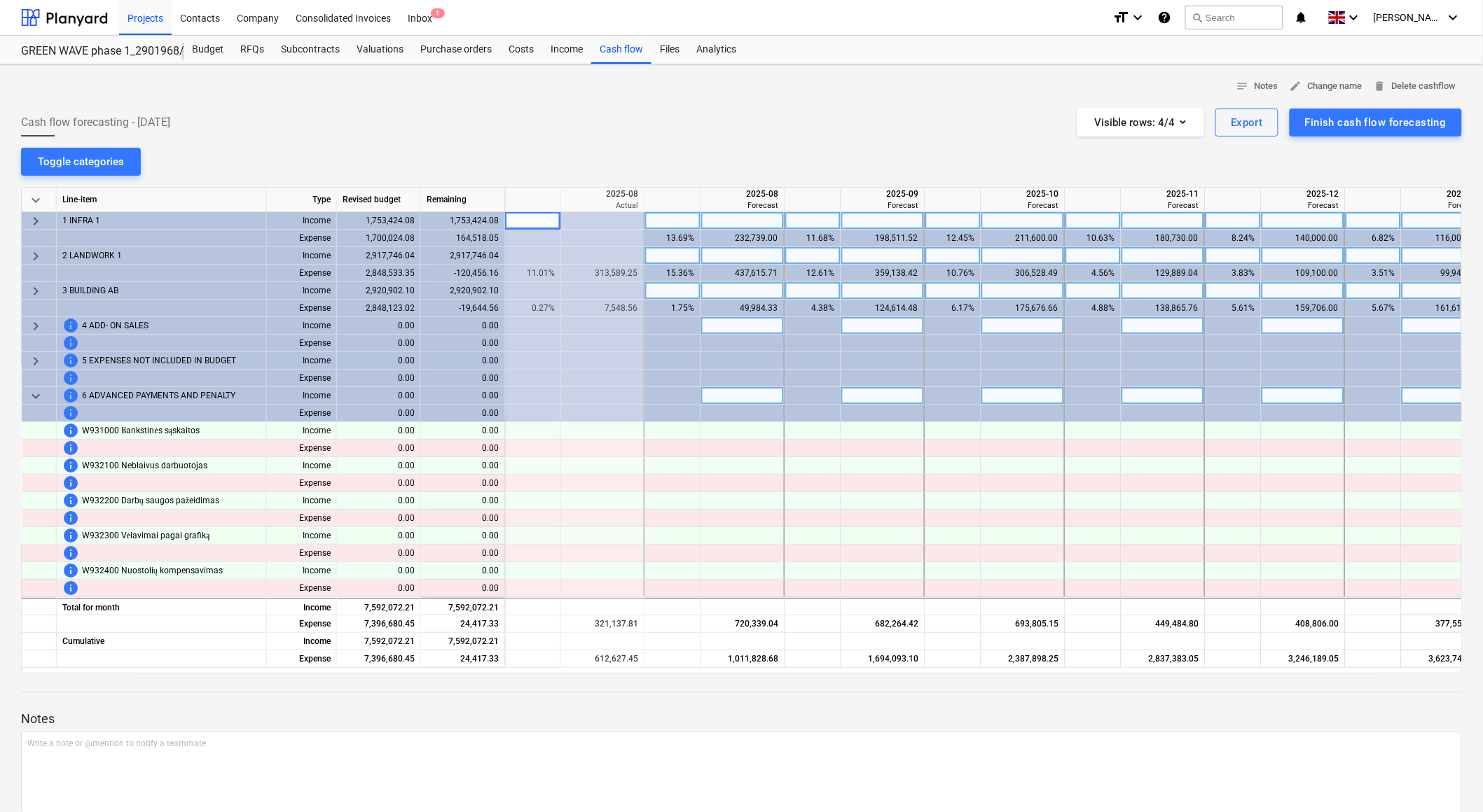
drag, startPoint x: 37, startPoint y: 395, endPoint x: 37, endPoint y: 420, distance: 25.0
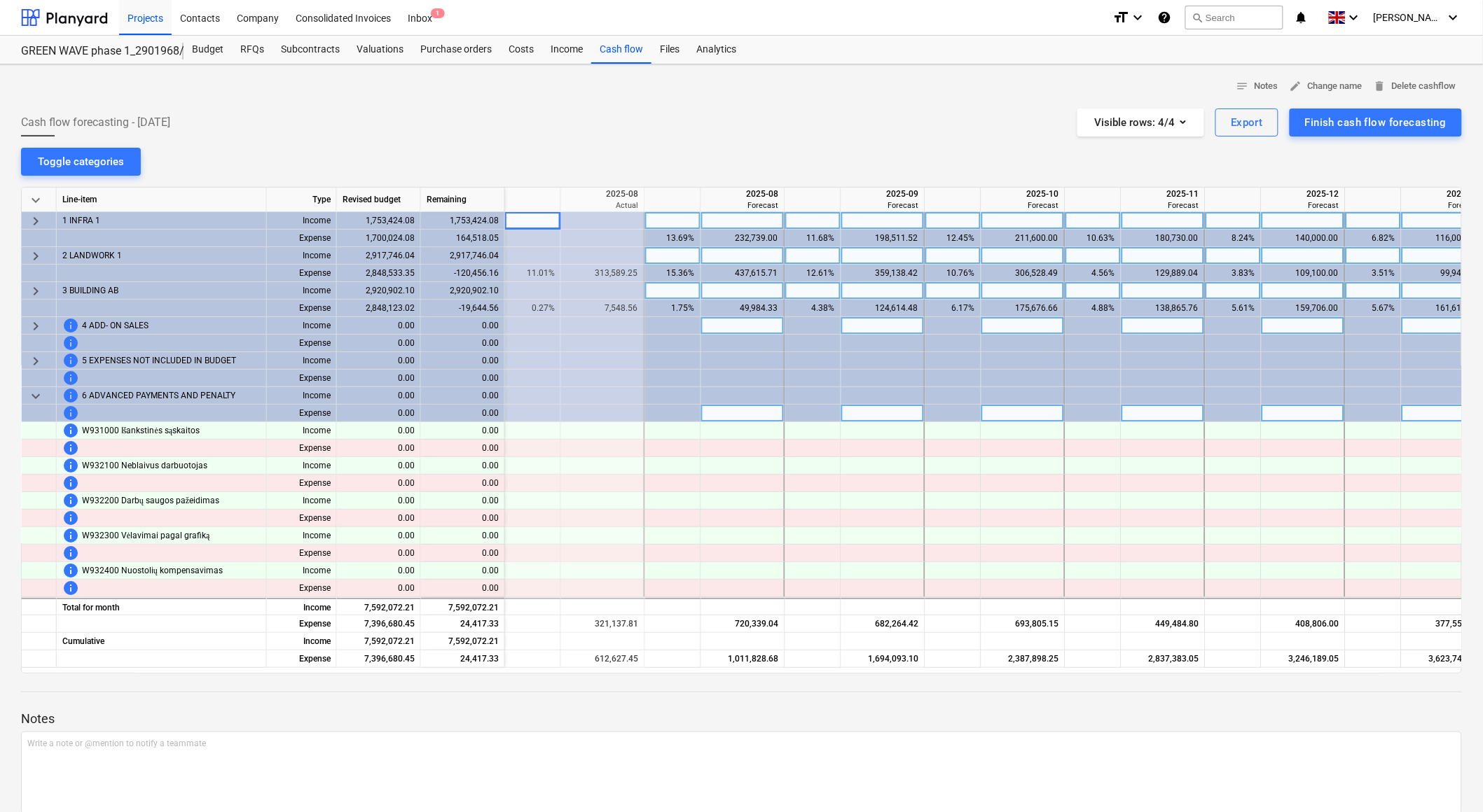
click at [37, 396] on span "keyboard_arrow_down" at bounding box center [35, 396] width 16 height 16
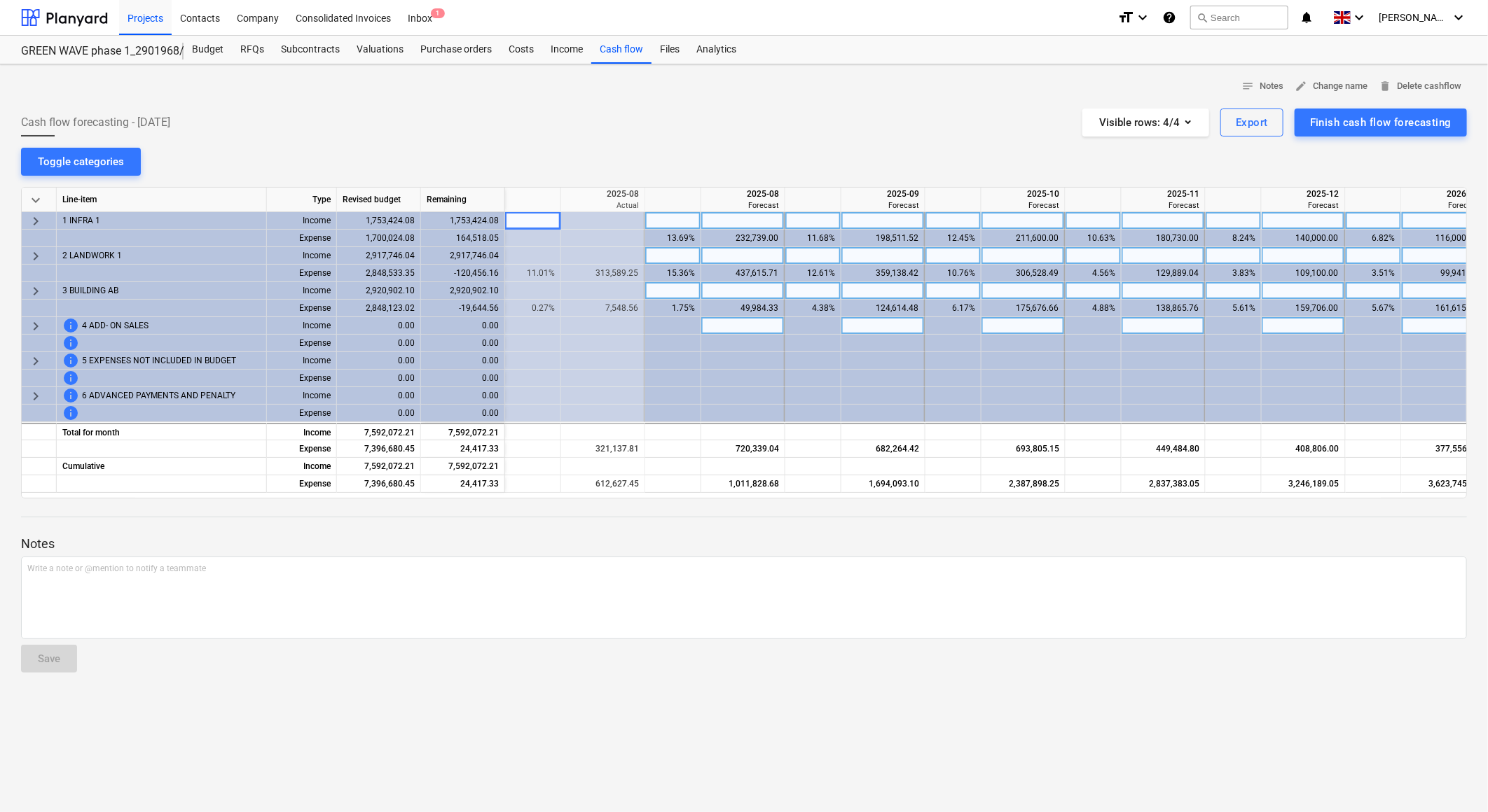
click at [908, 100] on div at bounding box center [744, 103] width 1446 height 12
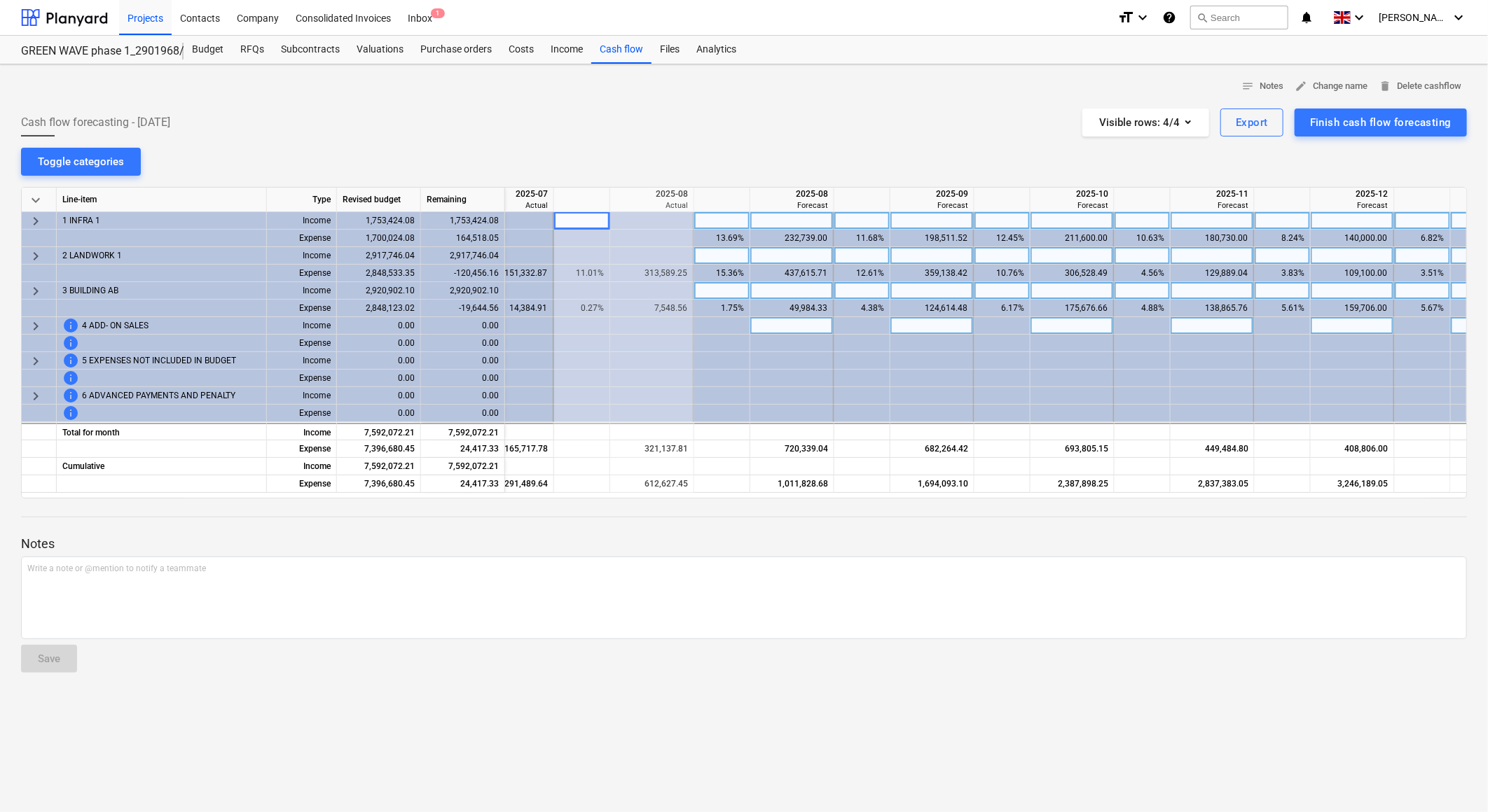
scroll to position [0, 381]
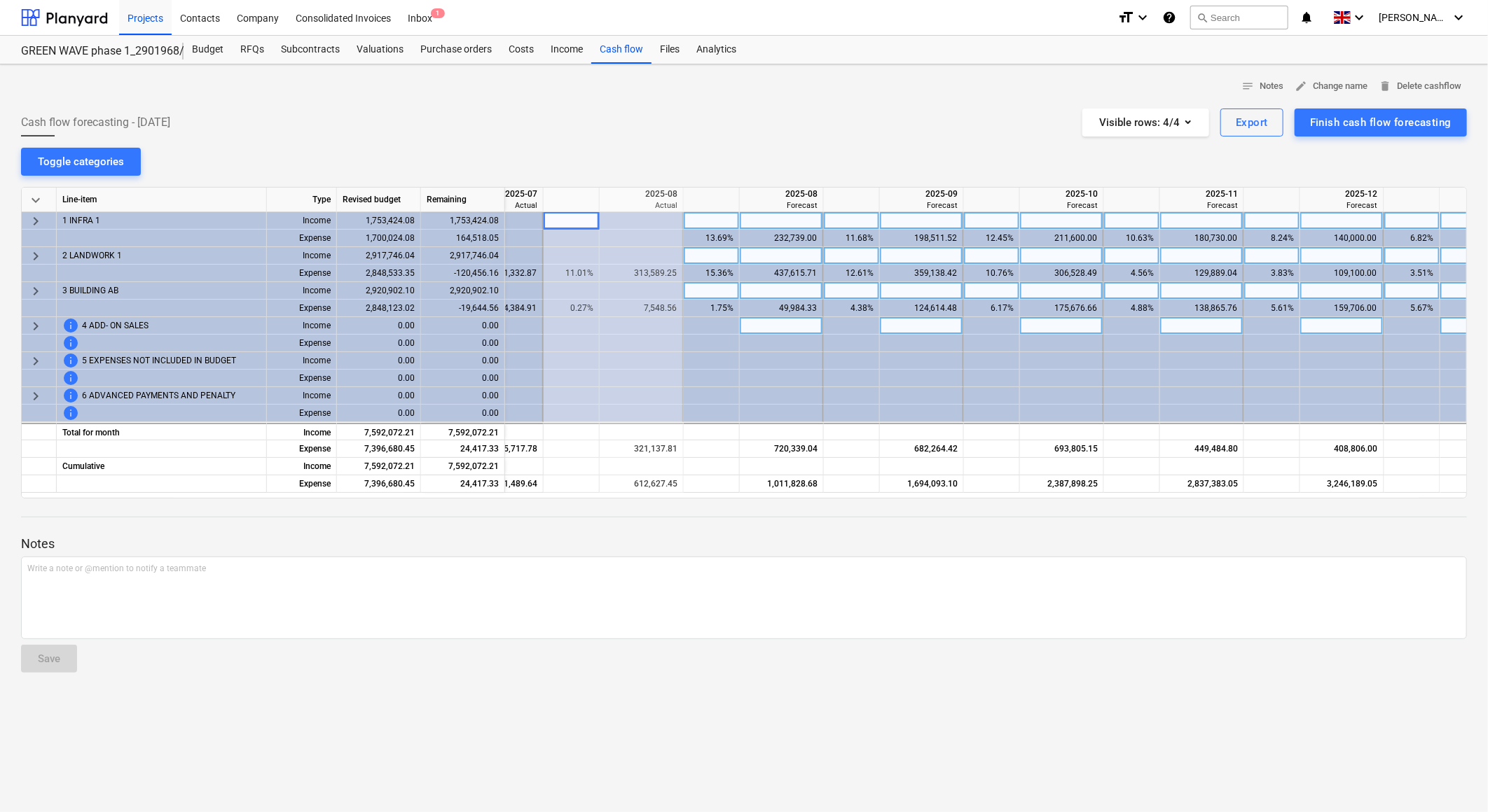
click at [654, 149] on div "notes Notes edit Change name delete Delete cashflow Cash flow forecasting - [DA…" at bounding box center [744, 438] width 1488 height 748
click at [777, 146] on div "notes Notes edit Change name delete Delete cashflow Cash flow forecasting - [DA…" at bounding box center [744, 438] width 1488 height 748
click at [865, 102] on div at bounding box center [744, 103] width 1446 height 12
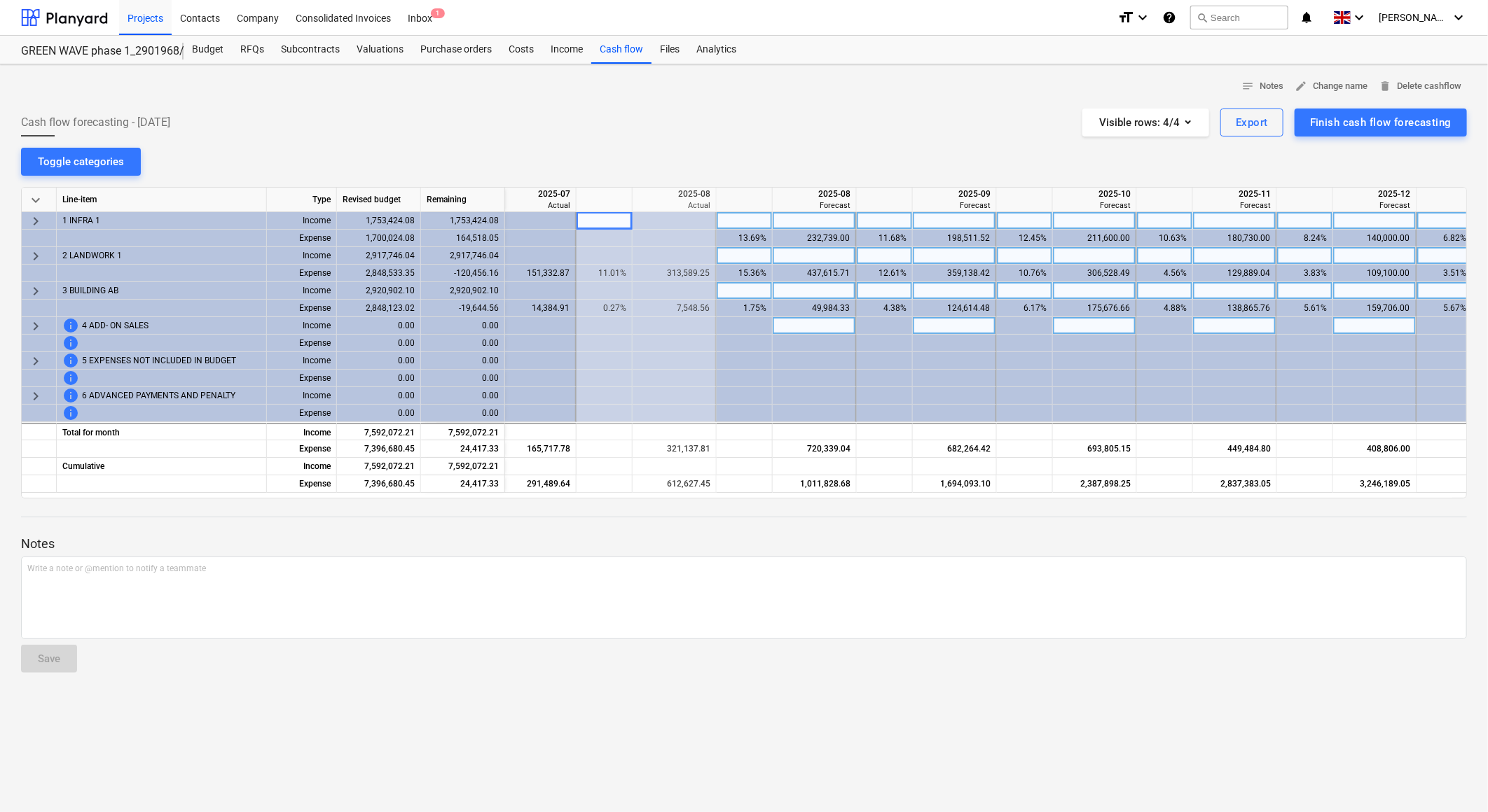
scroll to position [0, 353]
click at [661, 159] on div "notes Notes edit Change name delete Delete cashflow Cash flow forecasting - [DA…" at bounding box center [744, 438] width 1488 height 748
click at [729, 124] on div "Cash flow forecasting - [DATE] Visible rows : 4/4 Export Finish cash flow forec…" at bounding box center [744, 122] width 1446 height 28
click at [769, 145] on div "notes Notes edit Change name delete Delete cashflow Cash flow forecasting - [DA…" at bounding box center [744, 438] width 1488 height 748
click at [722, 149] on div "notes Notes edit Change name delete Delete cashflow Cash flow forecasting - [DA…" at bounding box center [744, 438] width 1488 height 748
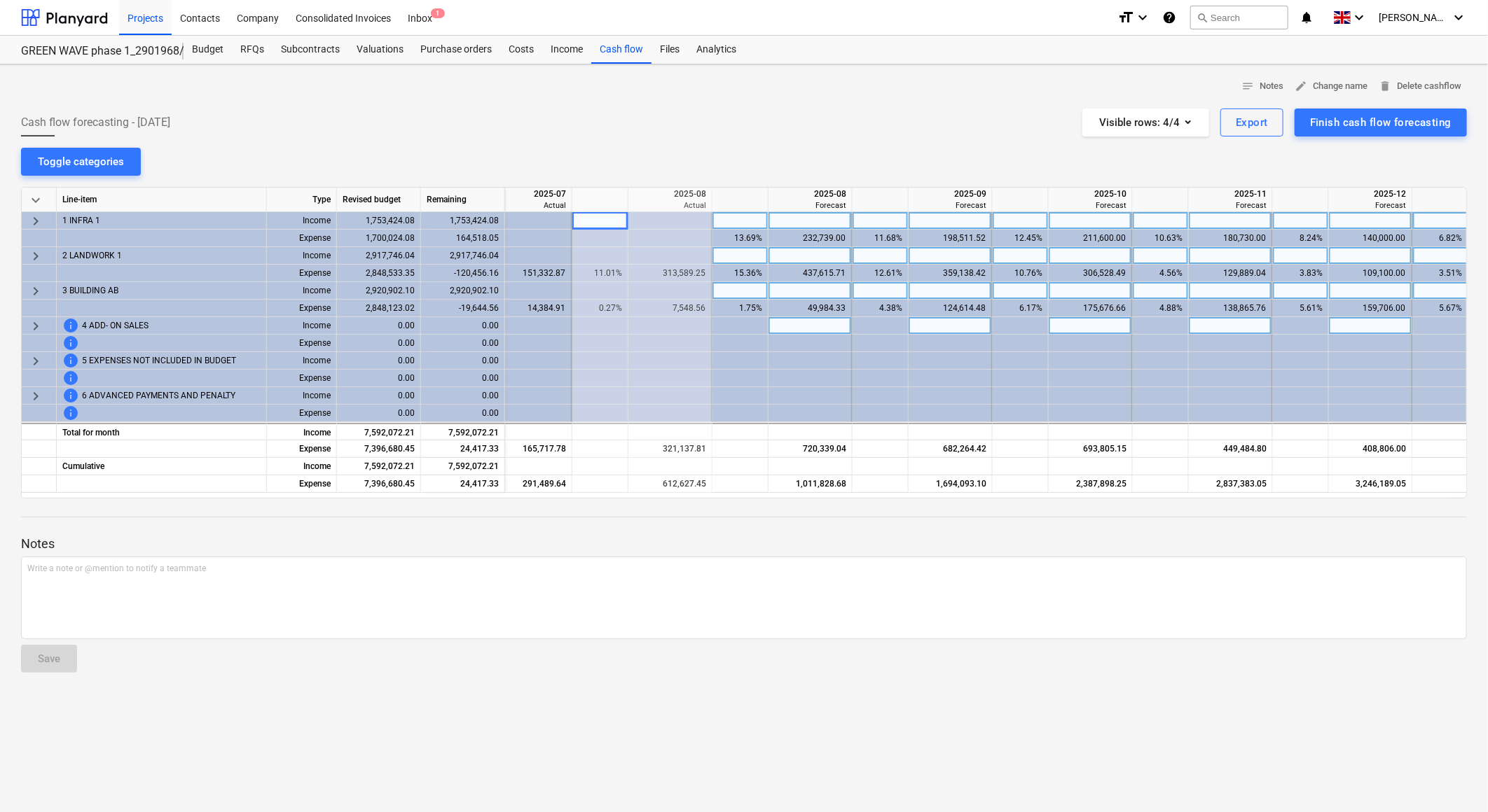
click at [723, 164] on div "notes Notes edit Change name delete Delete cashflow Cash flow forecasting - [DA…" at bounding box center [744, 438] width 1488 height 748
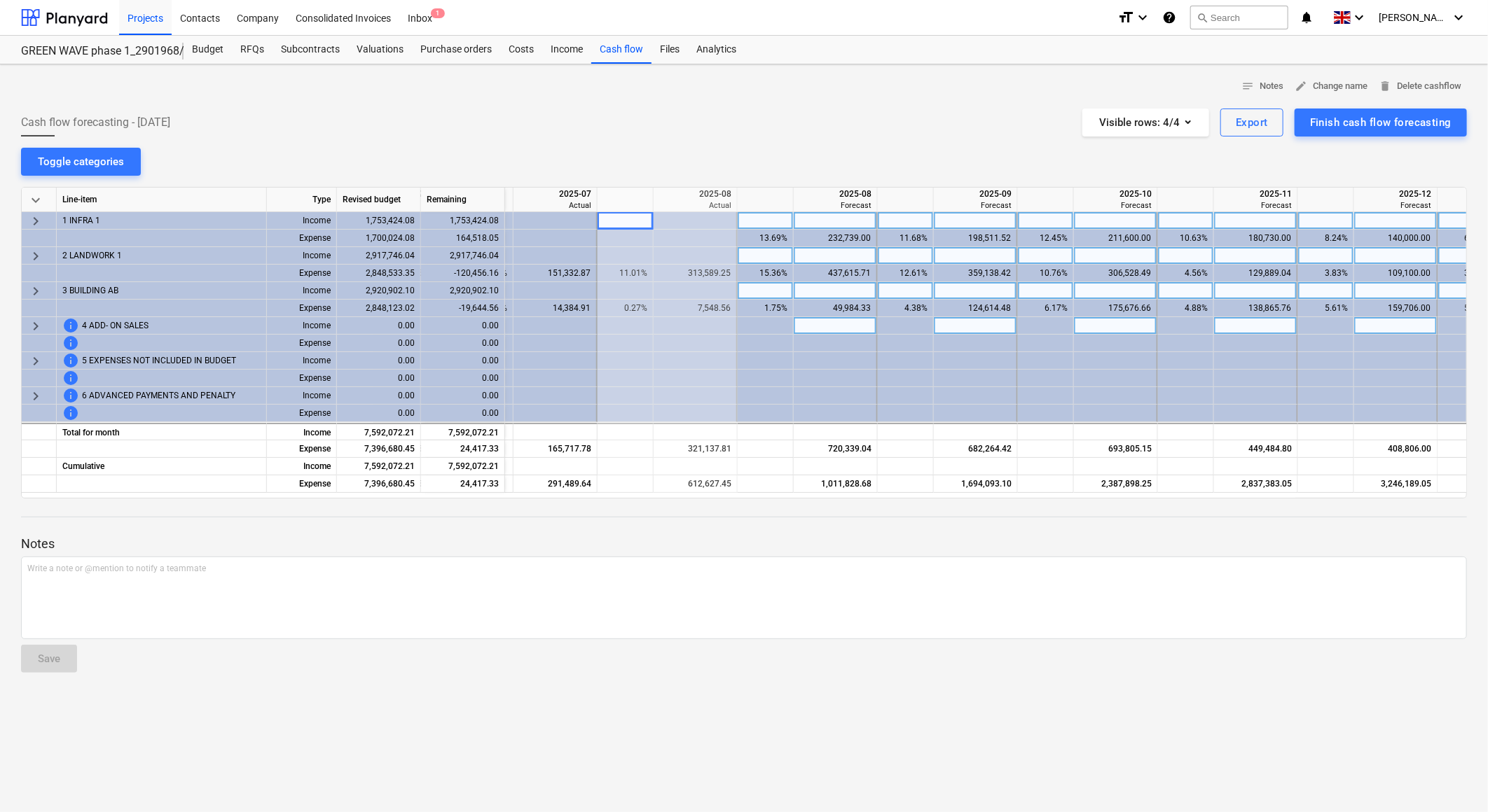
scroll to position [0, 332]
click at [613, 131] on div "Cash flow forecasting - [DATE] Visible rows : 4/4 Export Finish cash flow forec…" at bounding box center [744, 122] width 1446 height 28
click at [716, 143] on div "notes Notes edit Change name delete Delete cashflow Cash flow forecasting - [DA…" at bounding box center [744, 438] width 1488 height 748
click at [807, 150] on div "notes Notes edit Change name delete Delete cashflow Cash flow forecasting - [DA…" at bounding box center [744, 438] width 1488 height 748
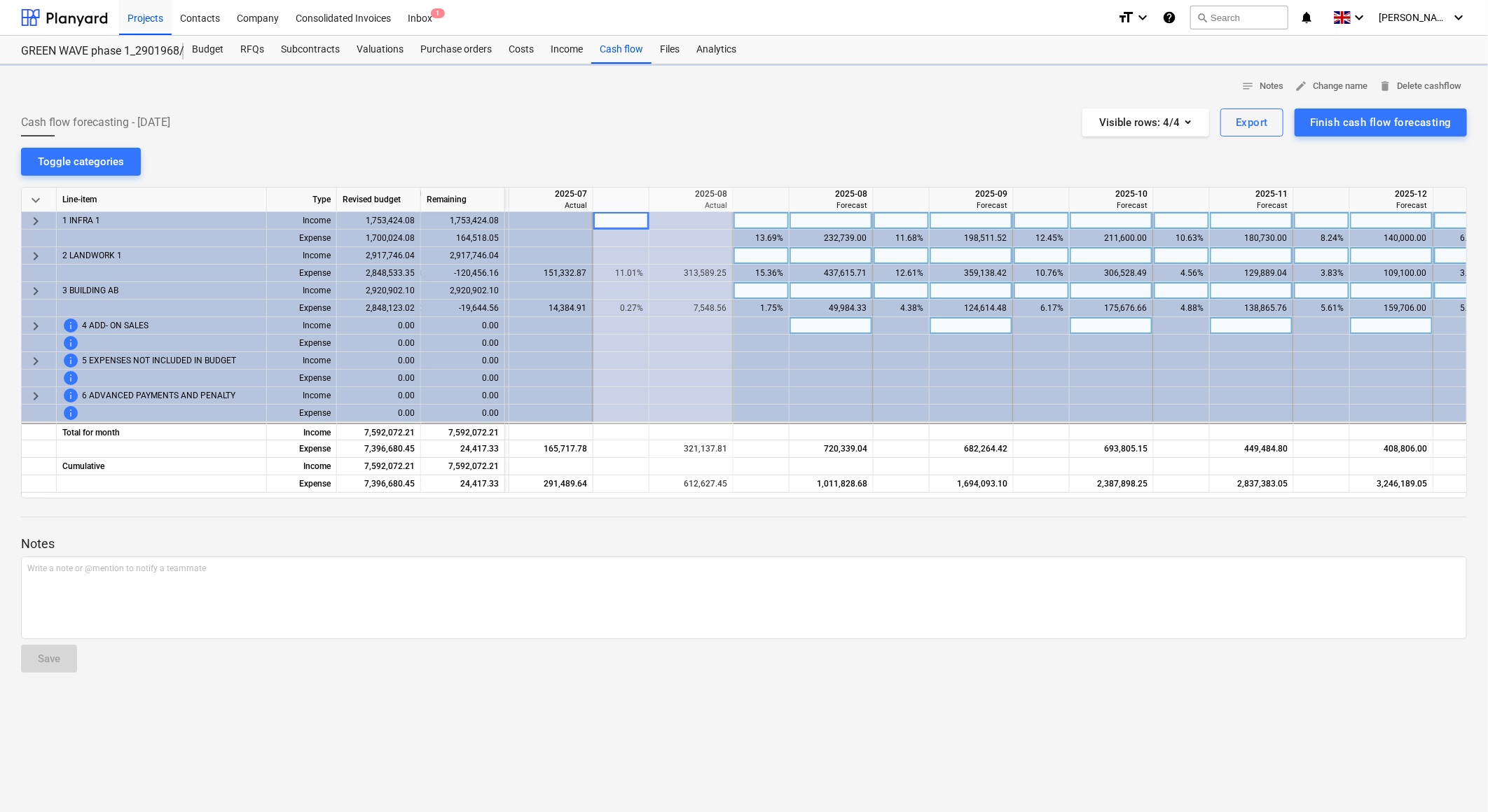
click at [737, 142] on div "notes Notes edit Change name delete Delete cashflow Cash flow forecasting - [DA…" at bounding box center [744, 438] width 1488 height 748
drag, startPoint x: 737, startPoint y: 143, endPoint x: 732, endPoint y: 120, distance: 23.5
click at [732, 124] on div "notes Notes edit Change name delete Delete cashflow Cash flow forecasting - [DA…" at bounding box center [744, 438] width 1488 height 748
click at [732, 119] on div "Cash flow forecasting - [DATE] Visible rows : 4/4 Export Finish cash flow forec…" at bounding box center [744, 122] width 1446 height 28
click at [732, 120] on div "Cash flow forecasting - [DATE] Visible rows : 4/4 Export Finish cash flow forec…" at bounding box center [744, 122] width 1446 height 28
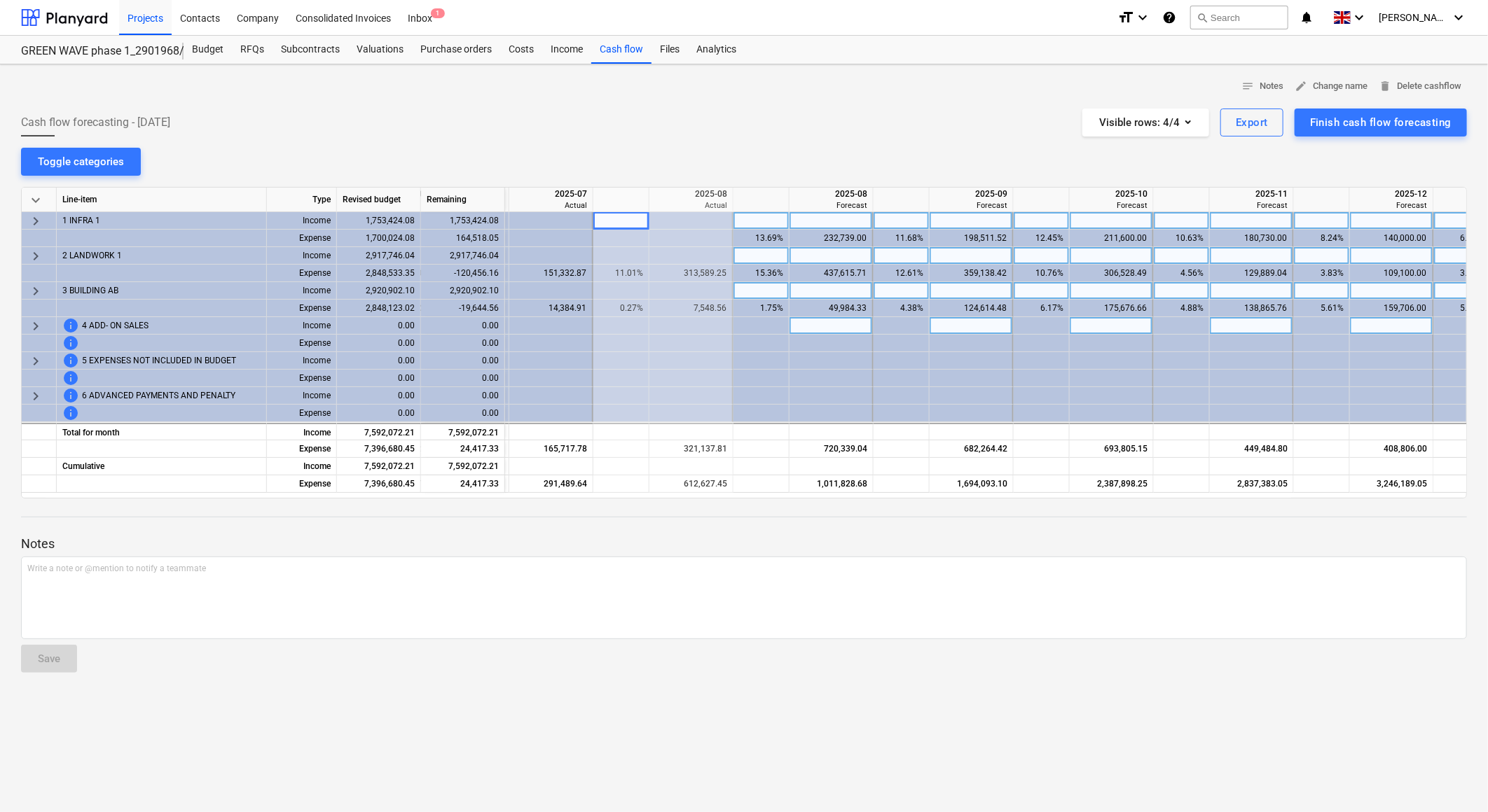
click at [732, 120] on div "Cash flow forecasting - [DATE] Visible rows : 4/4 Export Finish cash flow forec…" at bounding box center [744, 122] width 1446 height 28
click at [708, 537] on p "Notes" at bounding box center [744, 543] width 1446 height 16
click at [675, 159] on div "notes Notes edit Change name delete Delete cashflow Cash flow forecasting - [DA…" at bounding box center [744, 438] width 1488 height 748
click at [764, 140] on div "notes Notes edit Change name delete Delete cashflow Cash flow forecasting - [DA…" at bounding box center [744, 438] width 1488 height 748
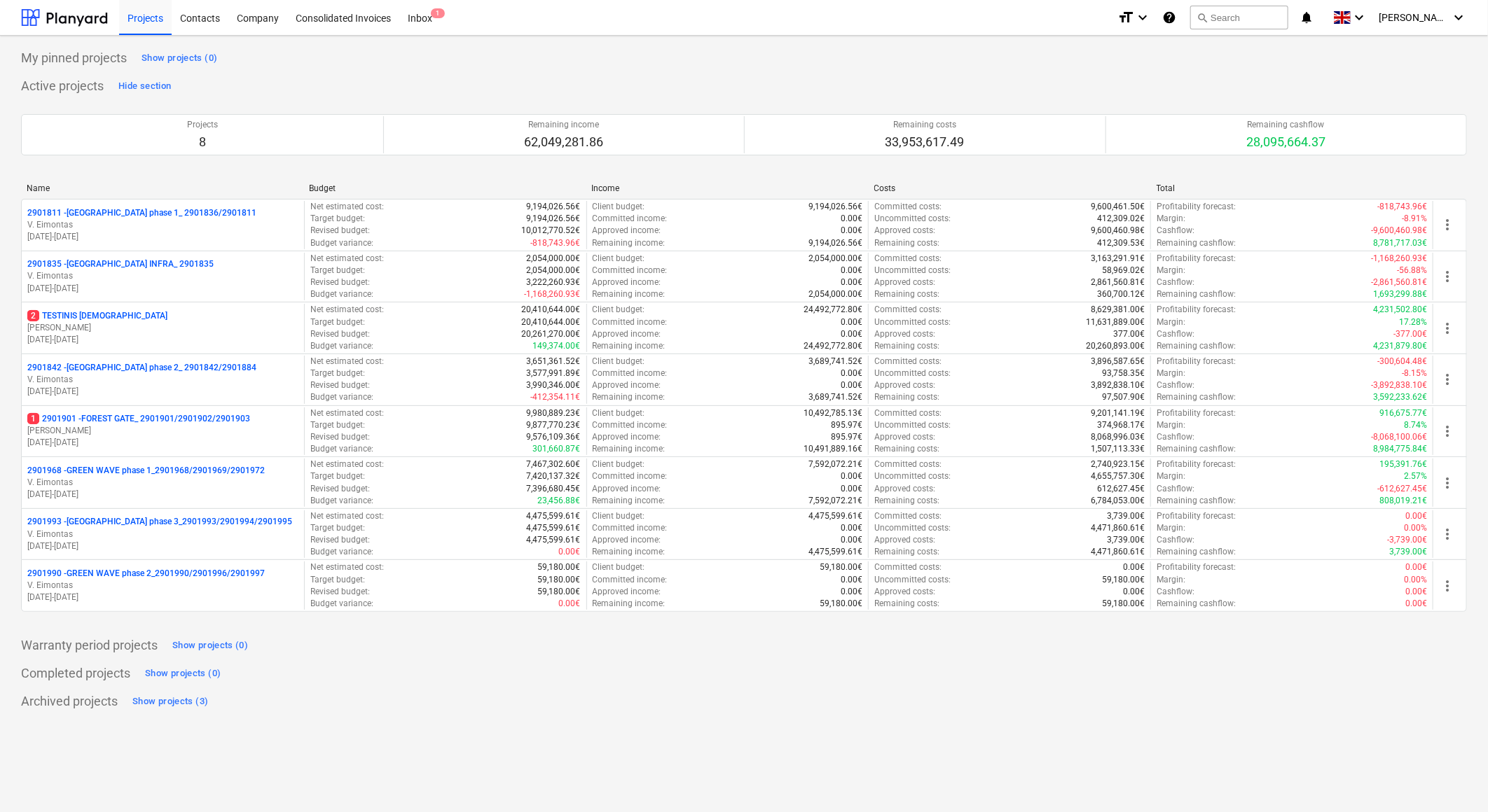
click at [743, 167] on div "Projects 8 Remaining income 62,049,281.86 Remaining costs 33,953,617.49 Remaini…" at bounding box center [744, 134] width 1446 height 75
click at [744, 168] on div "Projects 8 Remaining income 62,049,281.86 Remaining costs 33,953,617.49 Remaini…" at bounding box center [744, 134] width 1446 height 75
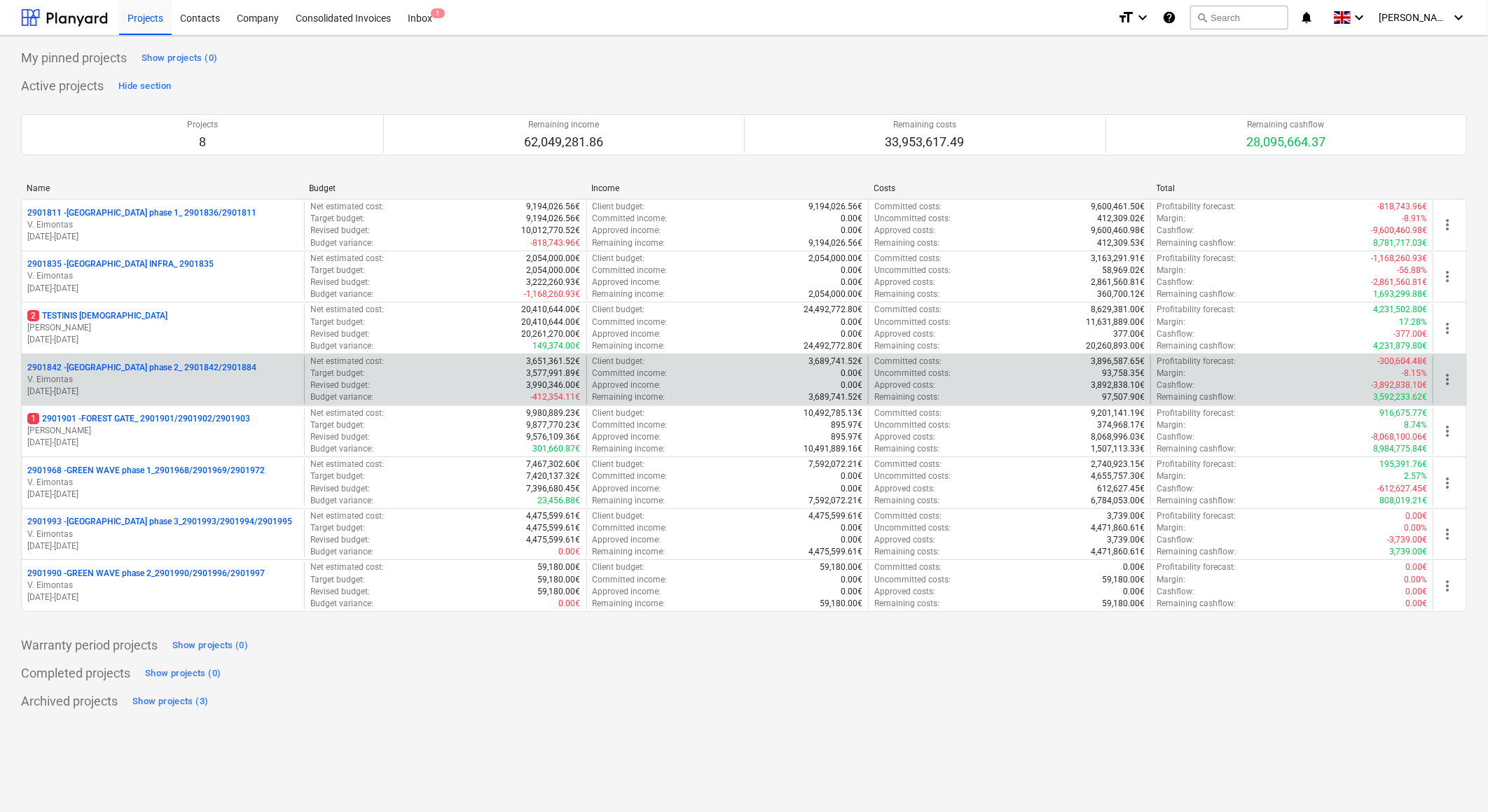
click at [276, 372] on div "2901842 - LAKE TOWN phase 2_ 2901842/2901884" at bounding box center [162, 368] width 271 height 12
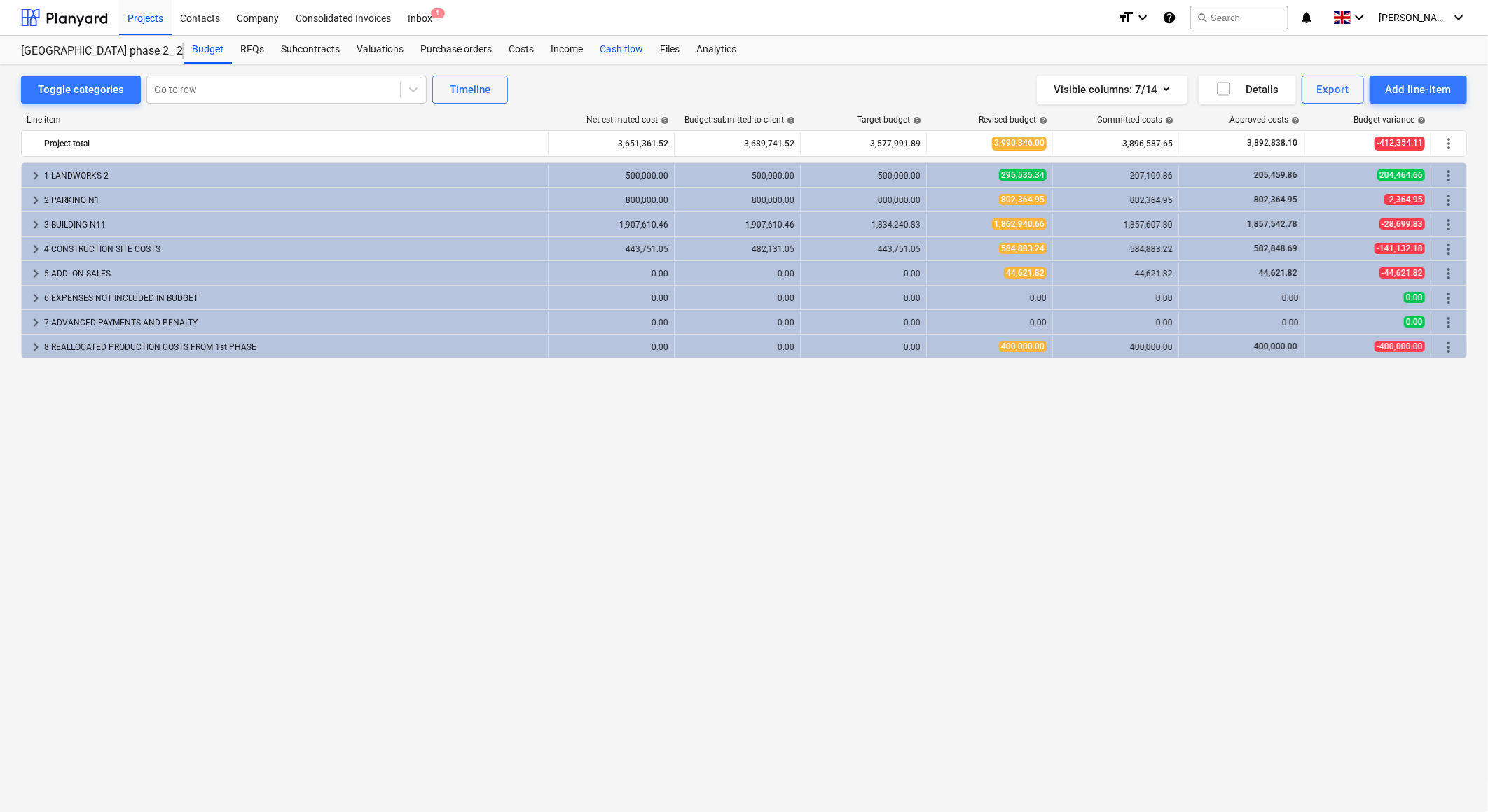
click at [613, 51] on div "Cash flow" at bounding box center [621, 49] width 60 height 28
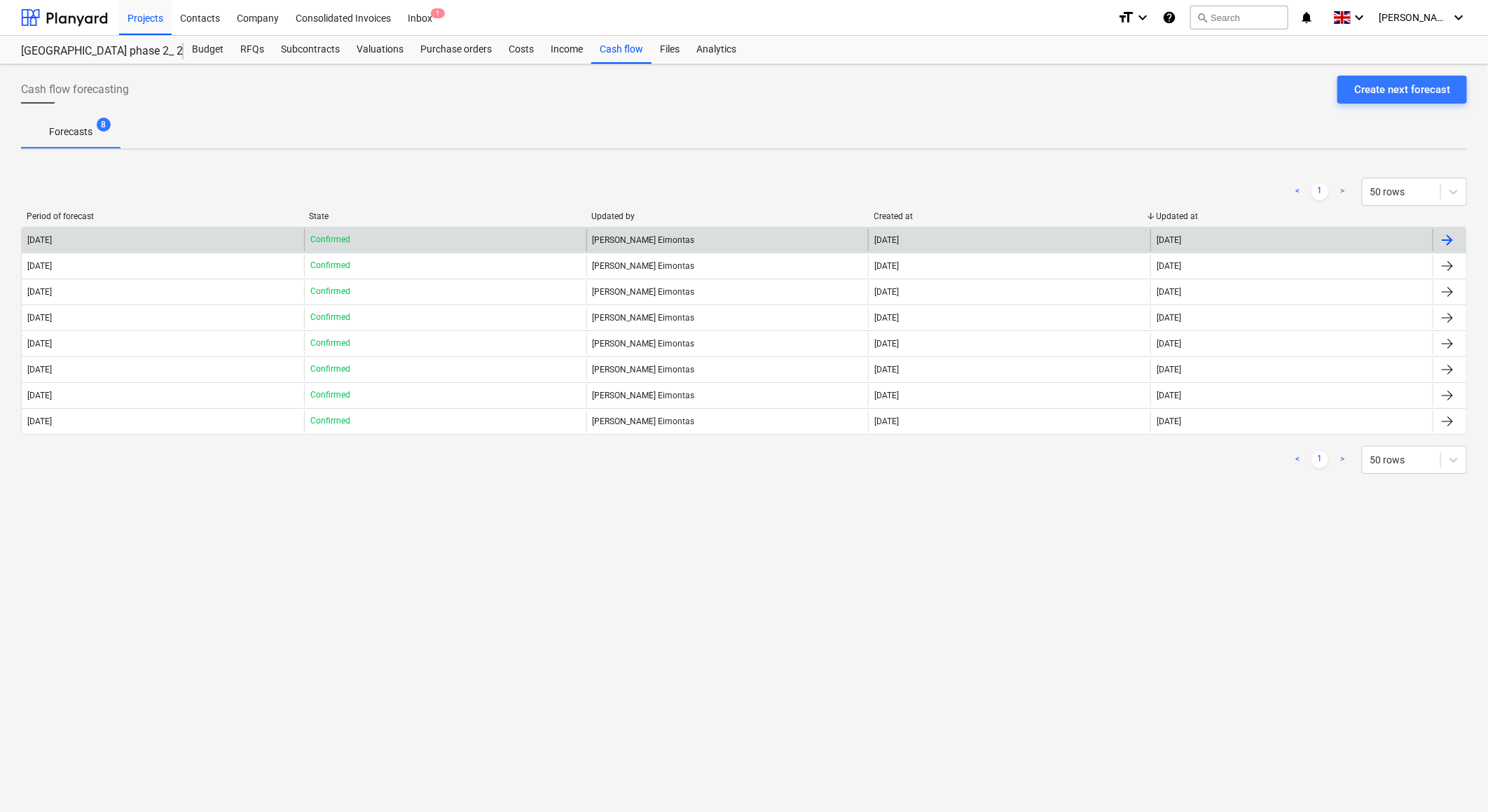
click at [479, 237] on div "Confirmed" at bounding box center [445, 240] width 282 height 22
